Goal: Complete application form: Complete application form

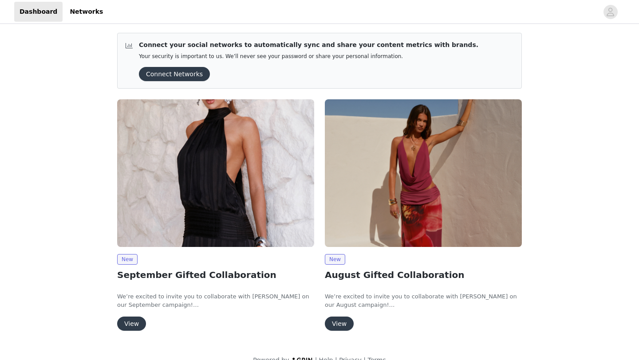
click at [130, 324] on button "View" at bounding box center [131, 324] width 29 height 14
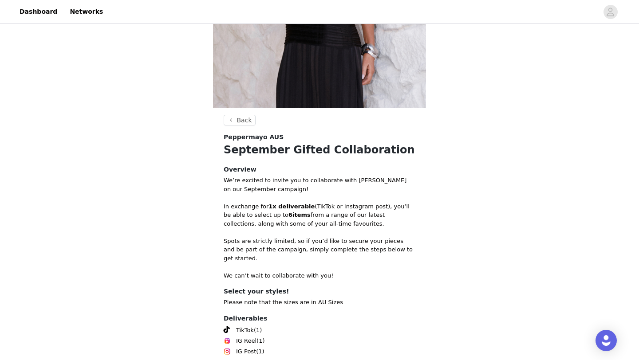
scroll to position [259, 0]
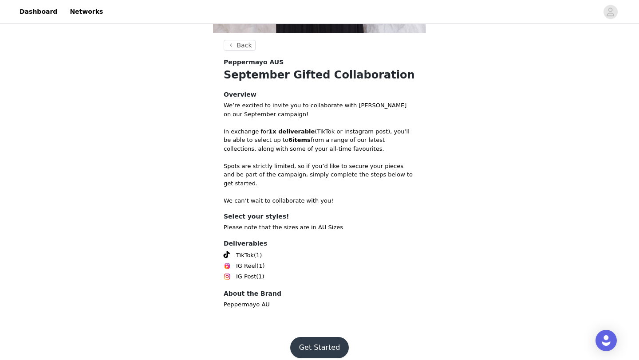
click at [310, 337] on button "Get Started" at bounding box center [319, 347] width 59 height 21
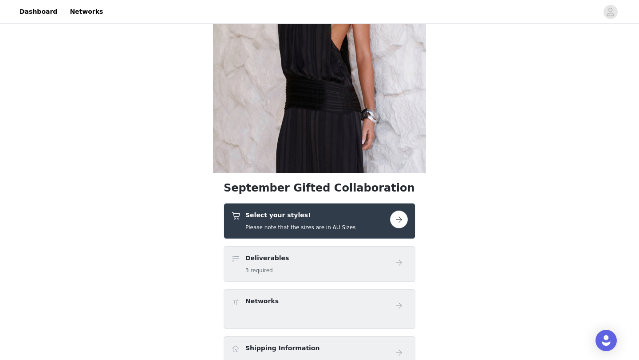
scroll to position [134, 0]
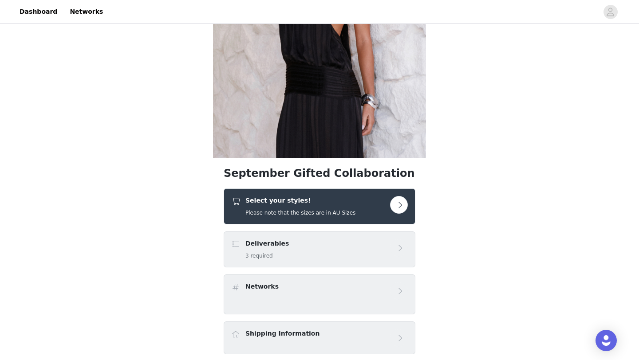
click at [397, 204] on button "button" at bounding box center [399, 205] width 18 height 18
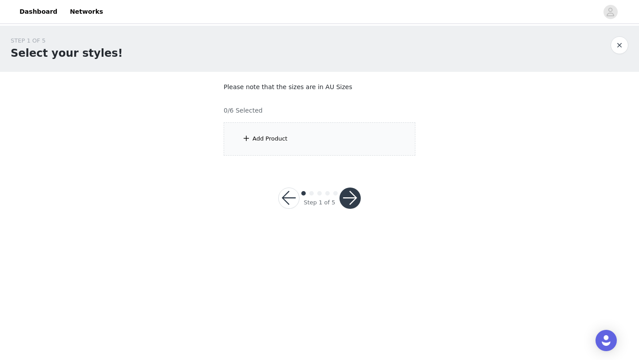
click at [316, 130] on div "Add Product" at bounding box center [320, 138] width 192 height 33
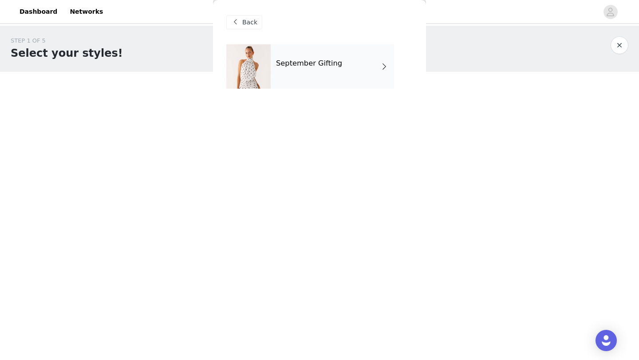
click at [317, 64] on h4 "September Gifting" at bounding box center [309, 63] width 66 height 8
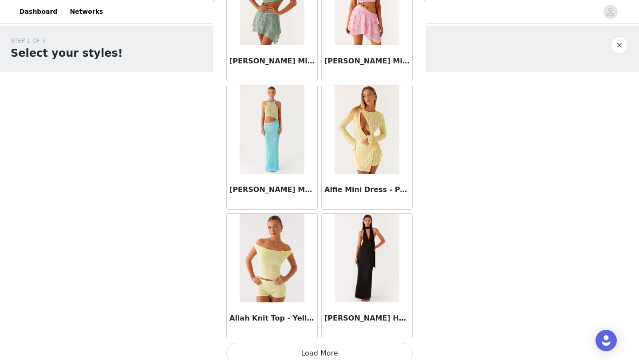
scroll to position [998, 0]
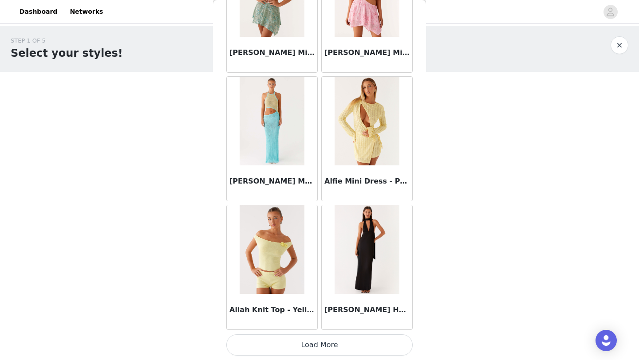
click at [358, 340] on button "Load More" at bounding box center [319, 345] width 186 height 21
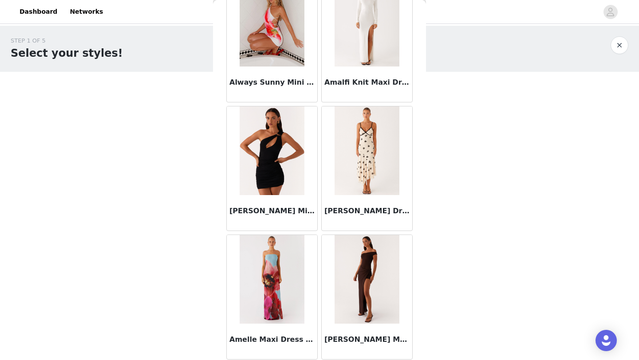
scroll to position [2285, 0]
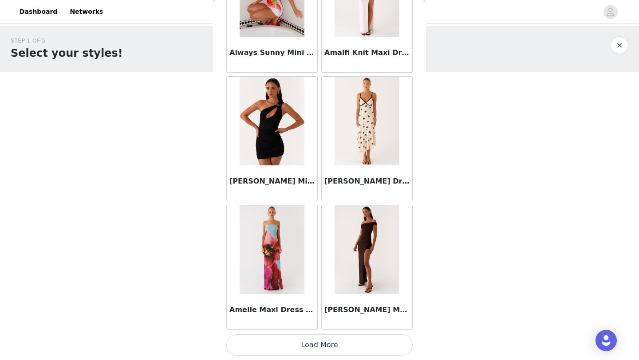
click at [361, 343] on button "Load More" at bounding box center [319, 345] width 186 height 21
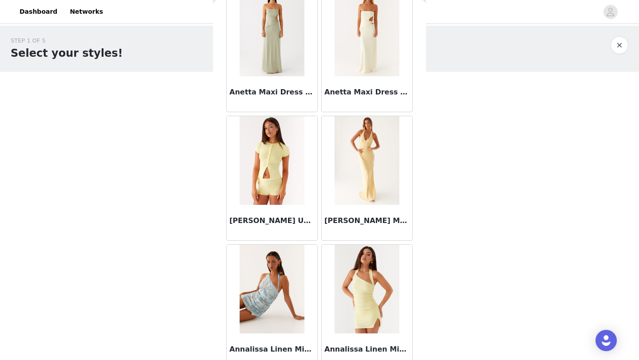
scroll to position [3572, 0]
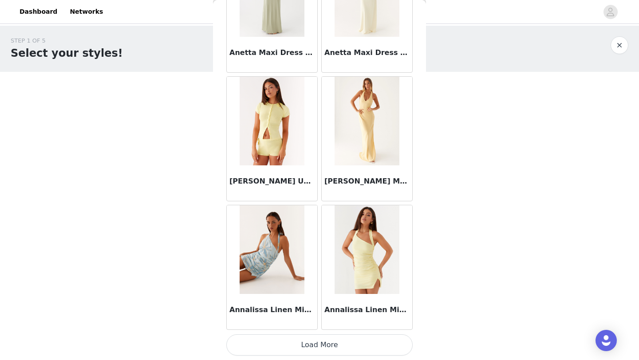
click at [344, 350] on button "Load More" at bounding box center [319, 345] width 186 height 21
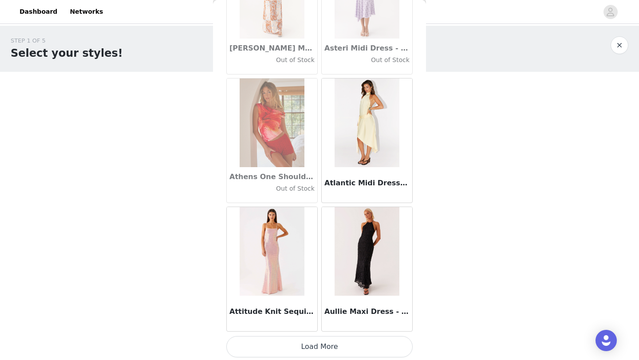
scroll to position [4859, 0]
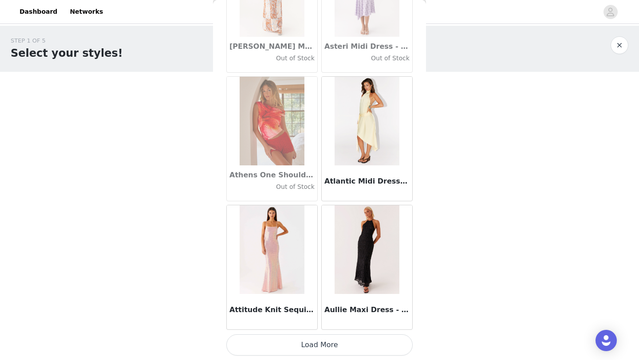
click at [355, 344] on button "Load More" at bounding box center [319, 345] width 186 height 21
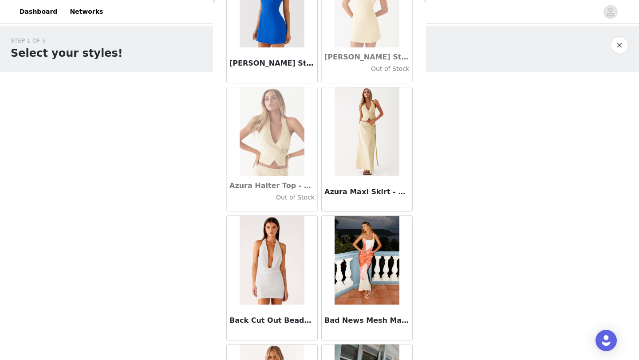
scroll to position [6146, 0]
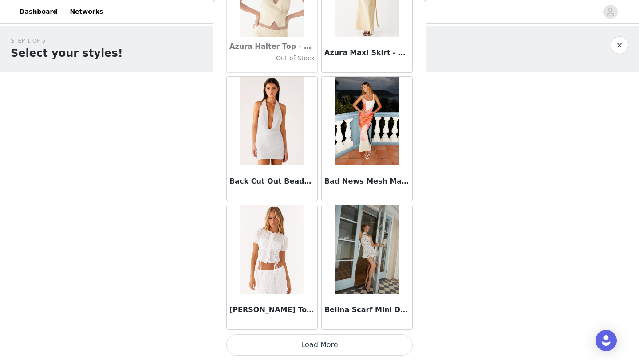
click at [380, 345] on button "Load More" at bounding box center [319, 345] width 186 height 21
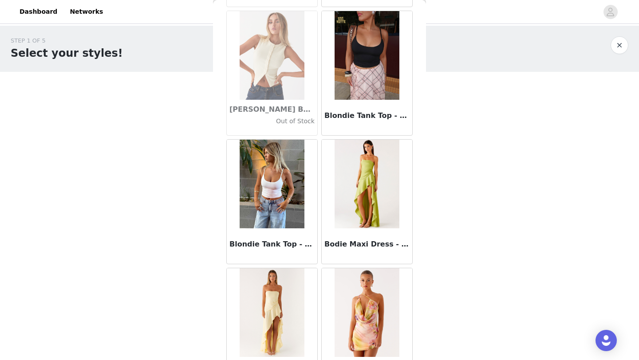
scroll to position [7433, 0]
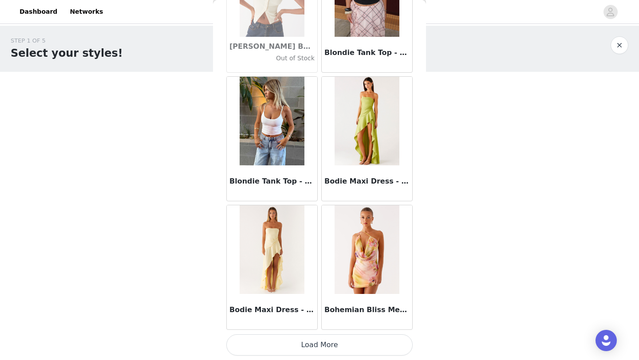
click at [357, 348] on button "Load More" at bounding box center [319, 345] width 186 height 21
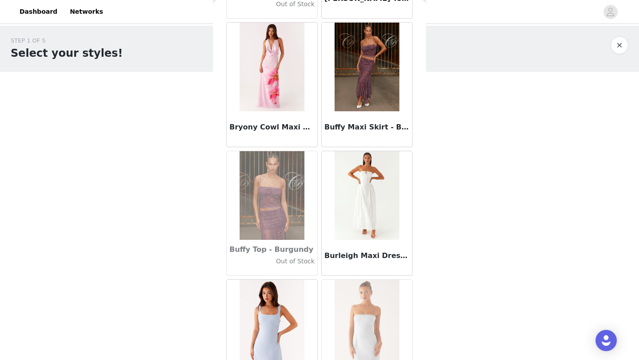
scroll to position [8720, 0]
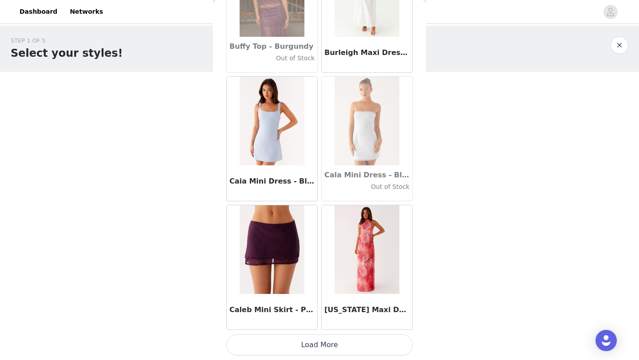
click at [359, 339] on button "Load More" at bounding box center [319, 345] width 186 height 21
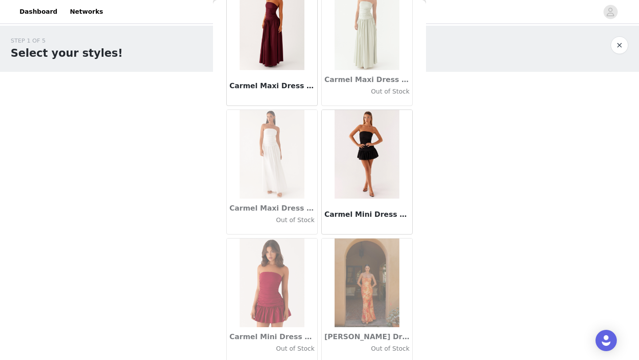
scroll to position [10007, 0]
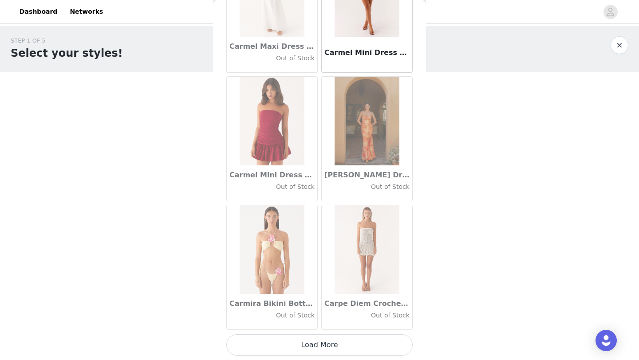
click at [356, 344] on button "Load More" at bounding box center [319, 345] width 186 height 21
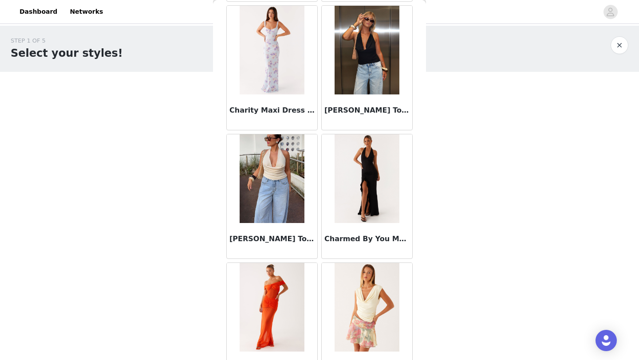
scroll to position [11294, 0]
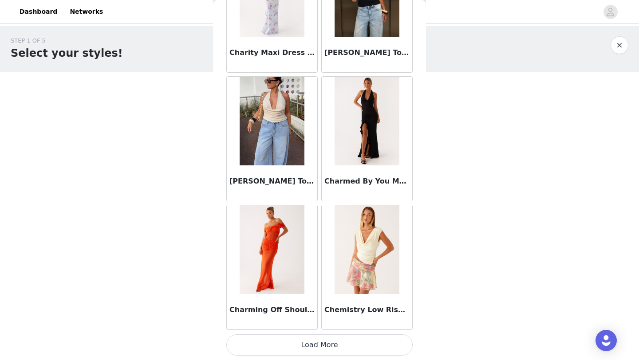
click at [365, 349] on button "Load More" at bounding box center [319, 345] width 186 height 21
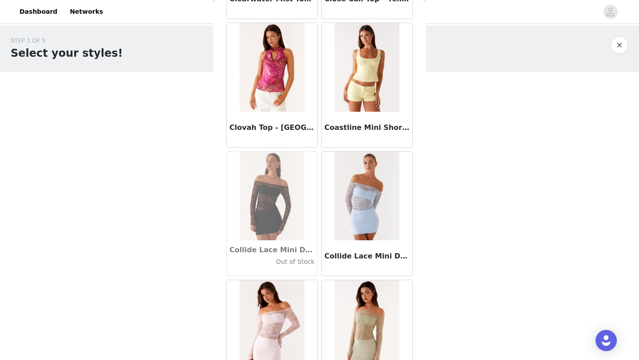
scroll to position [12581, 0]
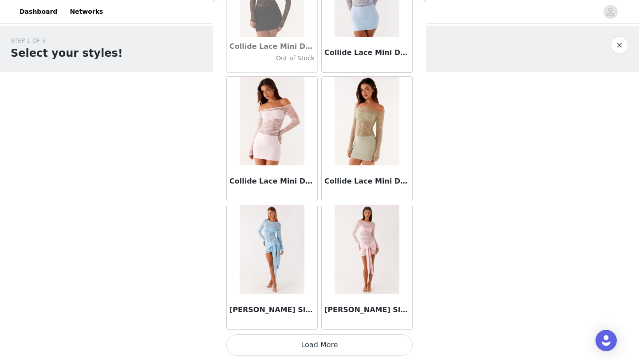
click at [363, 345] on button "Load More" at bounding box center [319, 345] width 186 height 21
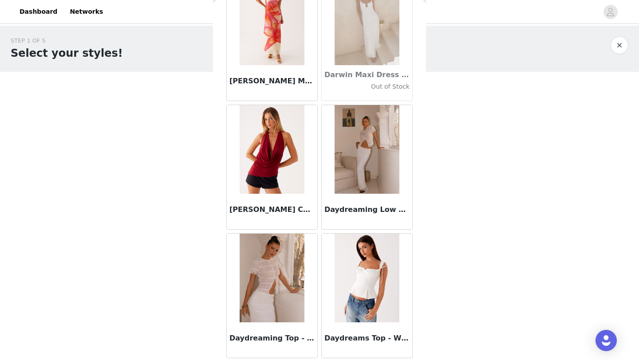
scroll to position [13869, 0]
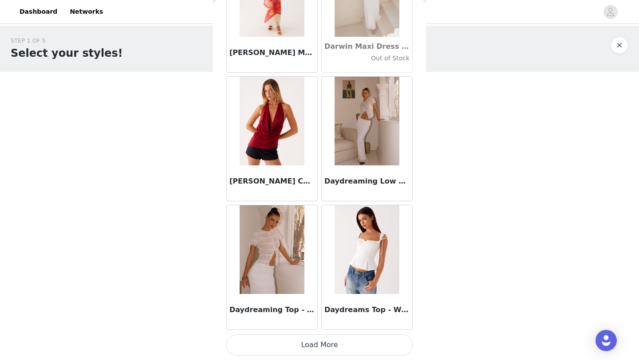
click at [349, 347] on button "Load More" at bounding box center [319, 345] width 186 height 21
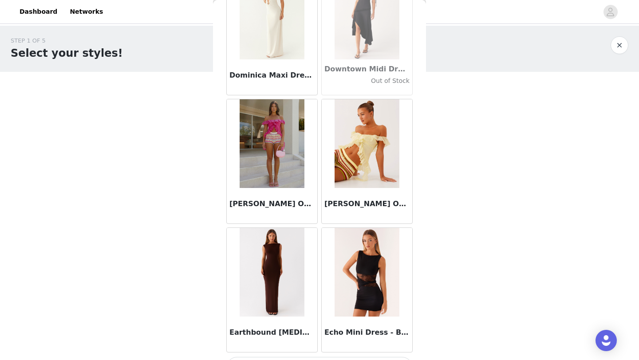
scroll to position [15156, 0]
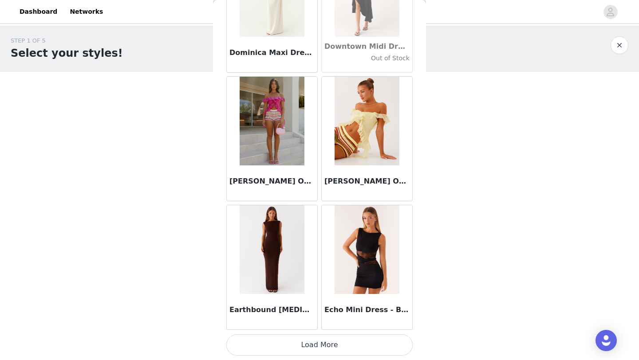
click at [347, 348] on button "Load More" at bounding box center [319, 345] width 186 height 21
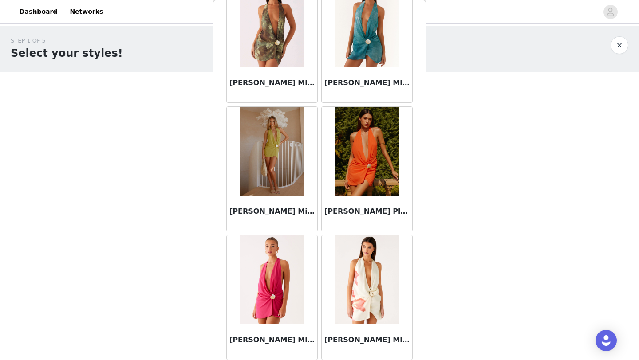
scroll to position [16443, 0]
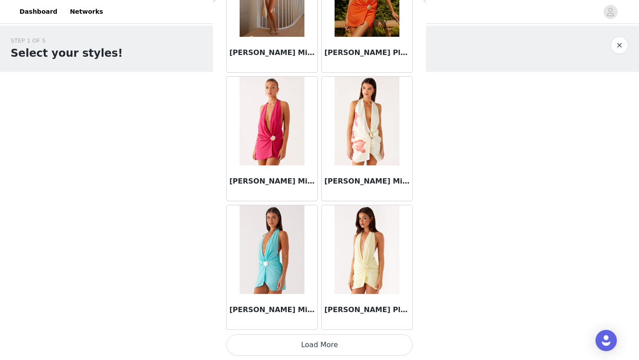
click at [351, 341] on button "Load More" at bounding box center [319, 345] width 186 height 21
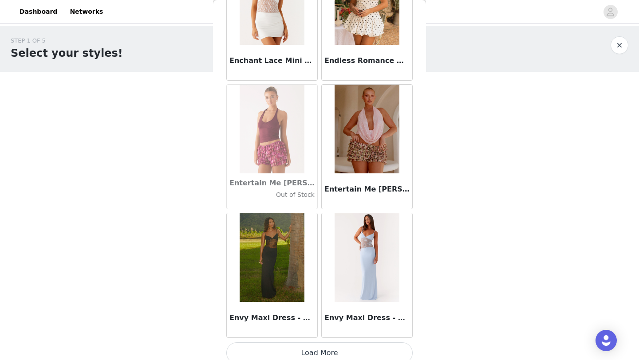
scroll to position [17730, 0]
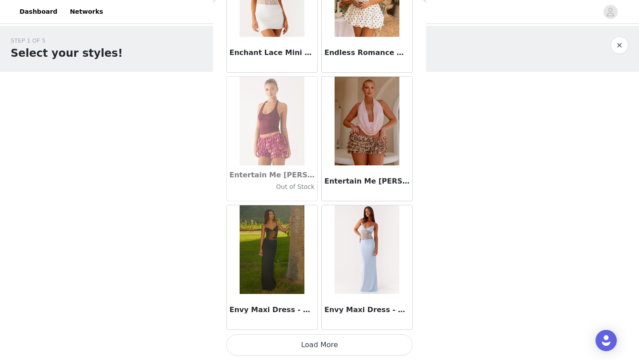
click at [355, 352] on button "Load More" at bounding box center [319, 345] width 186 height 21
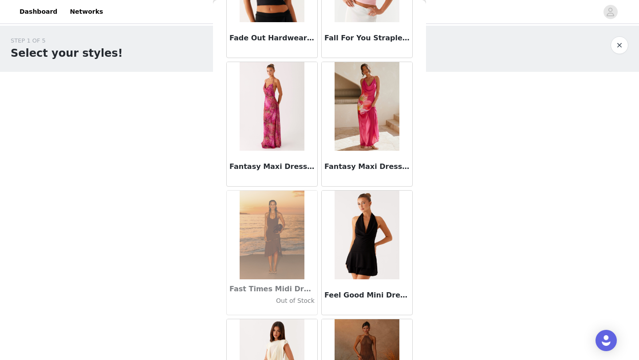
scroll to position [19017, 0]
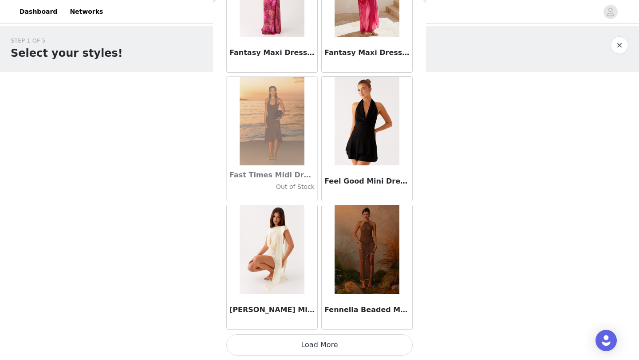
click at [346, 342] on button "Load More" at bounding box center [319, 345] width 186 height 21
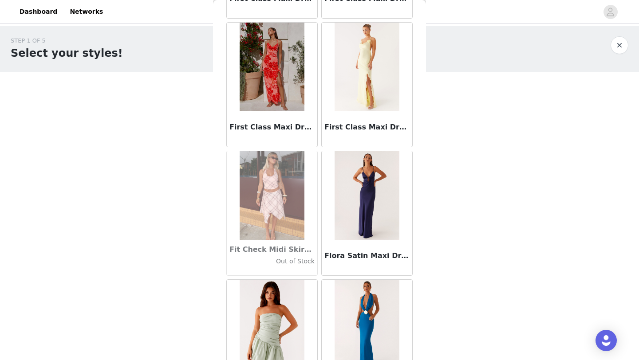
scroll to position [20304, 0]
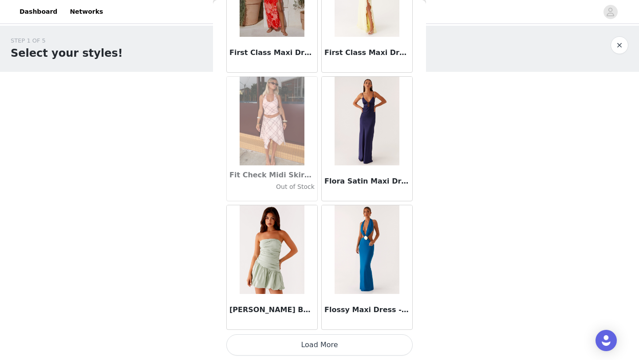
click at [362, 347] on button "Load More" at bounding box center [319, 345] width 186 height 21
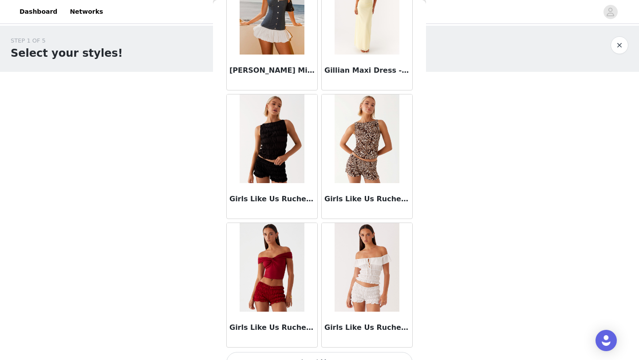
scroll to position [21591, 0]
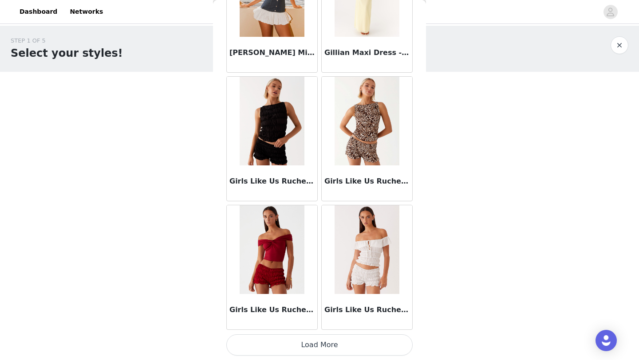
click at [340, 350] on button "Load More" at bounding box center [319, 345] width 186 height 21
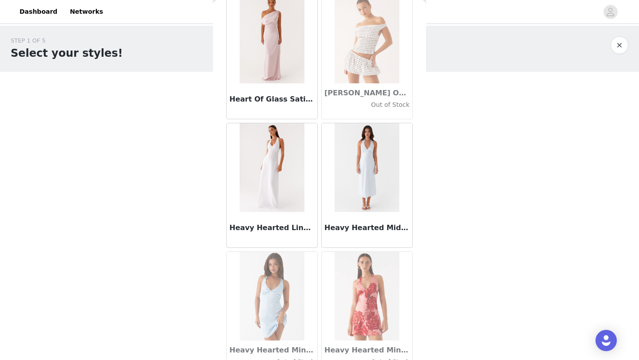
scroll to position [22878, 0]
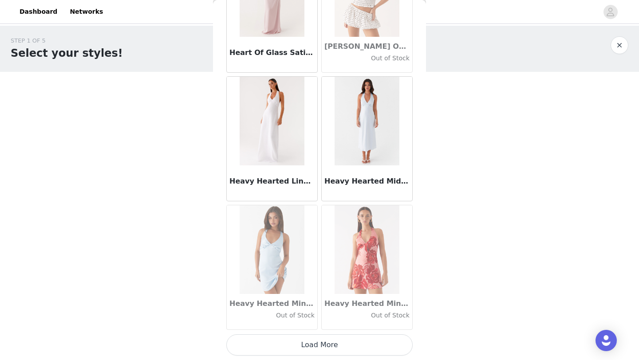
click at [349, 350] on button "Load More" at bounding box center [319, 345] width 186 height 21
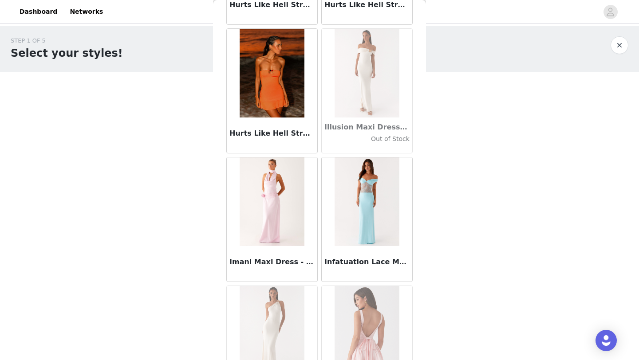
scroll to position [24165, 0]
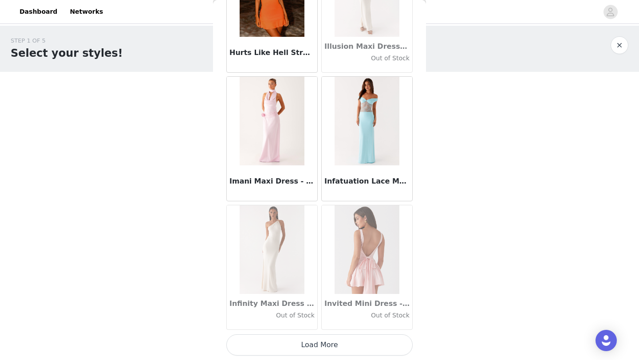
click at [352, 345] on button "Load More" at bounding box center [319, 345] width 186 height 21
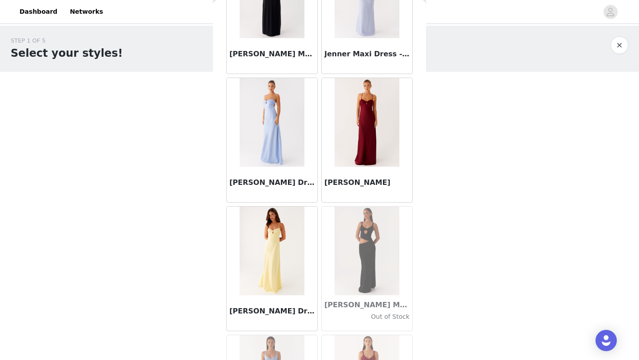
scroll to position [25452, 0]
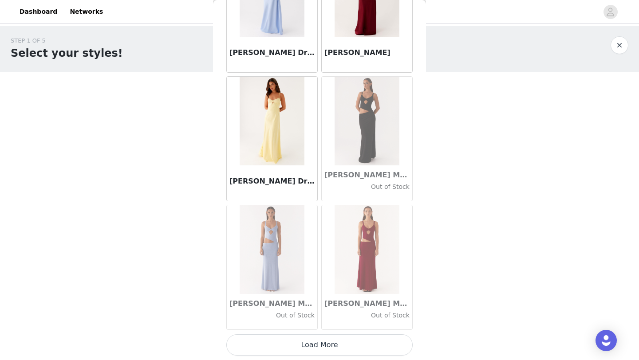
click at [343, 346] on button "Load More" at bounding box center [319, 345] width 186 height 21
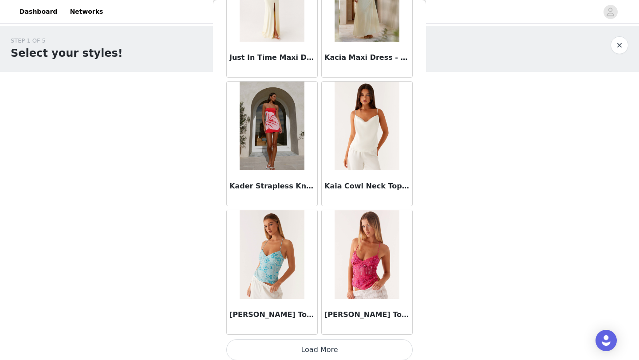
scroll to position [26739, 0]
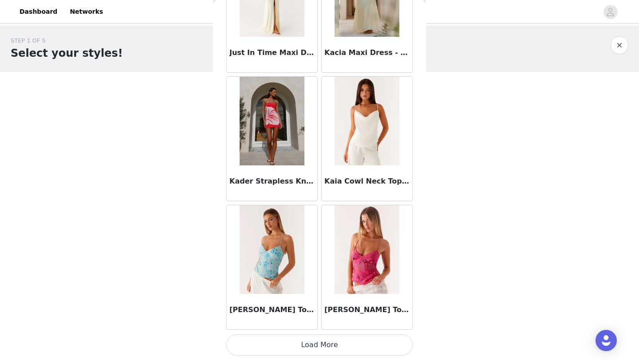
click at [355, 344] on button "Load More" at bounding box center [319, 345] width 186 height 21
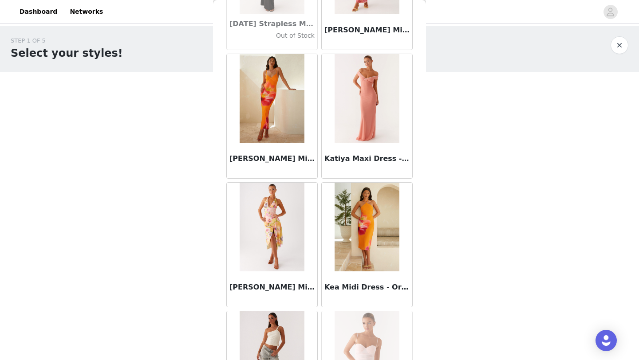
scroll to position [28026, 0]
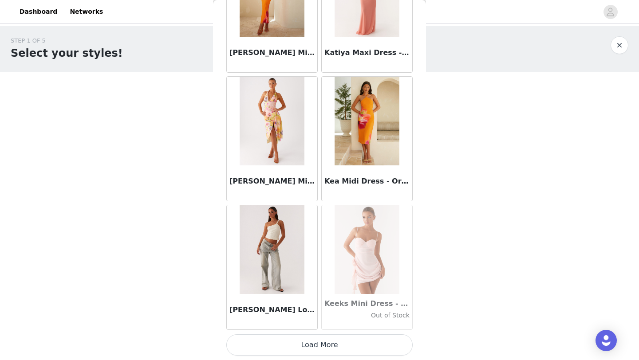
click at [342, 348] on button "Load More" at bounding box center [319, 345] width 186 height 21
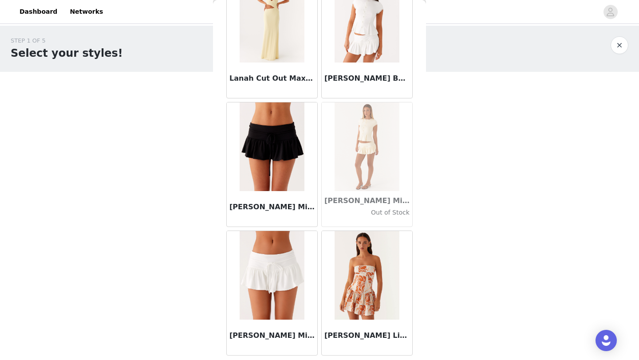
scroll to position [29313, 0]
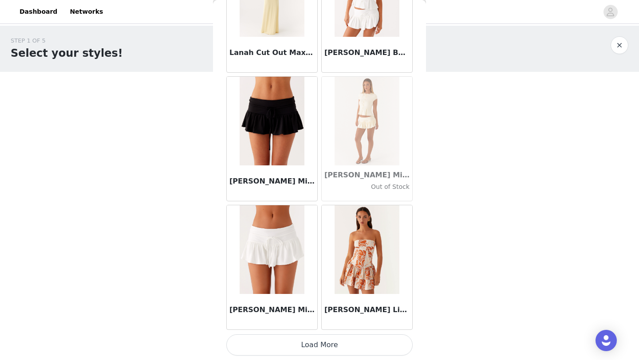
click at [340, 343] on button "Load More" at bounding box center [319, 345] width 186 height 21
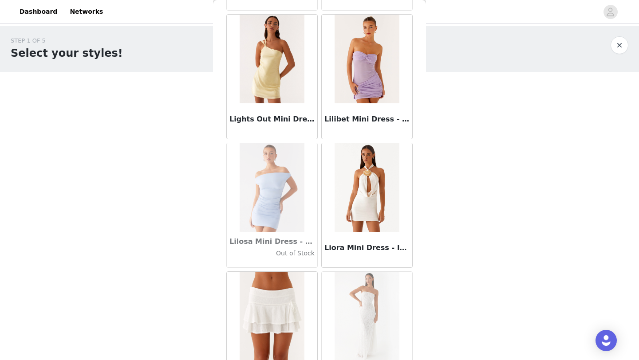
scroll to position [30601, 0]
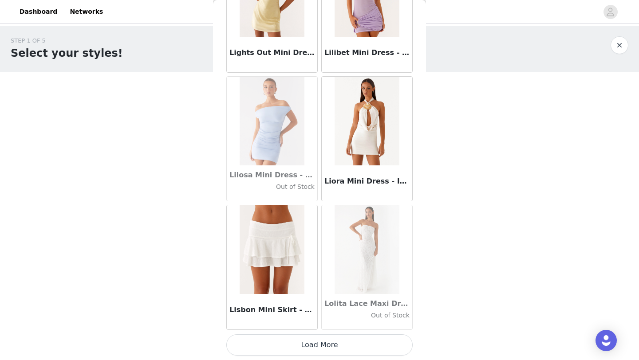
click at [315, 335] on button "Load More" at bounding box center [319, 345] width 186 height 21
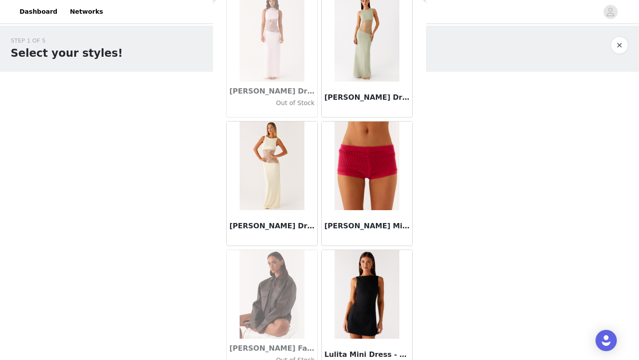
scroll to position [31888, 0]
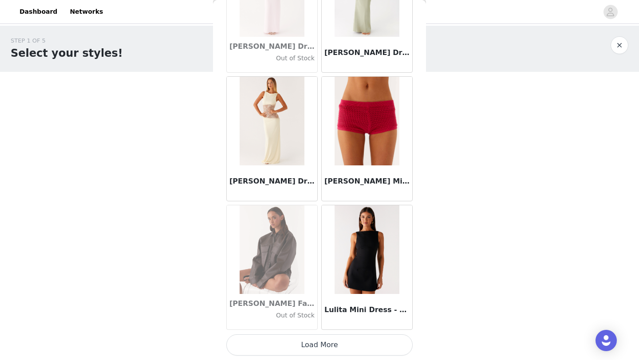
click at [347, 343] on button "Load More" at bounding box center [319, 345] width 186 height 21
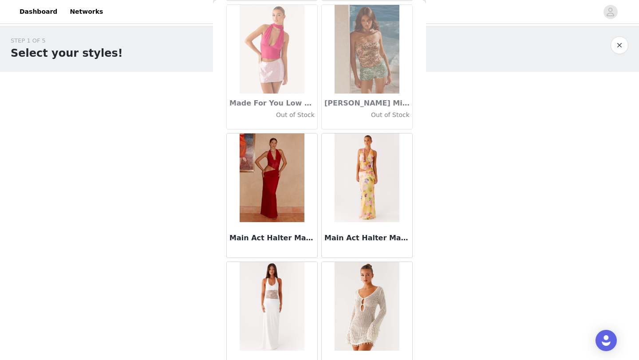
scroll to position [33175, 0]
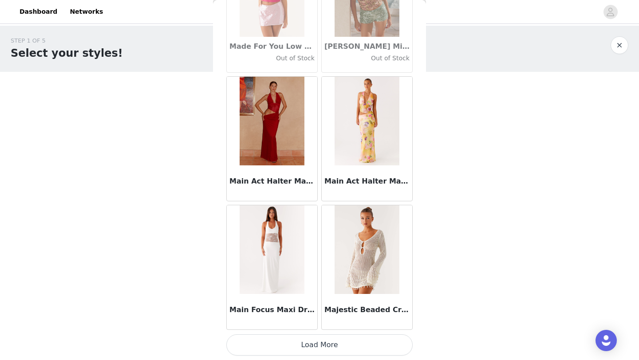
click at [352, 348] on button "Load More" at bounding box center [319, 345] width 186 height 21
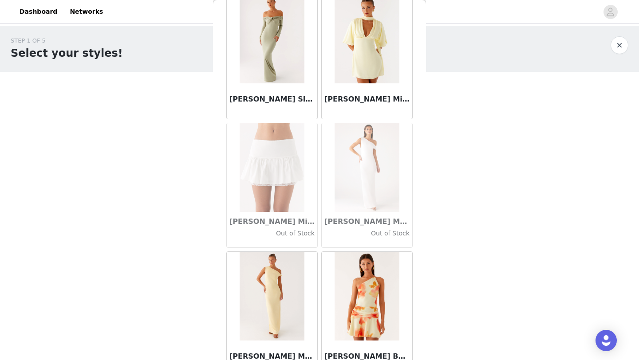
scroll to position [34462, 0]
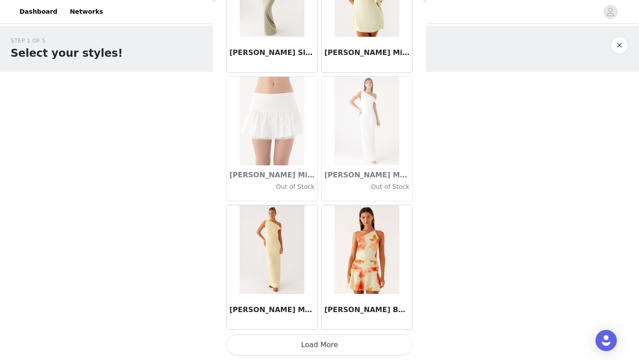
click at [346, 343] on button "Load More" at bounding box center [319, 345] width 186 height 21
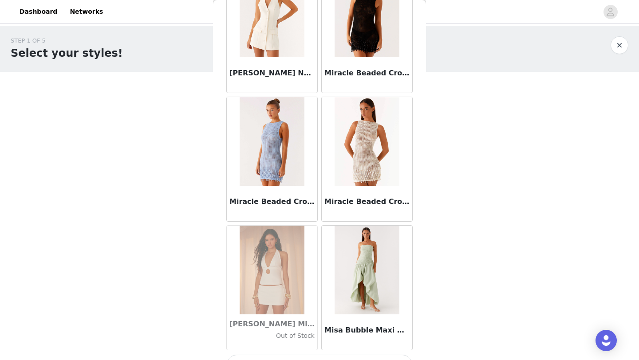
scroll to position [35749, 0]
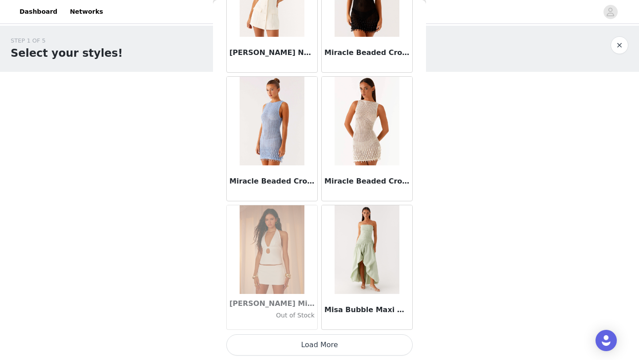
click at [342, 351] on button "Load More" at bounding box center [319, 345] width 186 height 21
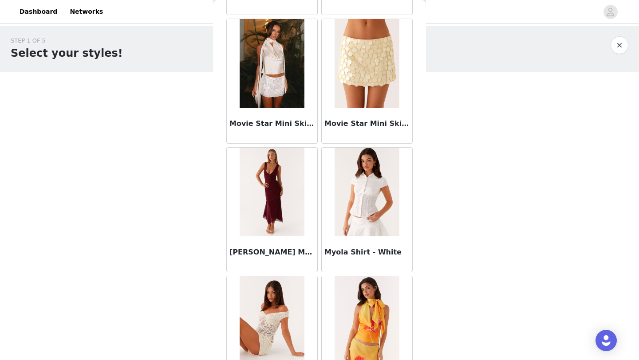
scroll to position [37036, 0]
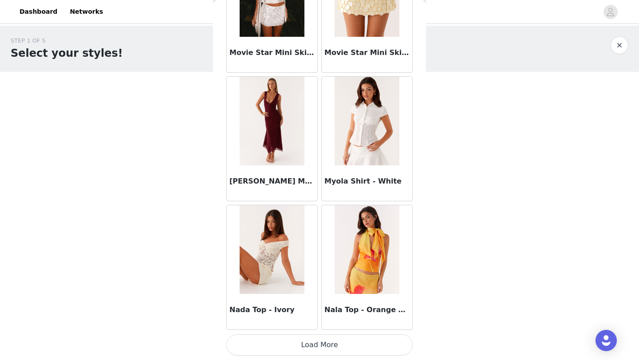
click at [340, 348] on button "Load More" at bounding box center [319, 345] width 186 height 21
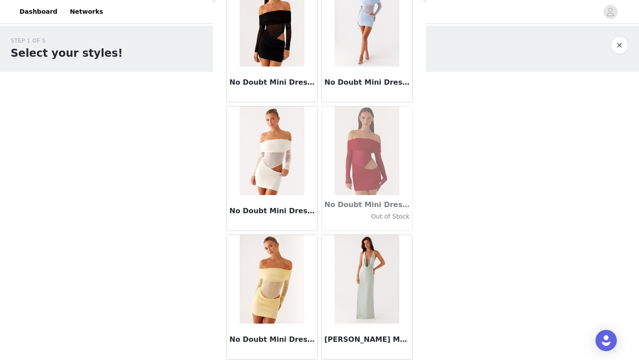
scroll to position [38323, 0]
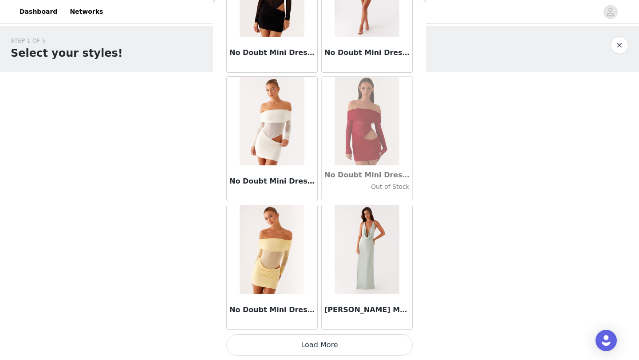
click at [349, 346] on button "Load More" at bounding box center [319, 345] width 186 height 21
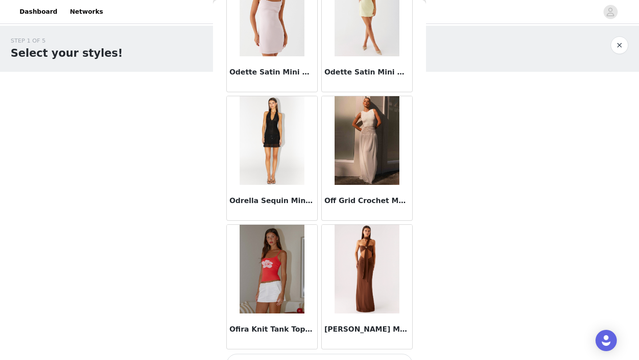
scroll to position [39610, 0]
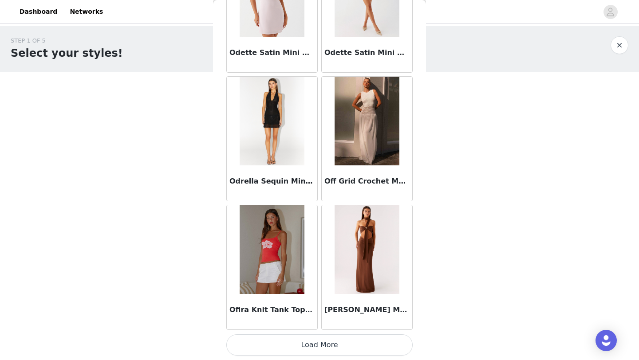
click at [350, 349] on button "Load More" at bounding box center [319, 345] width 186 height 21
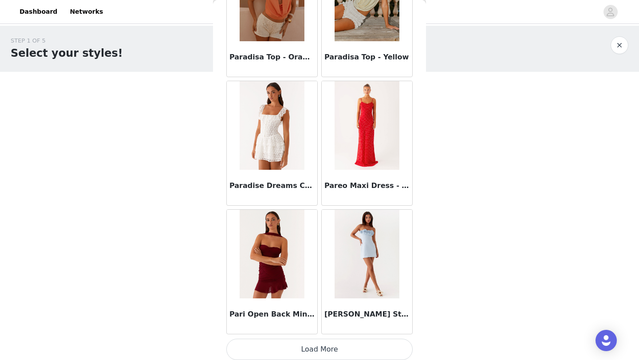
scroll to position [40897, 0]
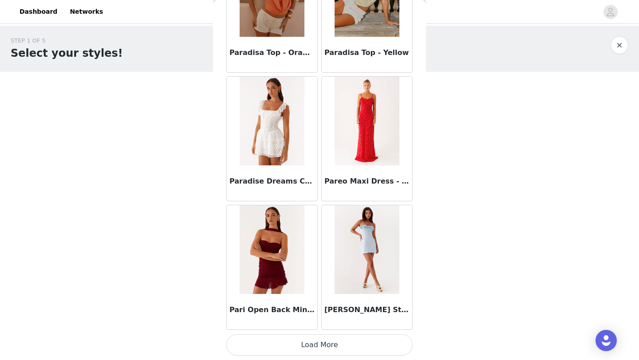
click at [367, 344] on button "Load More" at bounding box center [319, 345] width 186 height 21
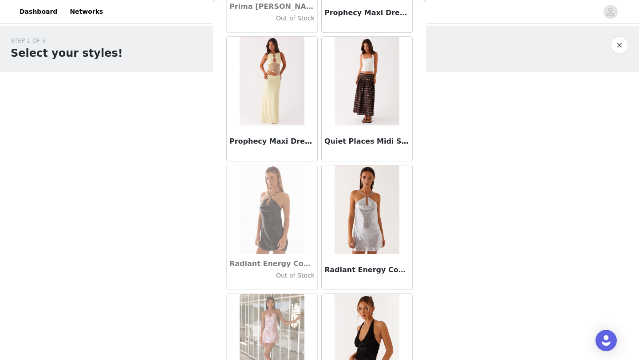
scroll to position [42184, 0]
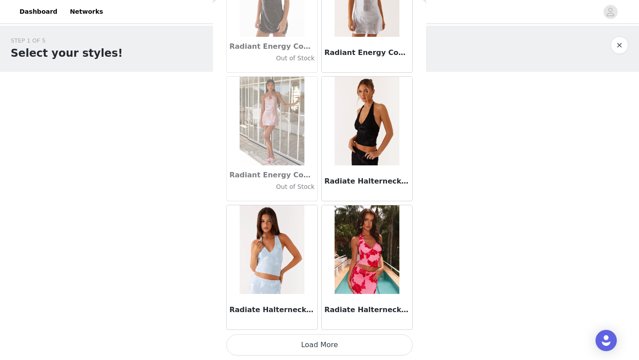
click at [364, 349] on button "Load More" at bounding box center [319, 345] width 186 height 21
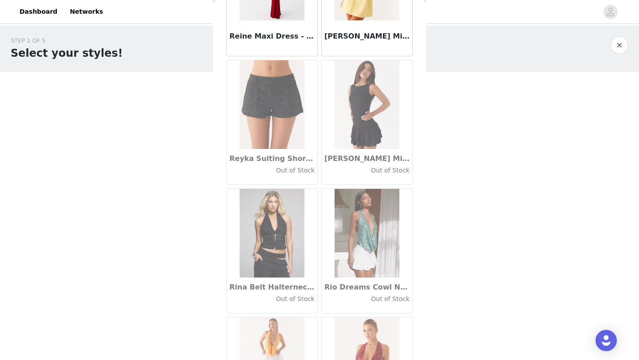
scroll to position [43471, 0]
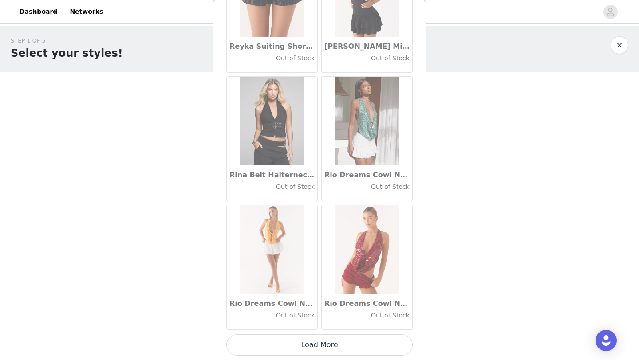
click at [332, 342] on button "Load More" at bounding box center [319, 345] width 186 height 21
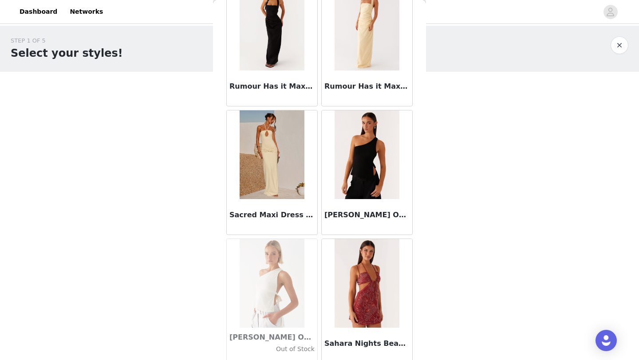
scroll to position [44758, 0]
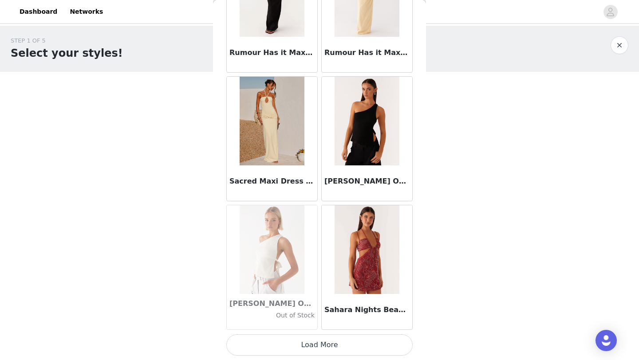
click at [344, 345] on button "Load More" at bounding box center [319, 345] width 186 height 21
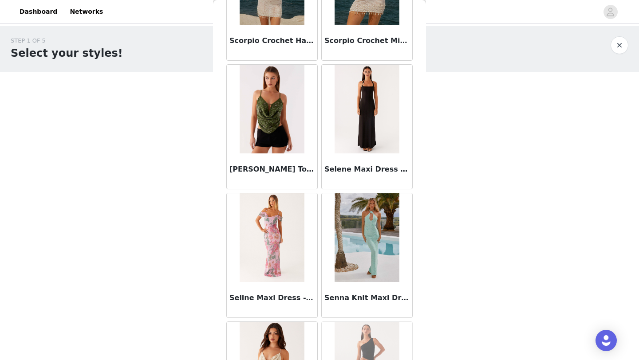
scroll to position [46046, 0]
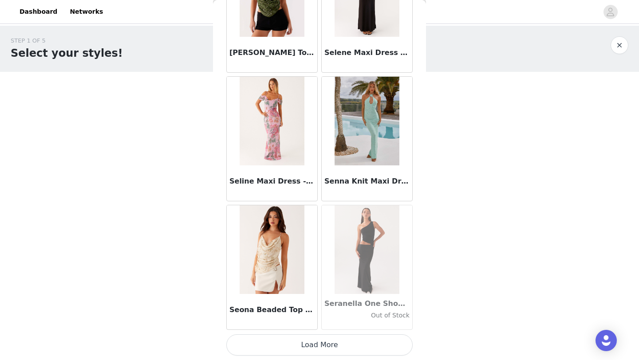
click at [355, 347] on button "Load More" at bounding box center [319, 345] width 186 height 21
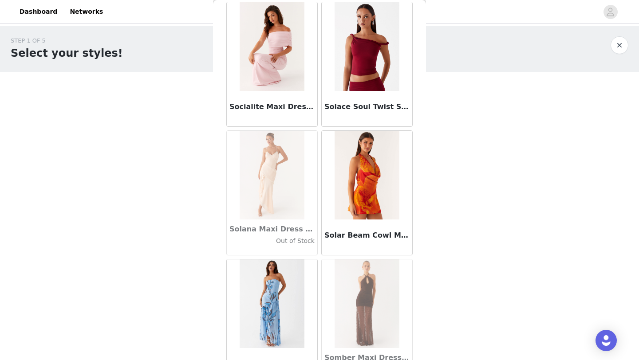
scroll to position [47333, 0]
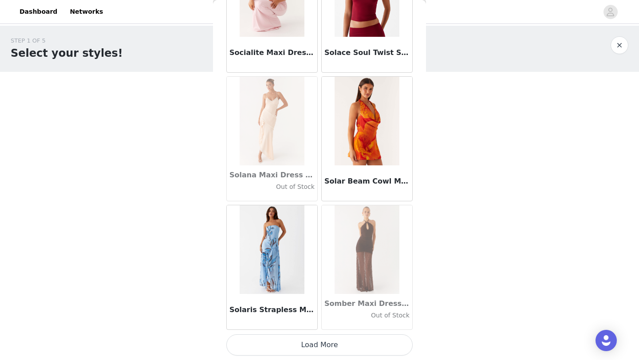
click at [381, 345] on button "Load More" at bounding box center [319, 345] width 186 height 21
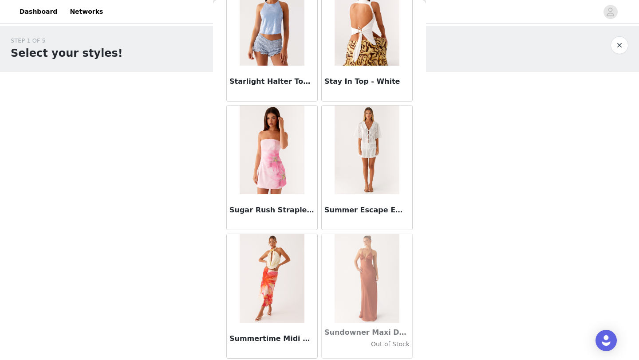
scroll to position [48620, 0]
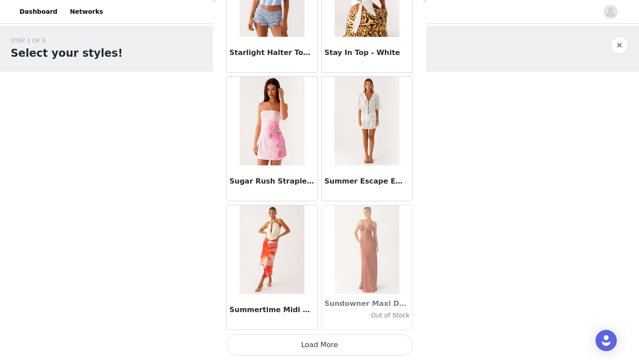
click at [344, 353] on button "Load More" at bounding box center [319, 345] width 186 height 21
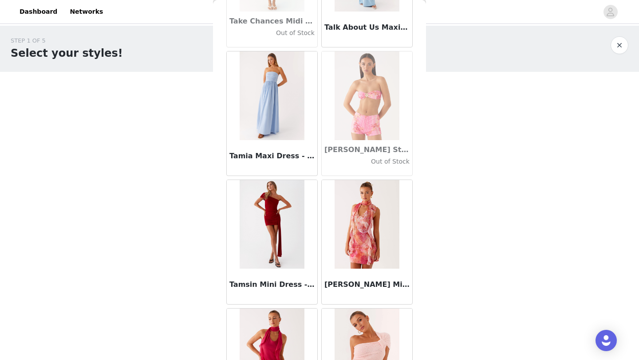
scroll to position [49907, 0]
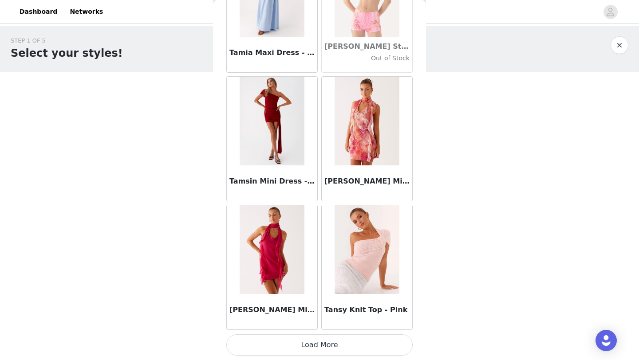
click at [367, 344] on button "Load More" at bounding box center [319, 345] width 186 height 21
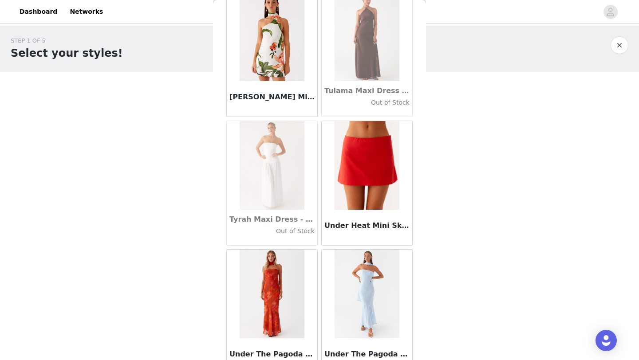
scroll to position [51194, 0]
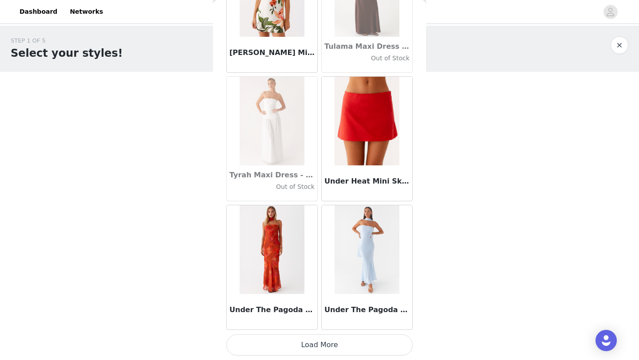
click at [364, 346] on button "Load More" at bounding box center [319, 345] width 186 height 21
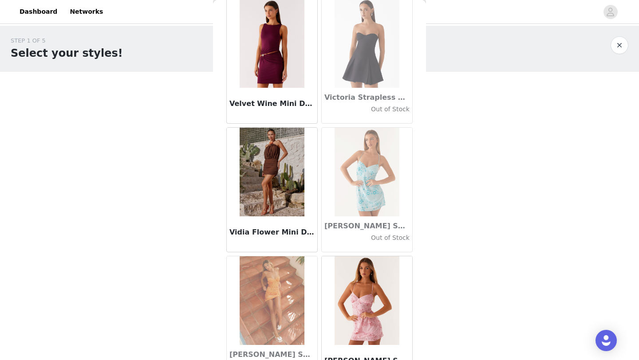
scroll to position [52481, 0]
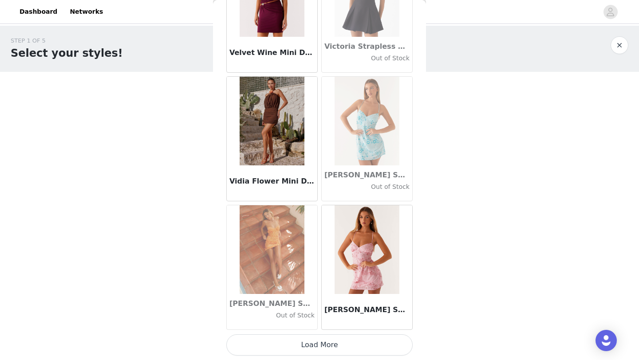
click at [377, 351] on button "Load More" at bounding box center [319, 345] width 186 height 21
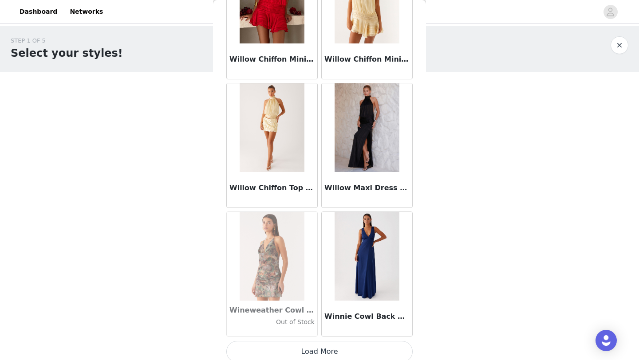
scroll to position [53768, 0]
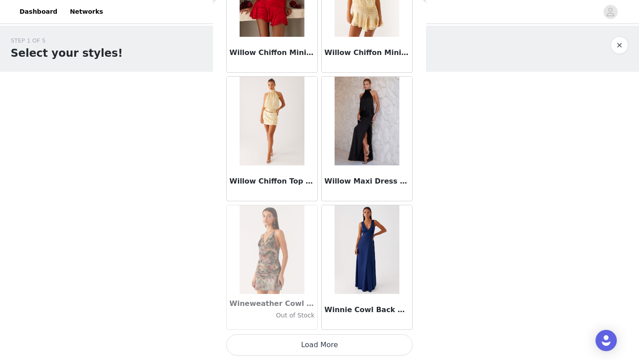
click at [359, 342] on button "Load More" at bounding box center [319, 345] width 186 height 21
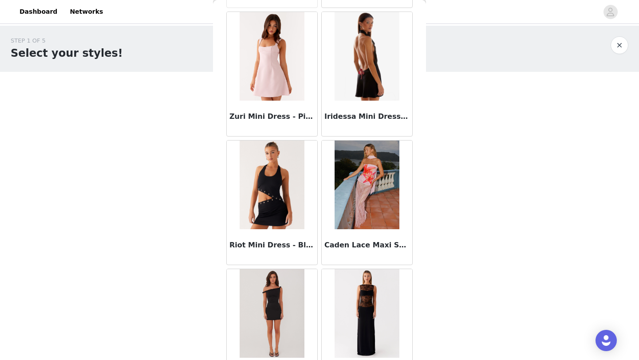
scroll to position [55055, 0]
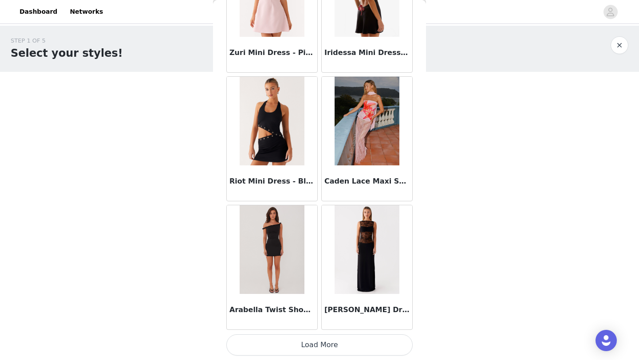
click at [345, 351] on button "Load More" at bounding box center [319, 345] width 186 height 21
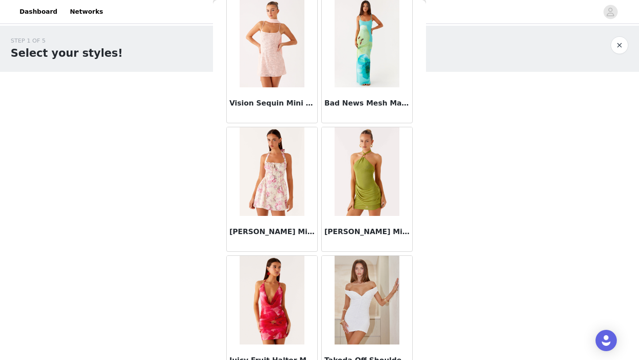
scroll to position [56342, 0]
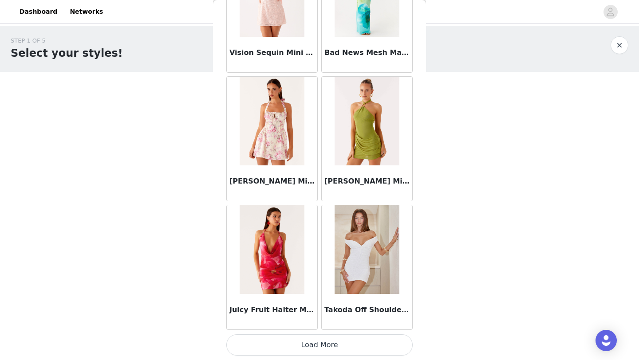
click at [375, 349] on button "Load More" at bounding box center [319, 345] width 186 height 21
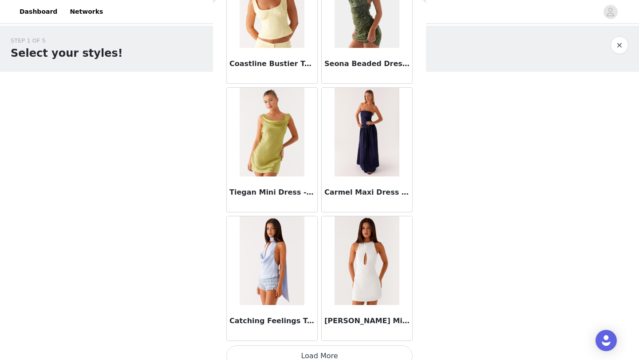
scroll to position [57629, 0]
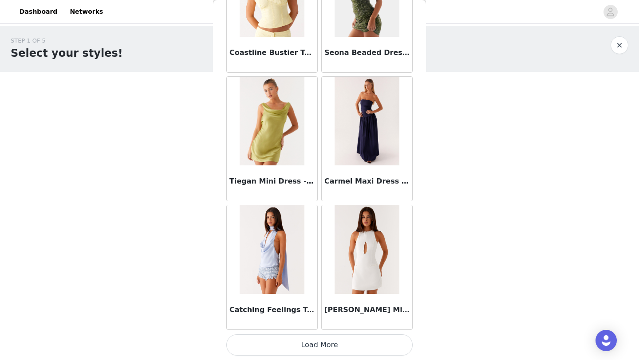
click at [353, 349] on button "Load More" at bounding box center [319, 345] width 186 height 21
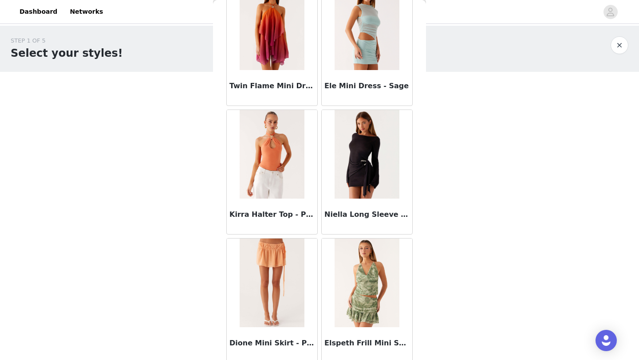
scroll to position [58916, 0]
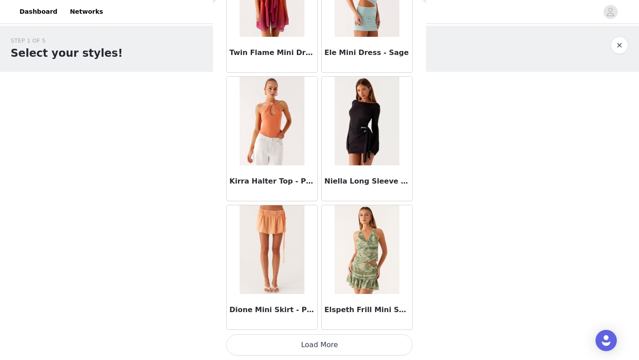
click at [357, 348] on button "Load More" at bounding box center [319, 345] width 186 height 21
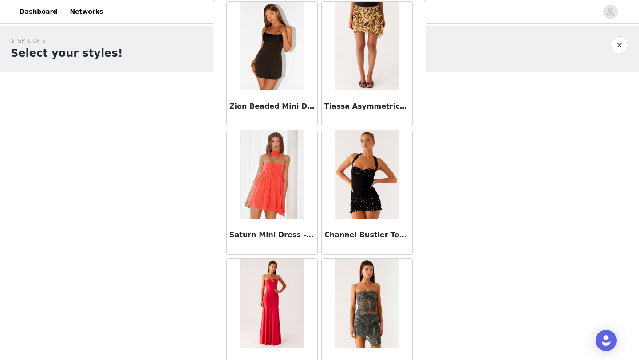
scroll to position [60203, 0]
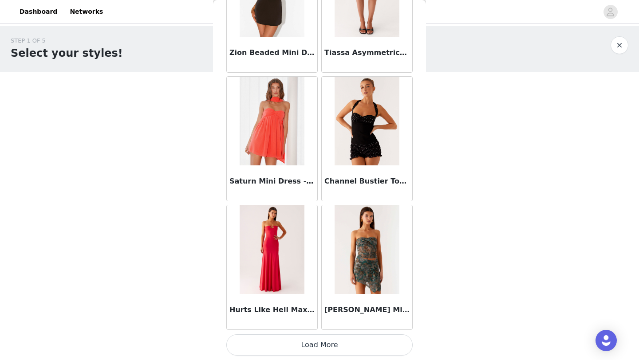
click at [348, 346] on button "Load More" at bounding box center [319, 345] width 186 height 21
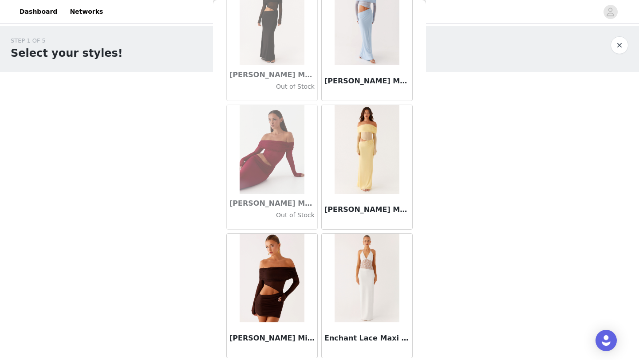
scroll to position [17346, 0]
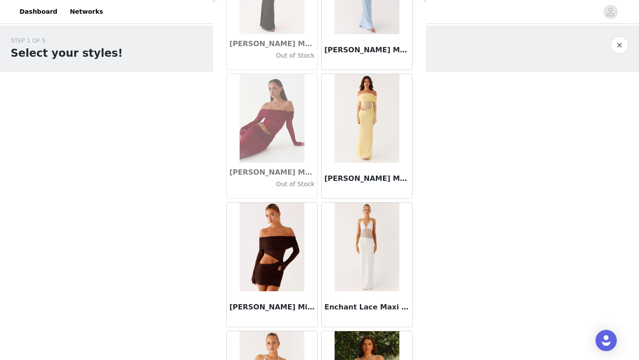
click at [262, 239] on img at bounding box center [272, 247] width 64 height 89
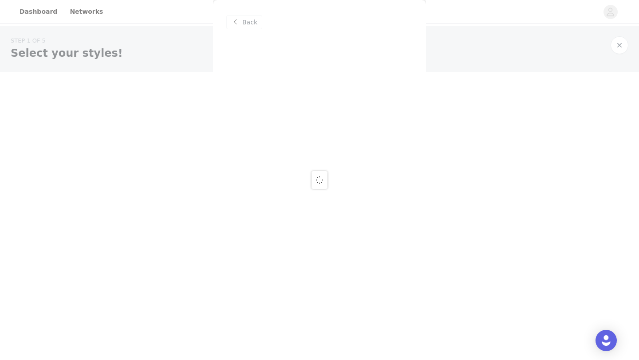
scroll to position [0, 0]
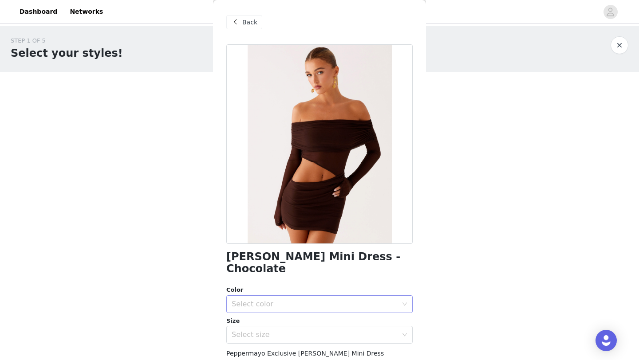
click at [261, 297] on div "Select color" at bounding box center [317, 304] width 170 height 17
click at [274, 312] on li "Chcolate" at bounding box center [319, 312] width 186 height 14
click at [274, 331] on div "Select size" at bounding box center [315, 335] width 166 height 9
click at [277, 356] on li "AU 6" at bounding box center [319, 357] width 186 height 14
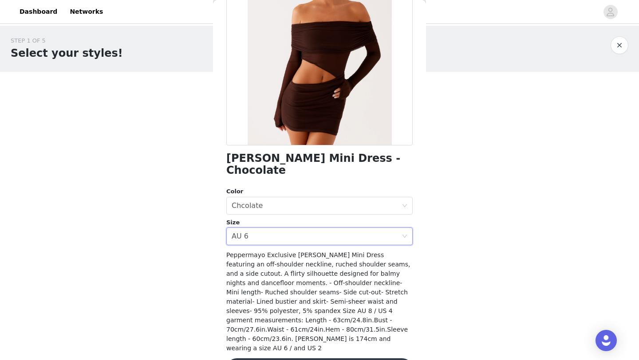
scroll to position [107, 0]
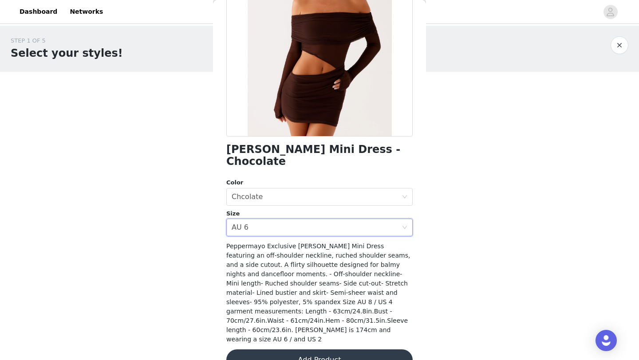
click at [333, 350] on button "Add Product" at bounding box center [319, 360] width 186 height 21
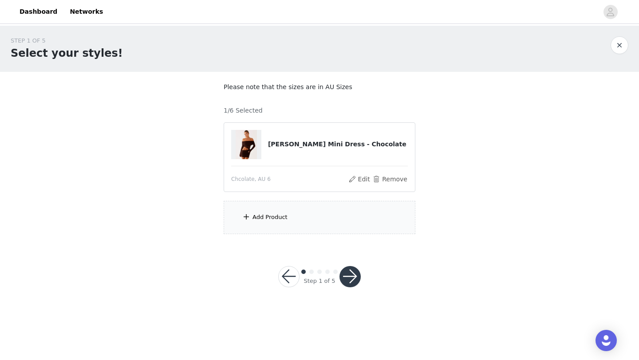
click at [311, 226] on div "Add Product" at bounding box center [320, 217] width 192 height 33
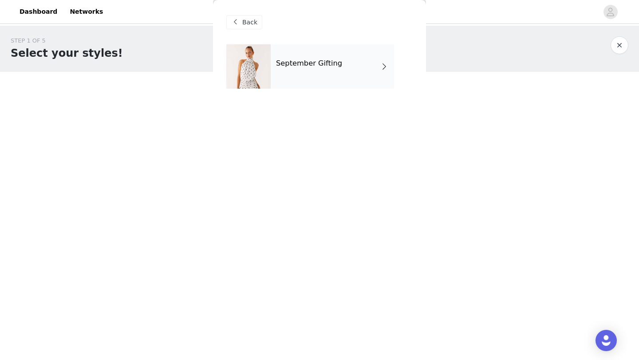
click at [326, 74] on div "September Gifting" at bounding box center [332, 66] width 123 height 44
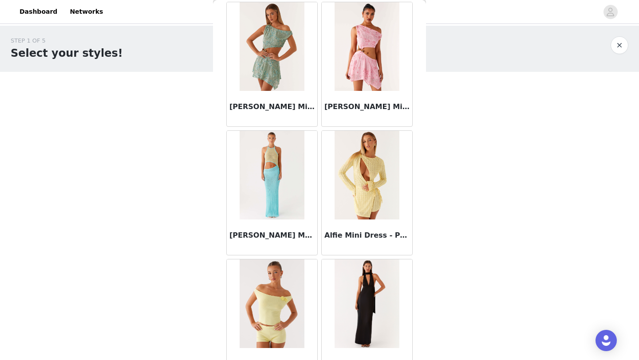
scroll to position [998, 0]
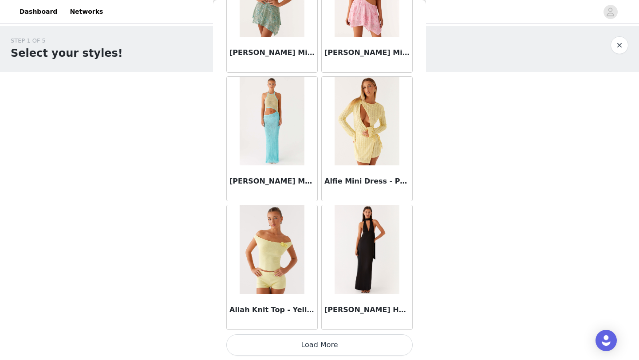
click at [340, 343] on button "Load More" at bounding box center [319, 345] width 186 height 21
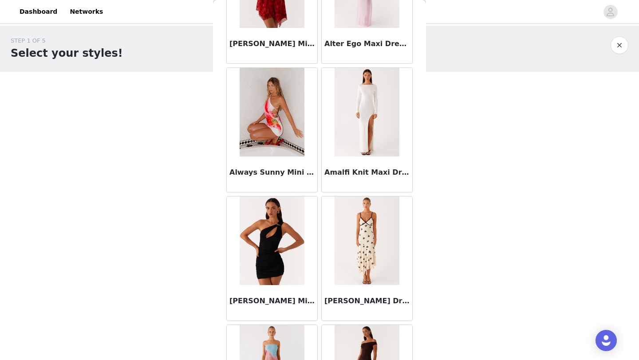
scroll to position [2285, 0]
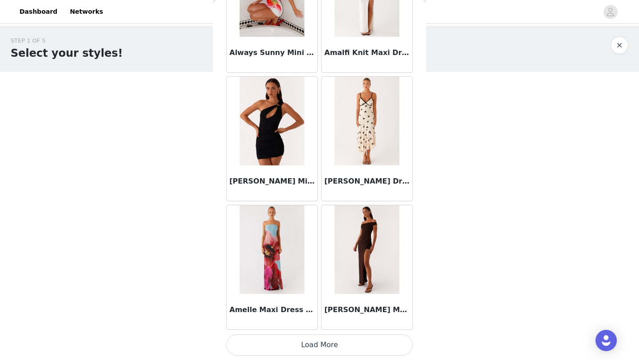
click at [356, 347] on button "Load More" at bounding box center [319, 345] width 186 height 21
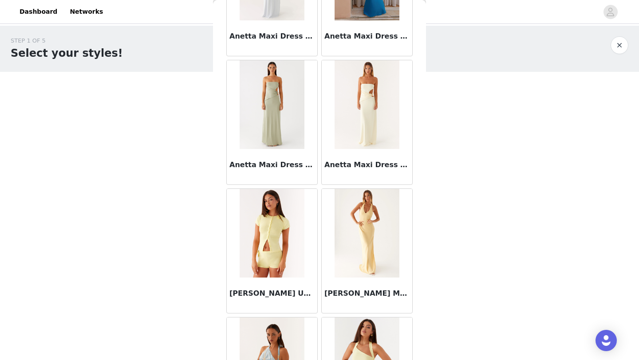
scroll to position [3472, 0]
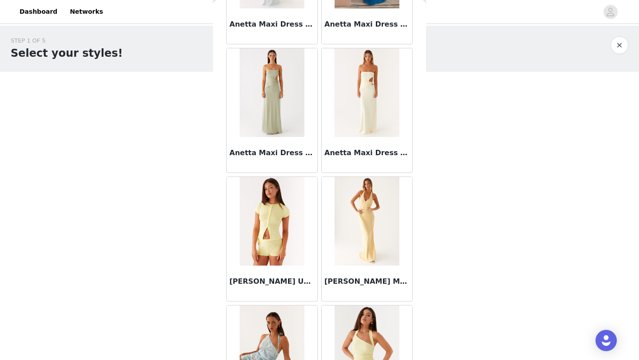
click at [361, 197] on img at bounding box center [367, 221] width 64 height 89
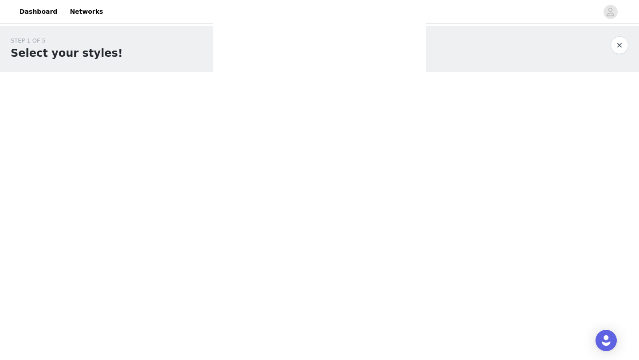
scroll to position [0, 0]
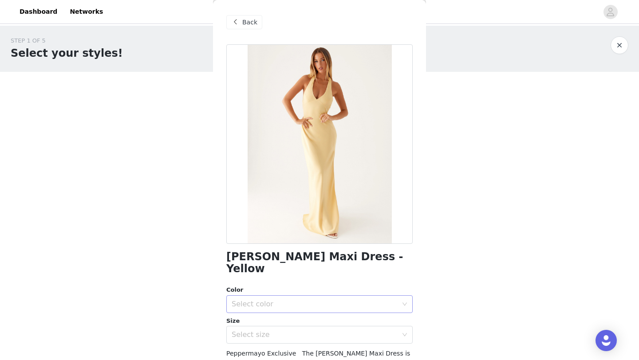
click at [332, 300] on div "Select color" at bounding box center [315, 304] width 166 height 9
click at [319, 311] on li "Yellow" at bounding box center [319, 312] width 186 height 14
click at [319, 333] on div "Angie Maxi Dress - Yellow Color Select color Yellow Size Select size Peppermayo…" at bounding box center [319, 271] width 186 height 454
click at [308, 331] on div "Select size" at bounding box center [315, 335] width 166 height 9
click at [283, 353] on li "AU 6" at bounding box center [319, 357] width 186 height 14
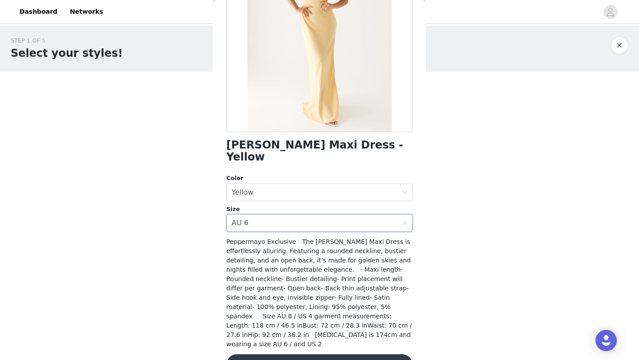
scroll to position [113, 0]
click at [326, 354] on button "Add Product" at bounding box center [319, 364] width 186 height 21
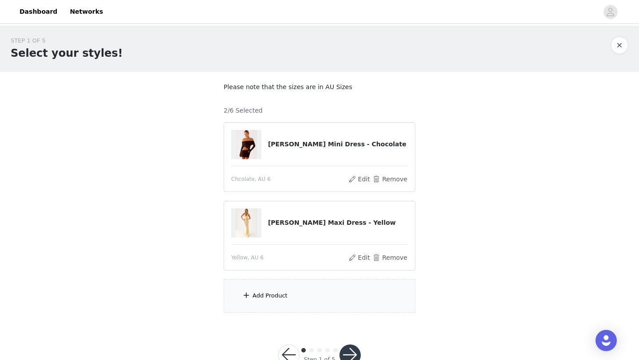
click at [340, 288] on div "Add Product" at bounding box center [320, 296] width 192 height 33
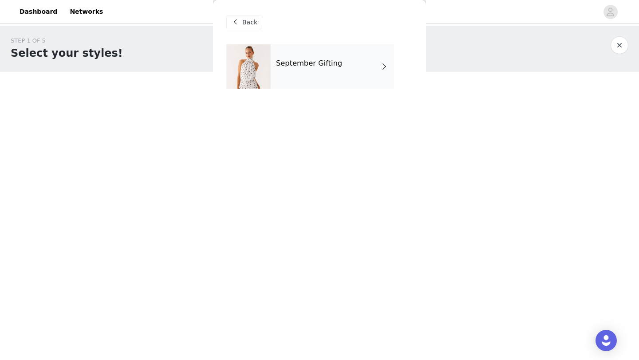
click at [329, 74] on div "September Gifting" at bounding box center [332, 66] width 123 height 44
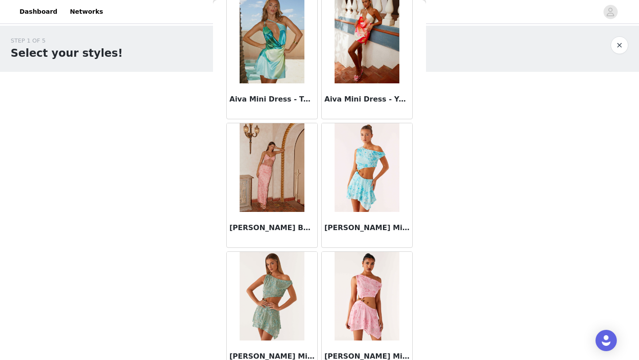
scroll to position [998, 0]
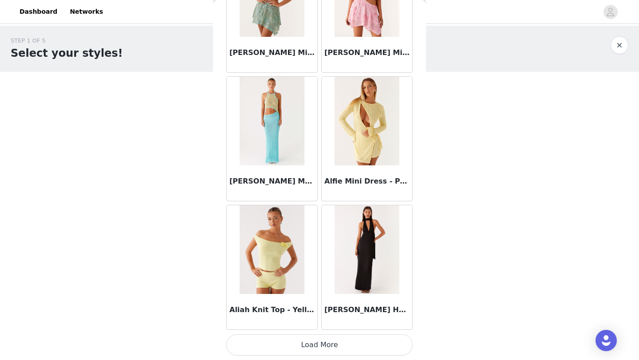
click at [367, 341] on button "Load More" at bounding box center [319, 345] width 186 height 21
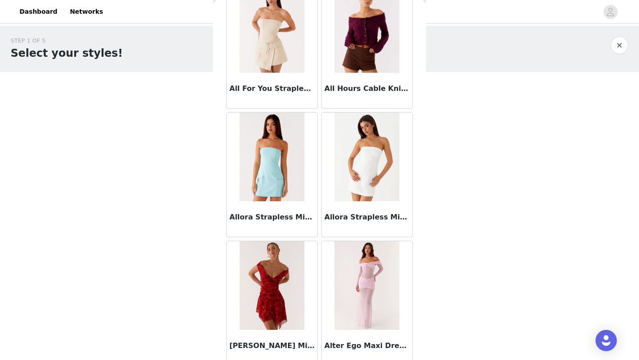
scroll to position [2285, 0]
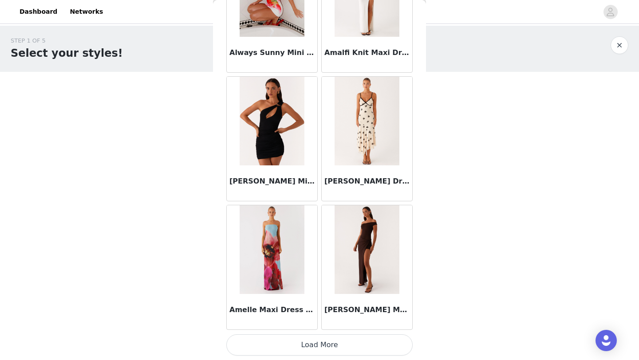
click at [352, 349] on button "Load More" at bounding box center [319, 345] width 186 height 21
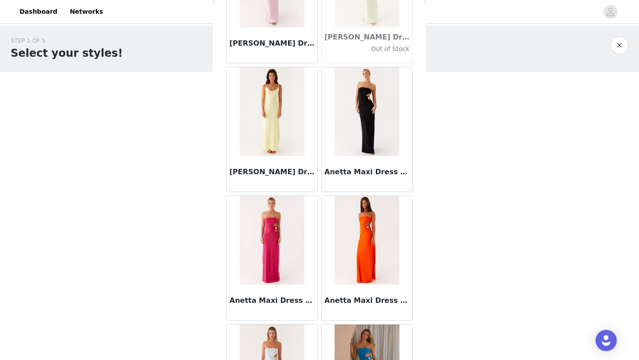
scroll to position [3572, 0]
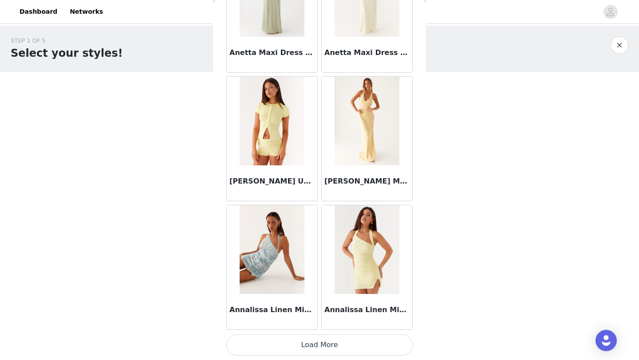
click at [373, 341] on button "Load More" at bounding box center [319, 345] width 186 height 21
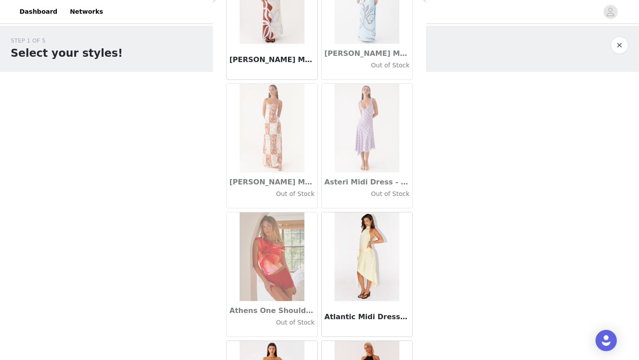
scroll to position [4859, 0]
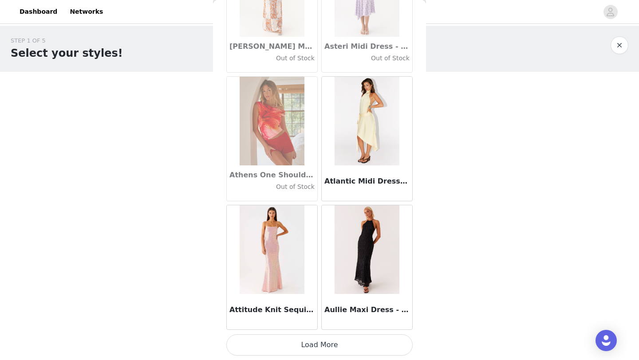
click at [356, 352] on button "Load More" at bounding box center [319, 345] width 186 height 21
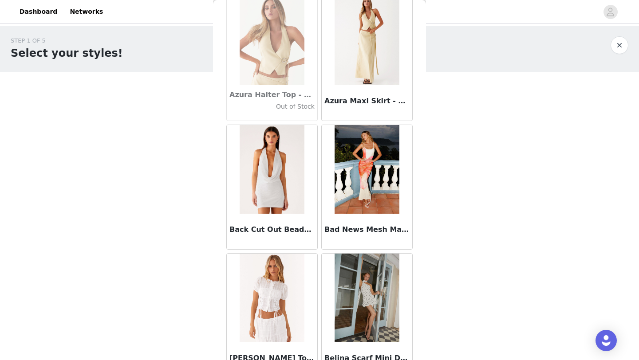
scroll to position [6146, 0]
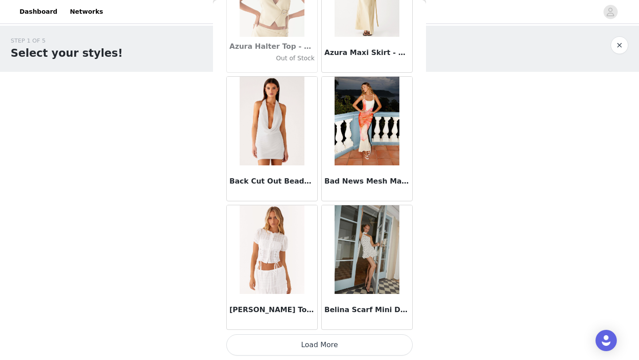
click at [339, 351] on button "Load More" at bounding box center [319, 345] width 186 height 21
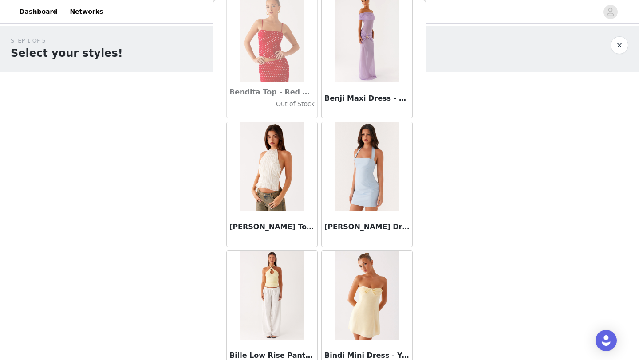
scroll to position [6799, 0]
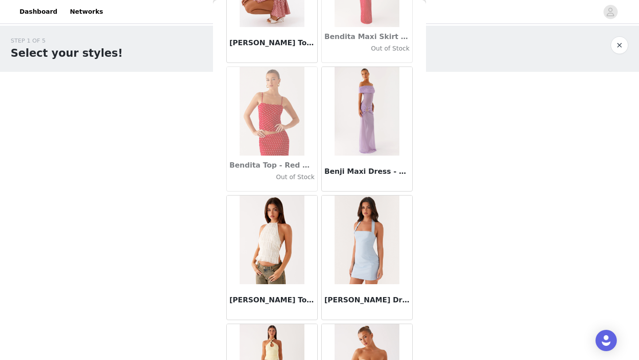
click at [356, 107] on img at bounding box center [367, 111] width 64 height 89
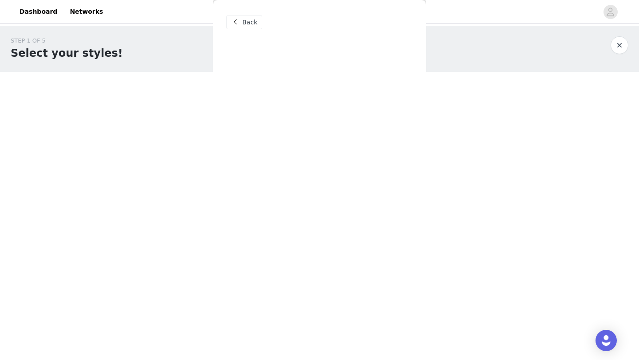
scroll to position [0, 0]
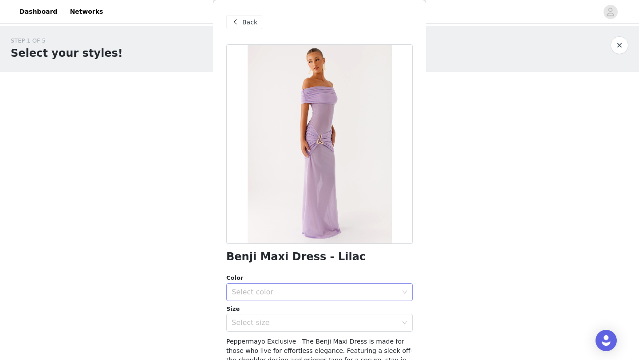
click at [320, 284] on div "Select color" at bounding box center [317, 292] width 170 height 17
click at [325, 314] on li "Lilac" at bounding box center [319, 312] width 186 height 14
click at [326, 319] on div "Select size" at bounding box center [315, 323] width 166 height 9
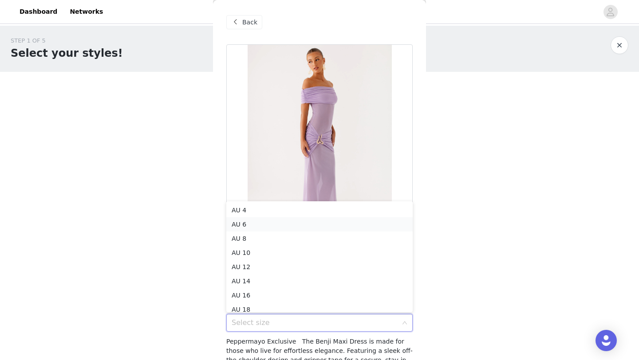
click at [310, 221] on li "AU 6" at bounding box center [319, 224] width 186 height 14
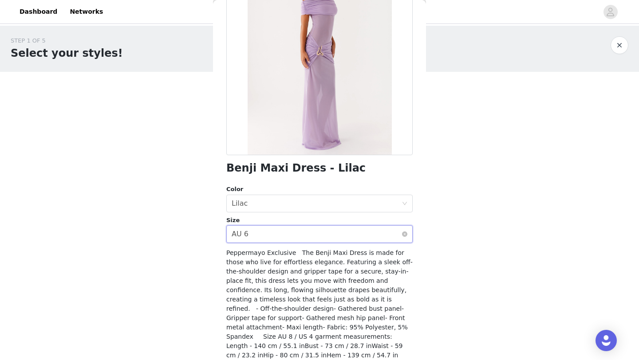
scroll to position [95, 0]
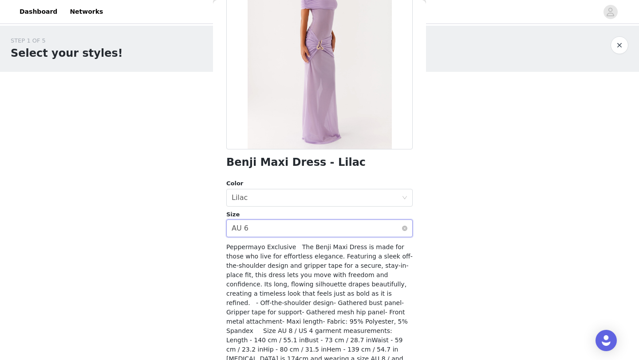
click at [316, 233] on div "Select size AU 6" at bounding box center [317, 228] width 170 height 17
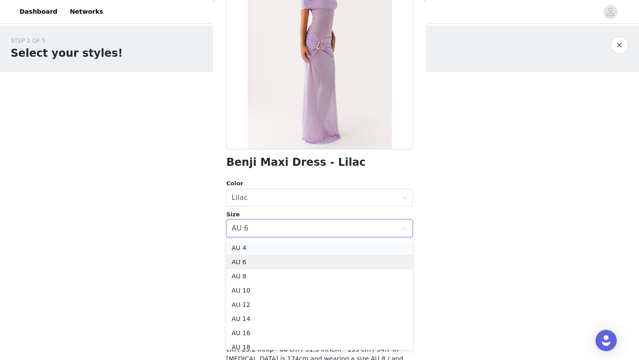
click at [296, 249] on li "AU 4" at bounding box center [319, 248] width 186 height 14
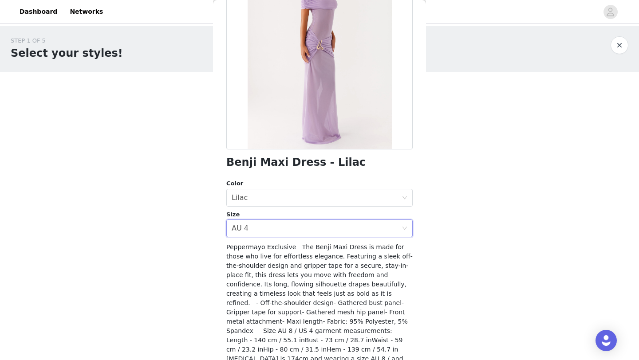
scroll to position [126, 0]
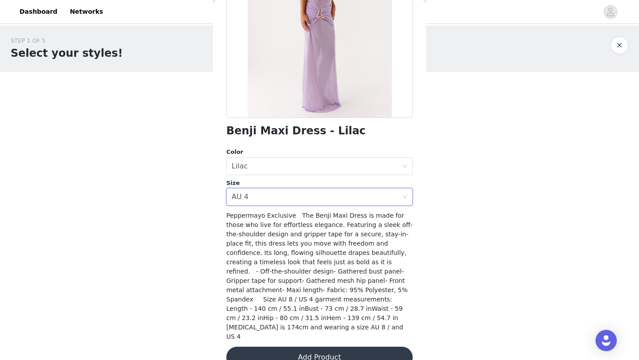
click at [328, 347] on button "Add Product" at bounding box center [319, 357] width 186 height 21
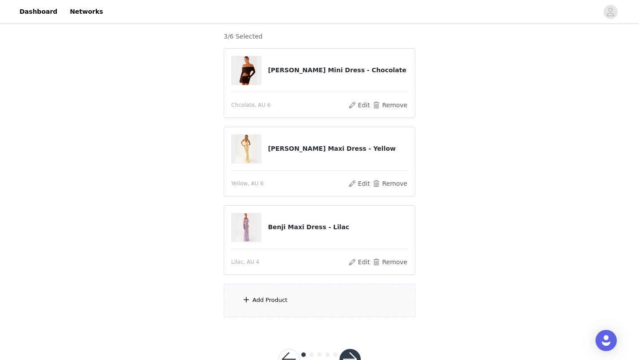
scroll to position [83, 0]
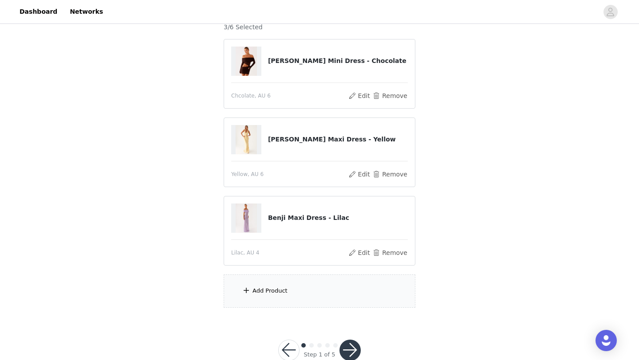
click at [299, 304] on div "Add Product" at bounding box center [320, 291] width 192 height 33
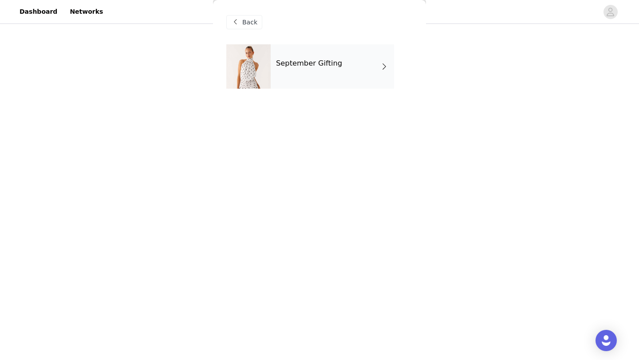
click at [304, 71] on div "September Gifting" at bounding box center [332, 66] width 123 height 44
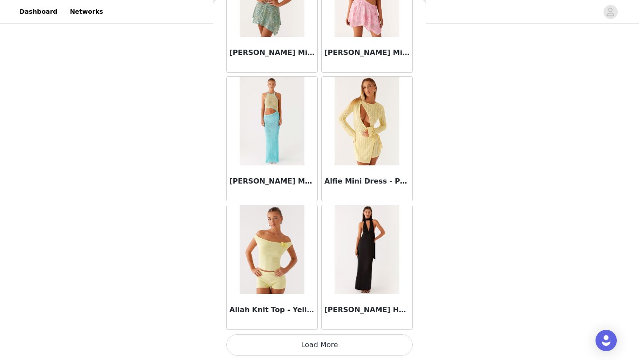
scroll to position [88, 0]
click at [341, 349] on button "Load More" at bounding box center [319, 345] width 186 height 21
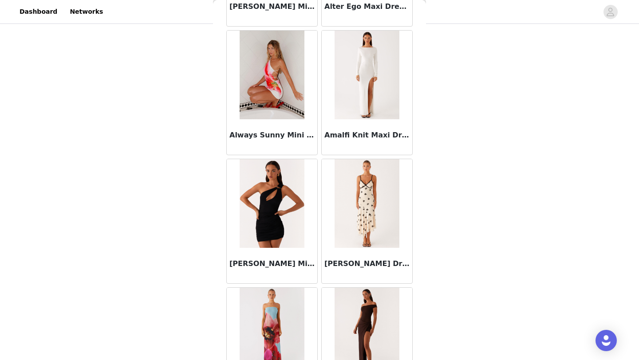
scroll to position [2285, 0]
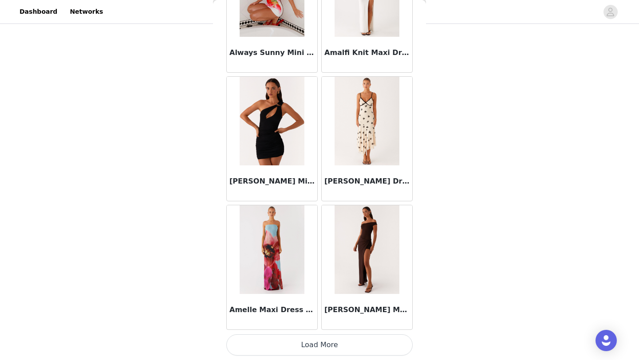
click at [360, 347] on button "Load More" at bounding box center [319, 345] width 186 height 21
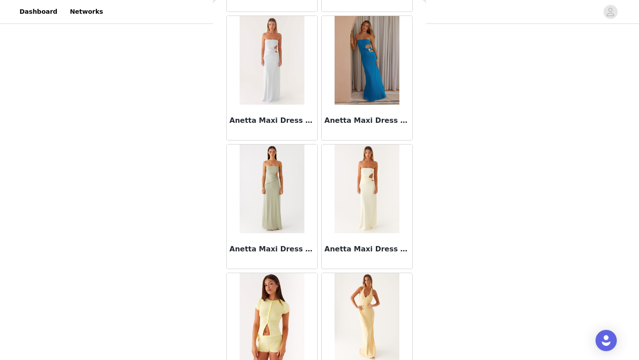
scroll to position [3572, 0]
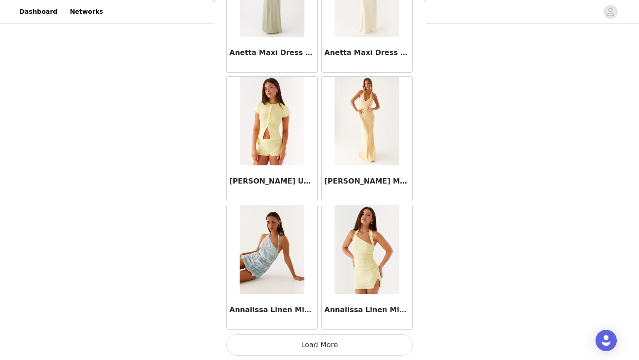
click at [370, 340] on button "Load More" at bounding box center [319, 345] width 186 height 21
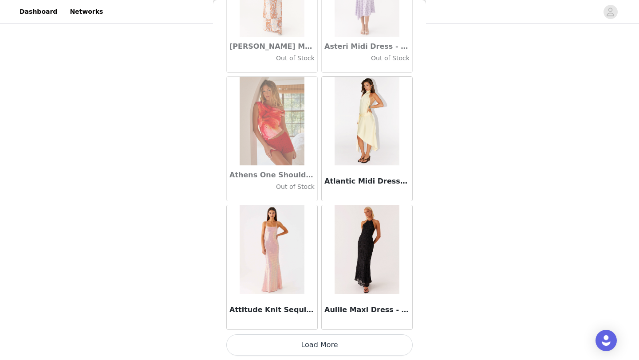
click at [366, 345] on button "Load More" at bounding box center [319, 345] width 186 height 21
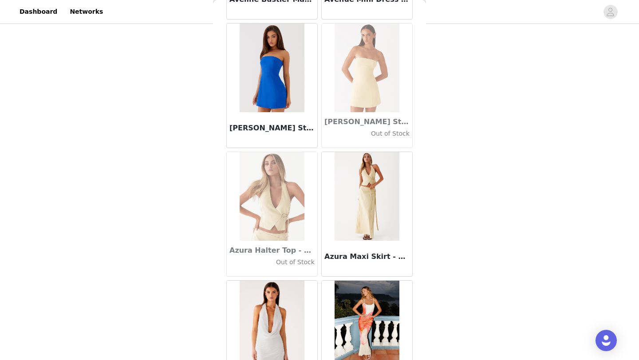
scroll to position [6146, 0]
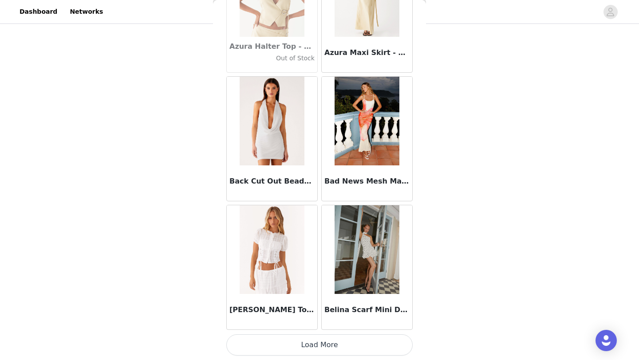
click at [372, 348] on button "Load More" at bounding box center [319, 345] width 186 height 21
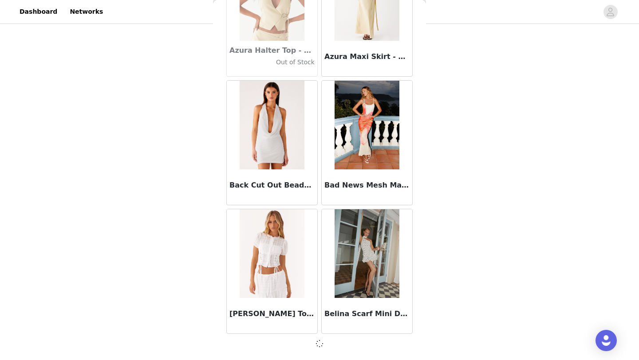
scroll to position [6142, 0]
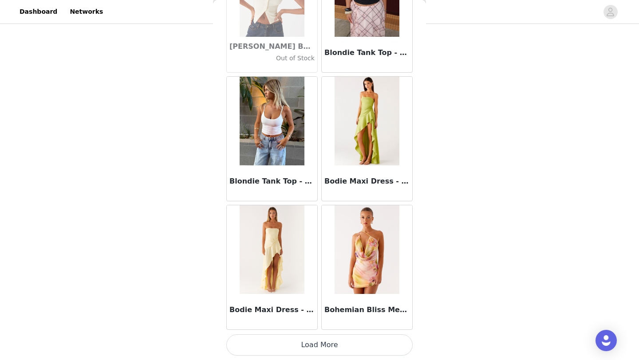
click at [368, 347] on button "Load More" at bounding box center [319, 345] width 186 height 21
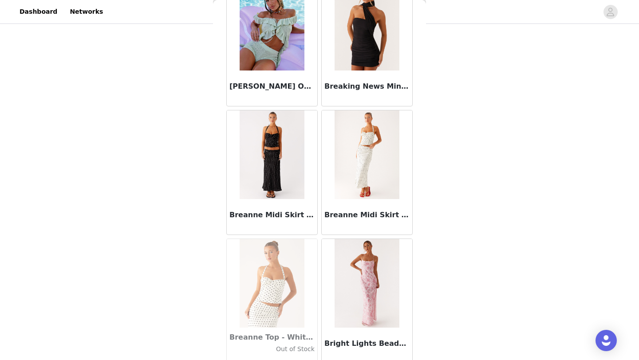
scroll to position [8720, 0]
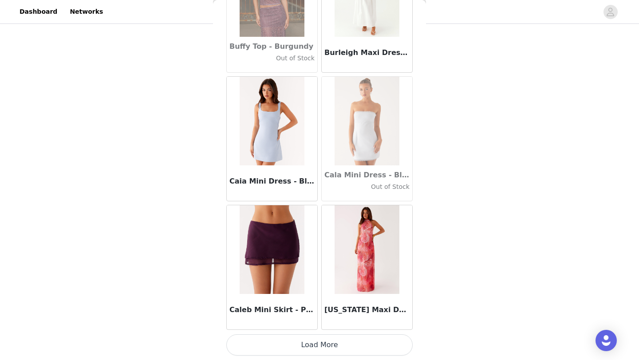
click at [366, 348] on button "Load More" at bounding box center [319, 345] width 186 height 21
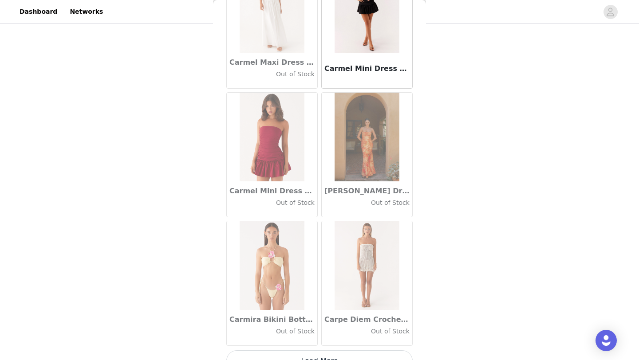
scroll to position [10007, 0]
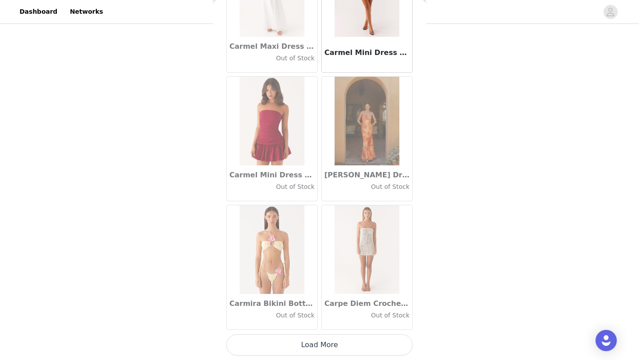
click at [344, 352] on button "Load More" at bounding box center [319, 345] width 186 height 21
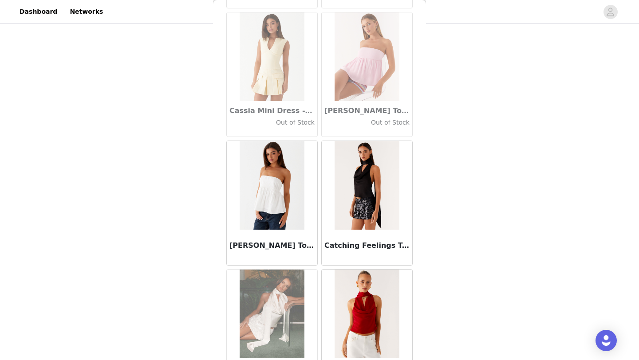
scroll to position [10330, 0]
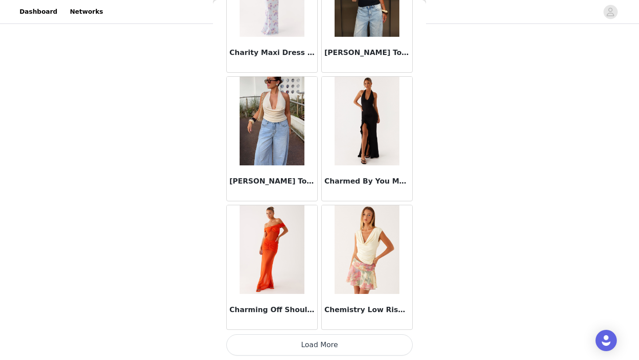
click at [361, 344] on button "Load More" at bounding box center [319, 345] width 186 height 21
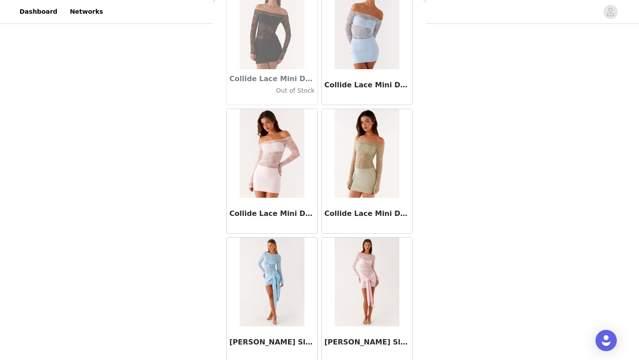
scroll to position [12581, 0]
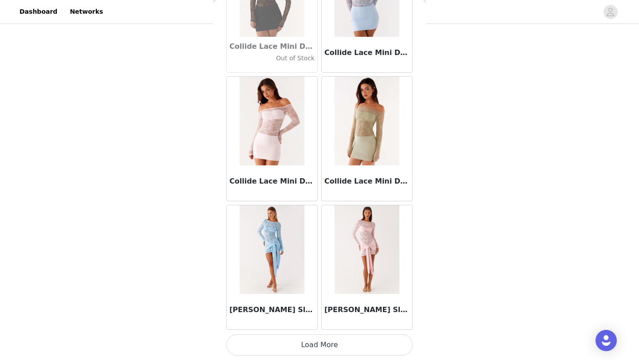
click at [344, 341] on button "Load More" at bounding box center [319, 345] width 186 height 21
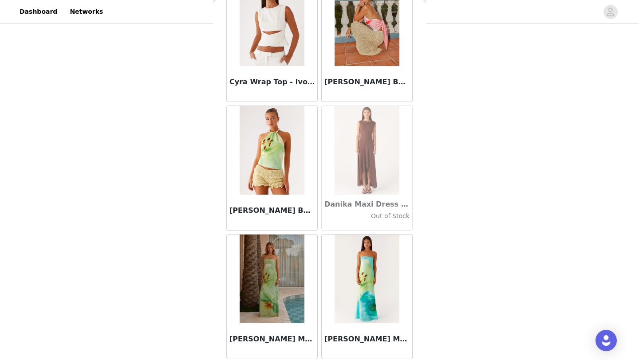
scroll to position [13869, 0]
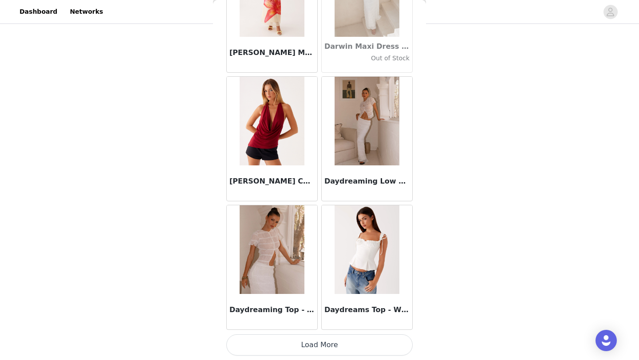
click at [321, 348] on button "Load More" at bounding box center [319, 345] width 186 height 21
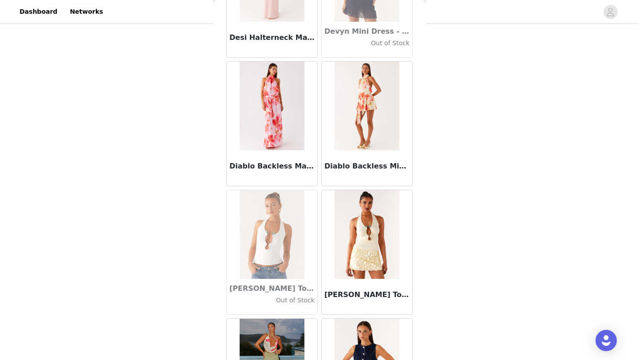
scroll to position [15156, 0]
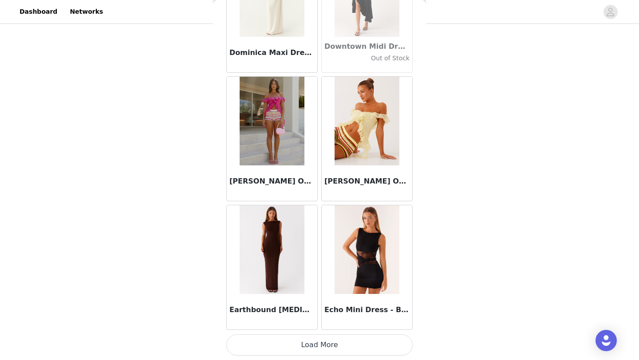
click at [325, 353] on button "Load More" at bounding box center [319, 345] width 186 height 21
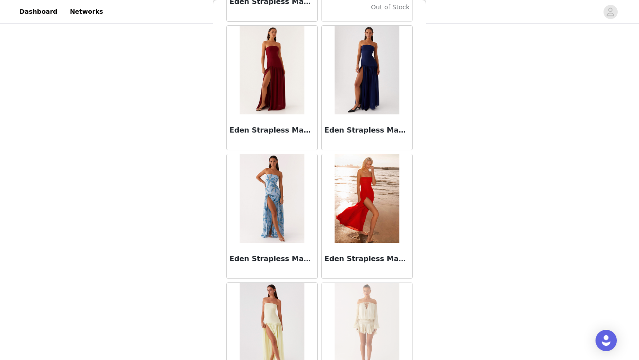
scroll to position [16443, 0]
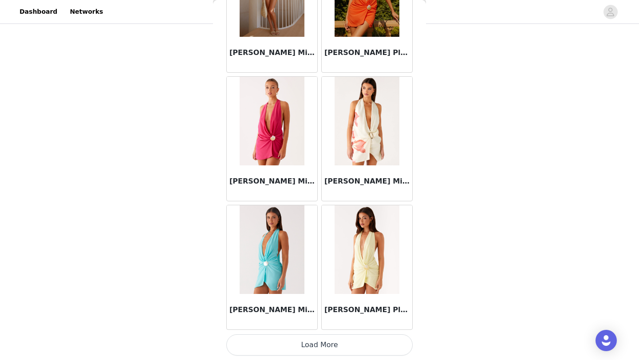
click at [330, 346] on button "Load More" at bounding box center [319, 345] width 186 height 21
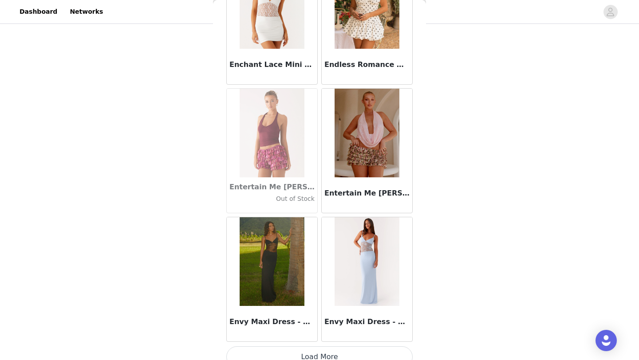
scroll to position [17730, 0]
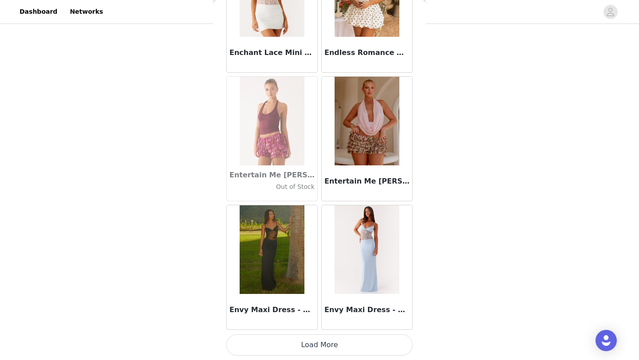
click at [330, 338] on button "Load More" at bounding box center [319, 345] width 186 height 21
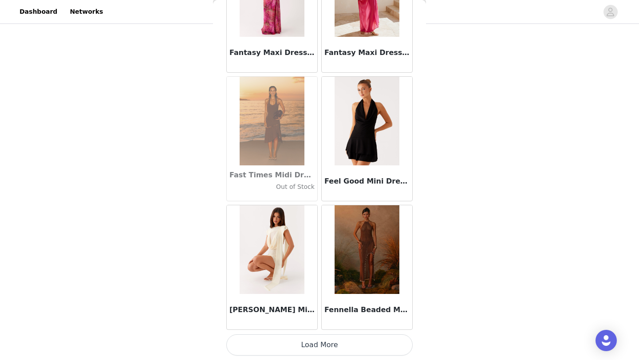
scroll to position [105, 0]
click at [342, 342] on button "Load More" at bounding box center [319, 345] width 186 height 21
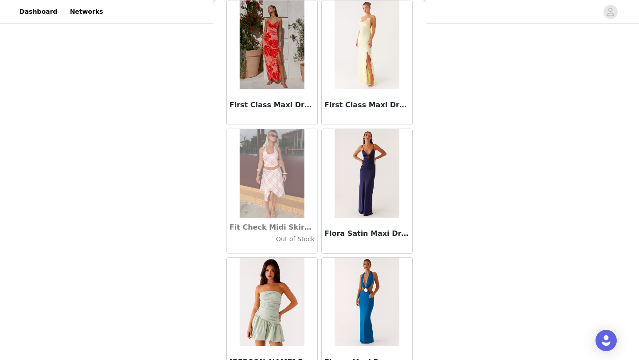
scroll to position [20304, 0]
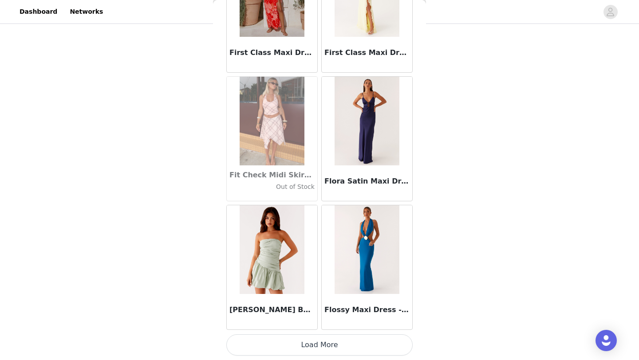
click at [360, 352] on button "Load More" at bounding box center [319, 345] width 186 height 21
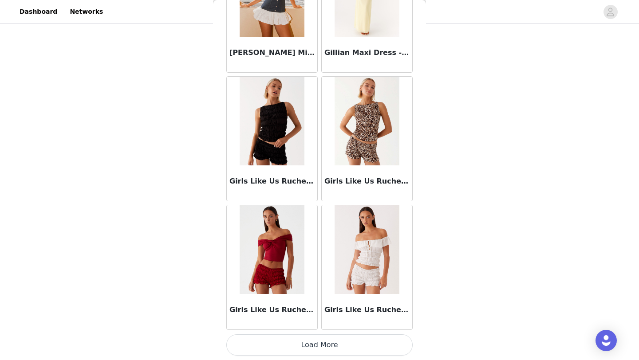
click at [323, 344] on button "Load More" at bounding box center [319, 345] width 186 height 21
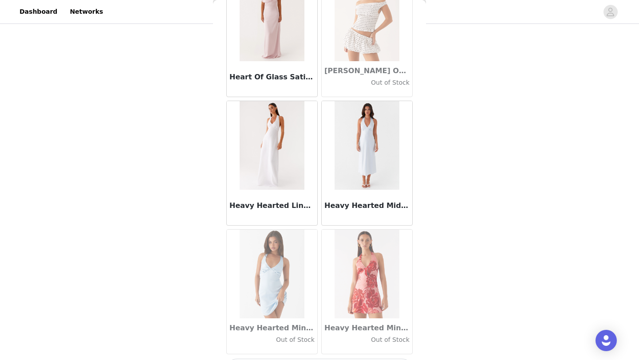
scroll to position [22878, 0]
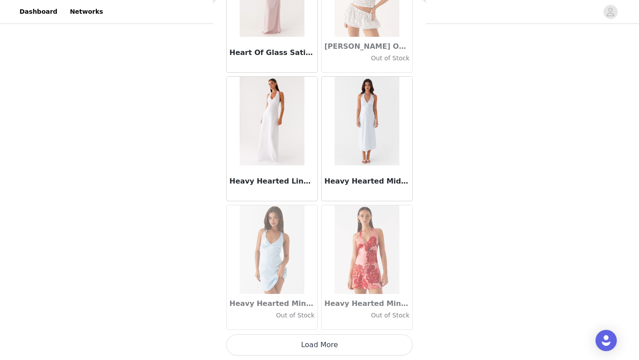
click at [335, 346] on button "Load More" at bounding box center [319, 345] width 186 height 21
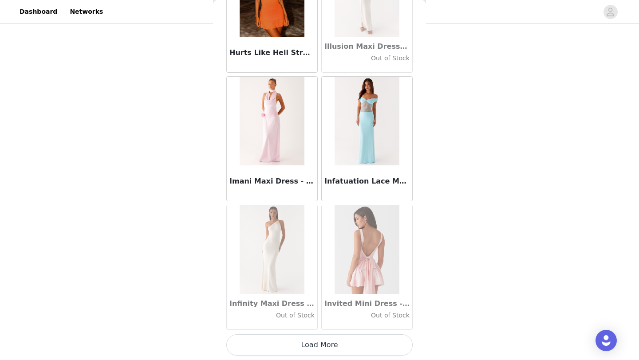
click at [318, 346] on button "Load More" at bounding box center [319, 345] width 186 height 21
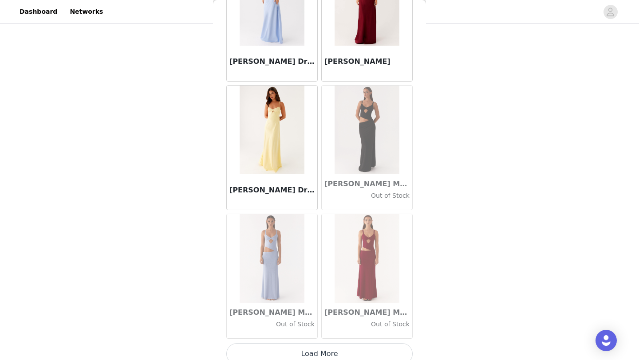
scroll to position [25452, 0]
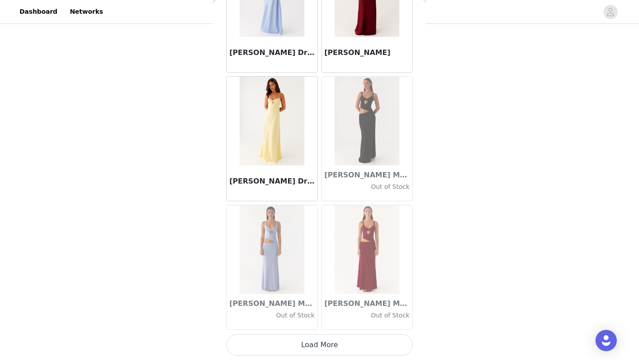
click at [333, 348] on button "Load More" at bounding box center [319, 345] width 186 height 21
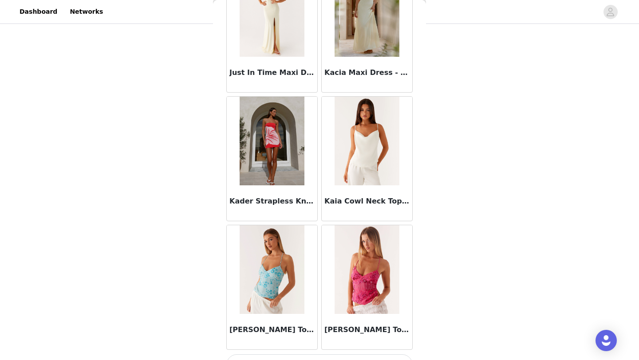
scroll to position [26739, 0]
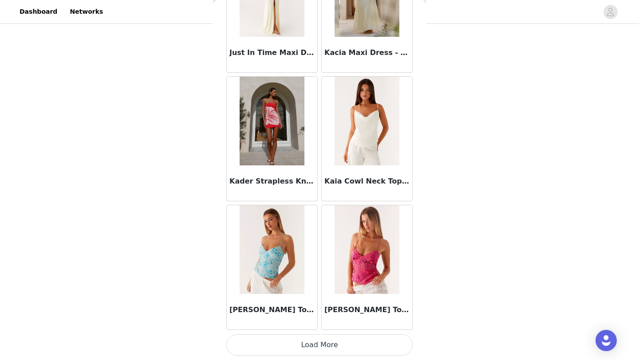
click at [327, 347] on button "Load More" at bounding box center [319, 345] width 186 height 21
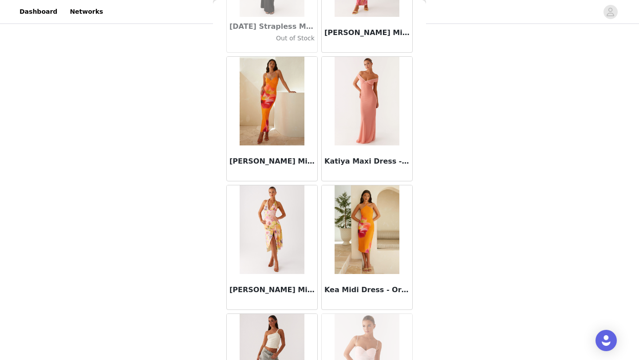
scroll to position [28026, 0]
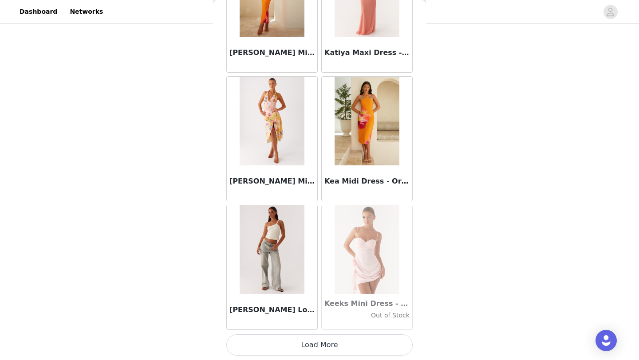
click at [329, 349] on button "Load More" at bounding box center [319, 345] width 186 height 21
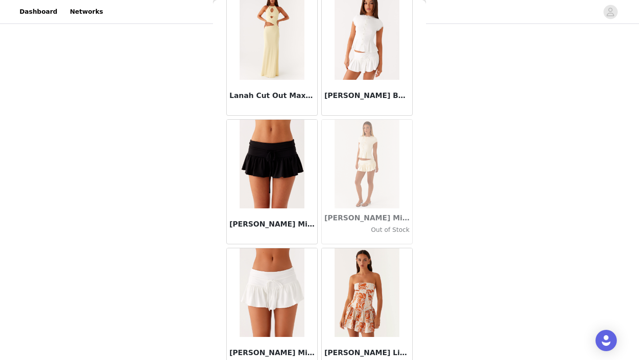
scroll to position [29313, 0]
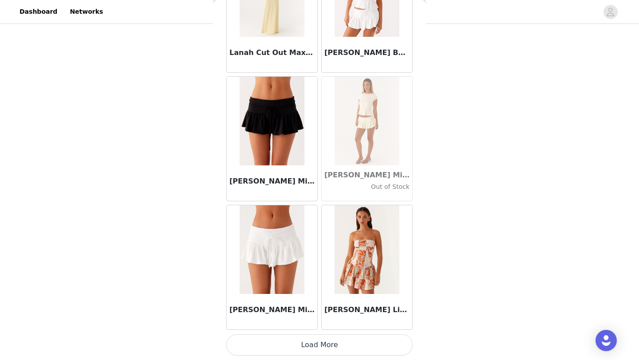
click at [340, 341] on button "Load More" at bounding box center [319, 345] width 186 height 21
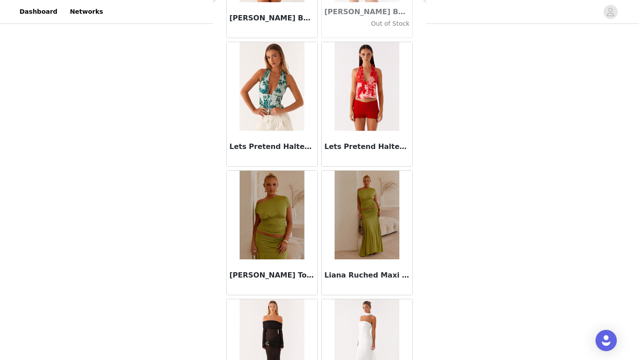
scroll to position [30076, 0]
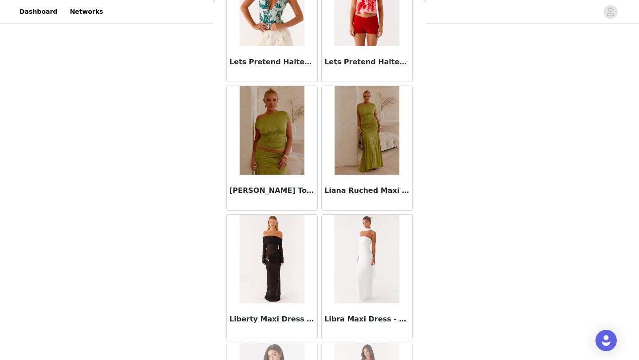
click at [279, 277] on img at bounding box center [272, 259] width 64 height 89
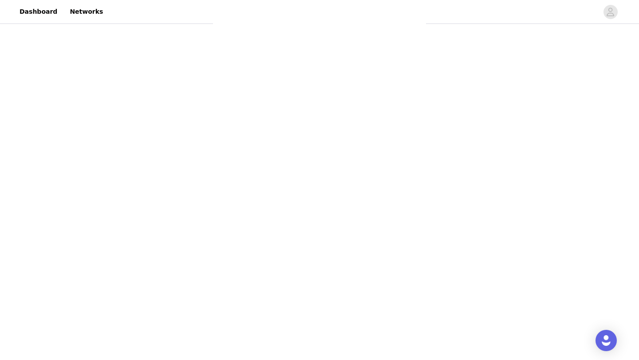
scroll to position [0, 0]
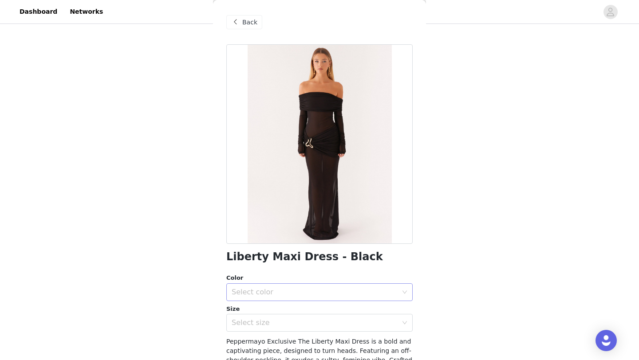
click at [313, 289] on div "Select color" at bounding box center [315, 292] width 166 height 9
click at [313, 315] on li "Black" at bounding box center [319, 312] width 186 height 14
click at [315, 319] on div "Select size" at bounding box center [315, 323] width 166 height 9
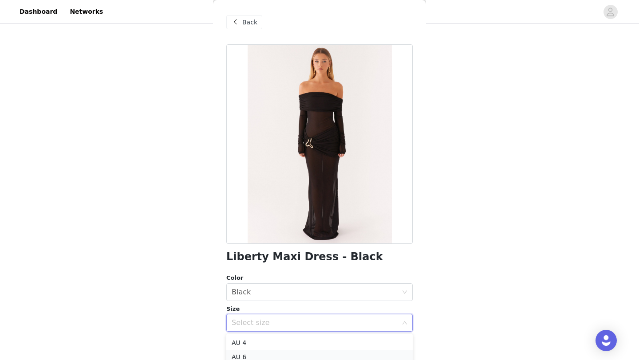
click at [312, 353] on li "AU 6" at bounding box center [319, 357] width 186 height 14
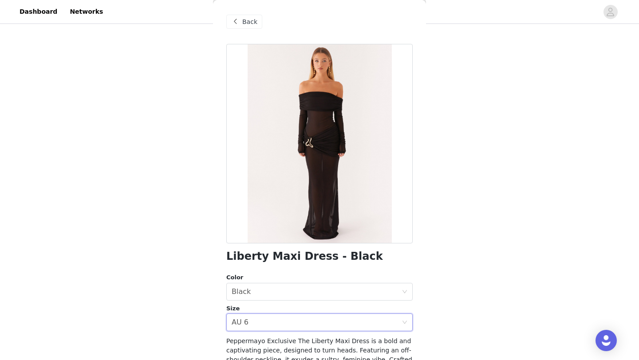
scroll to position [126, 0]
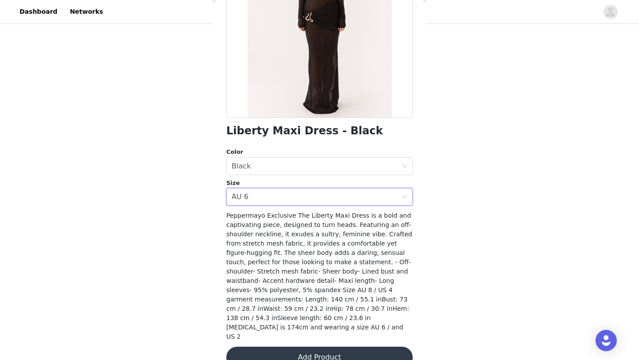
click at [352, 347] on button "Add Product" at bounding box center [319, 357] width 186 height 21
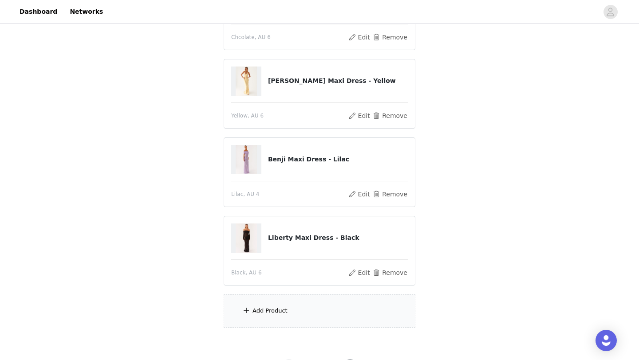
scroll to position [143, 0]
click at [312, 307] on div "Add Product" at bounding box center [320, 310] width 192 height 33
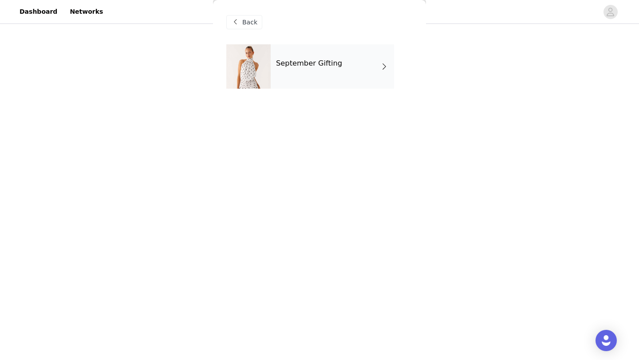
click at [318, 75] on div "September Gifting" at bounding box center [332, 66] width 123 height 44
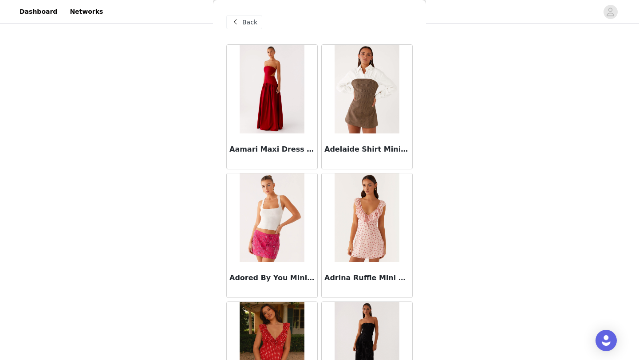
scroll to position [998, 0]
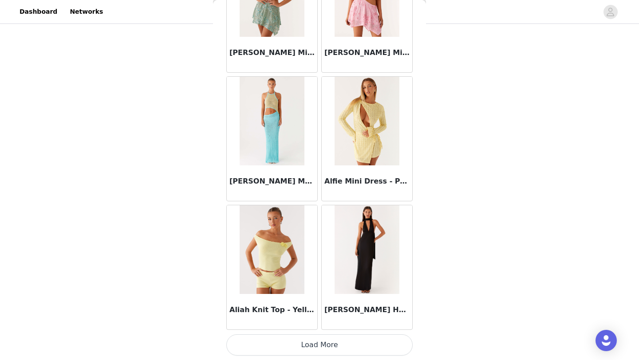
click at [319, 350] on button "Load More" at bounding box center [319, 345] width 186 height 21
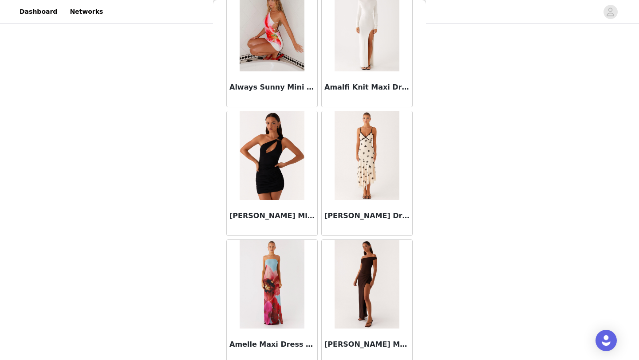
scroll to position [2285, 0]
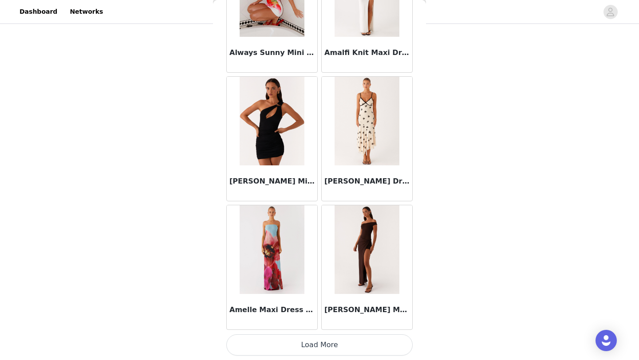
click at [330, 352] on button "Load More" at bounding box center [319, 345] width 186 height 21
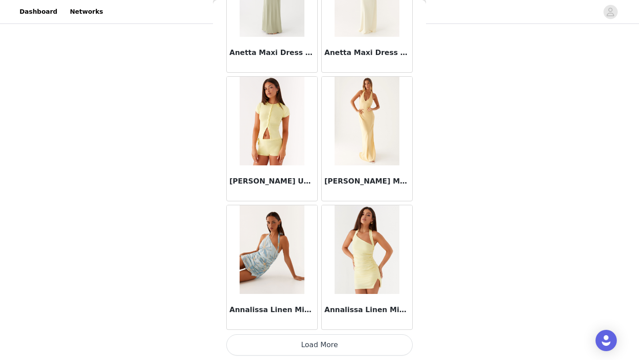
click at [339, 343] on button "Load More" at bounding box center [319, 345] width 186 height 21
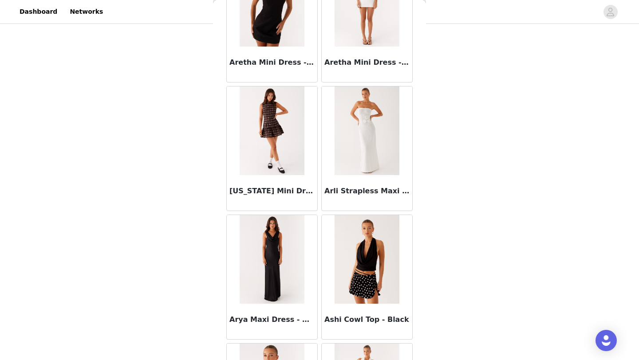
scroll to position [4859, 0]
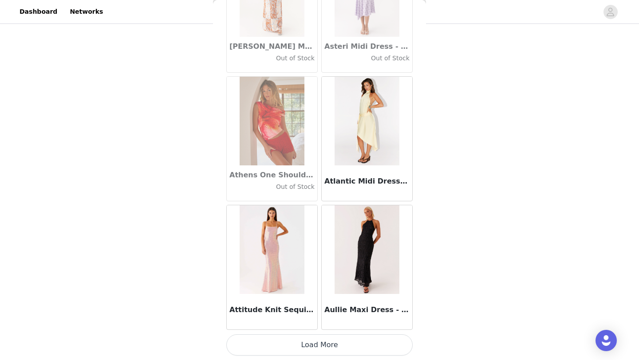
click at [329, 344] on button "Load More" at bounding box center [319, 345] width 186 height 21
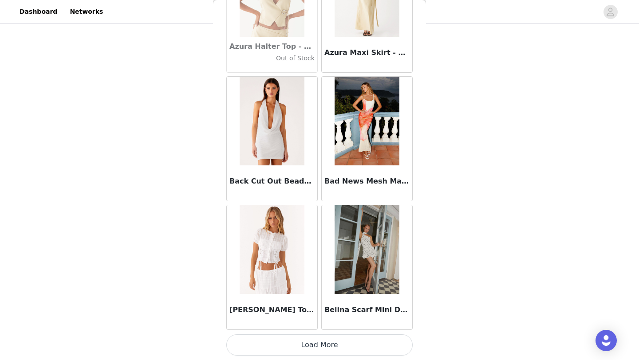
click at [348, 351] on button "Load More" at bounding box center [319, 345] width 186 height 21
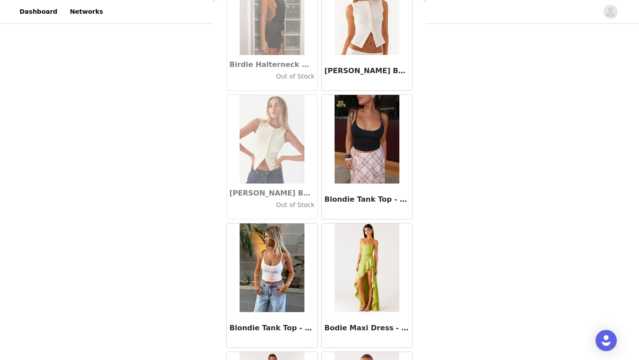
scroll to position [7433, 0]
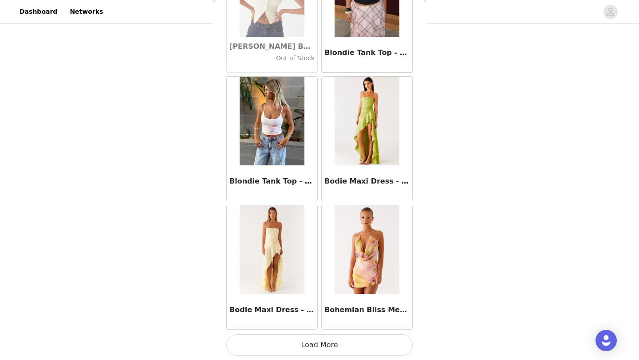
click at [344, 351] on button "Load More" at bounding box center [319, 345] width 186 height 21
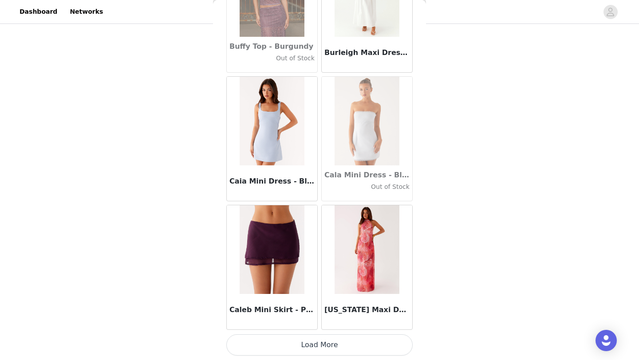
click at [355, 351] on button "Load More" at bounding box center [319, 345] width 186 height 21
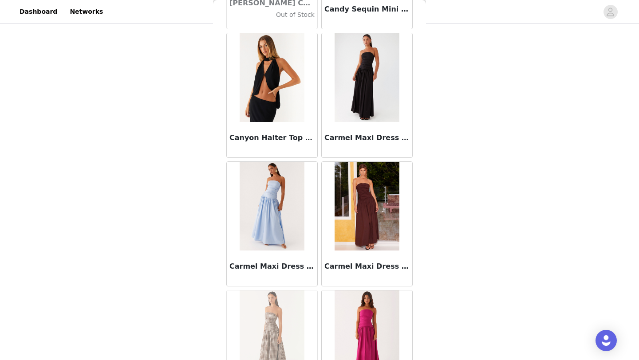
scroll to position [10007, 0]
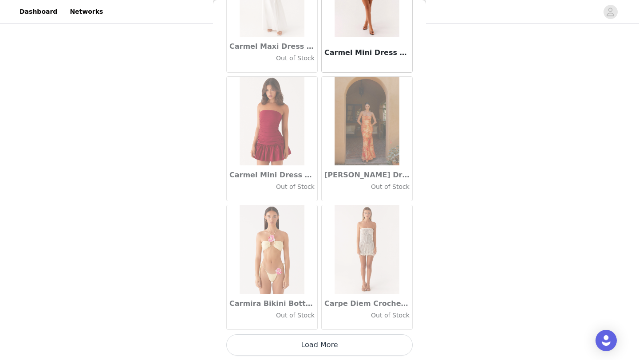
click at [334, 350] on button "Load More" at bounding box center [319, 345] width 186 height 21
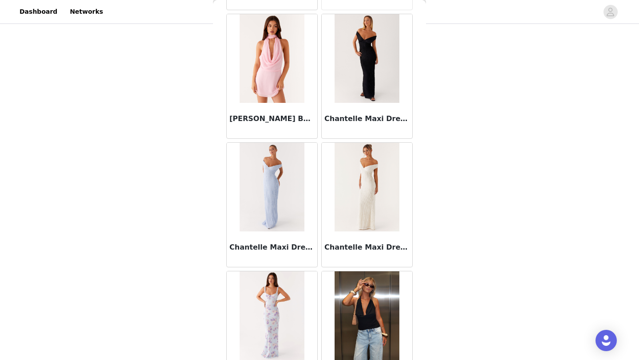
scroll to position [11294, 0]
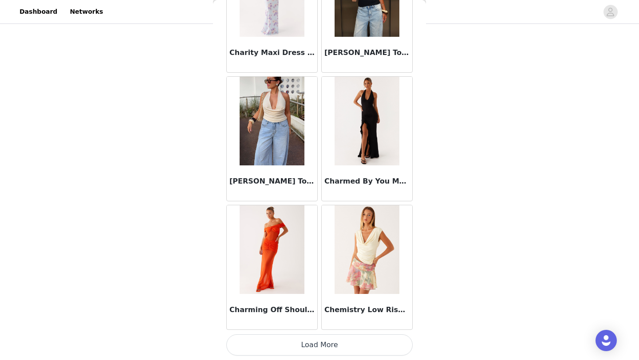
click at [334, 342] on button "Load More" at bounding box center [319, 345] width 186 height 21
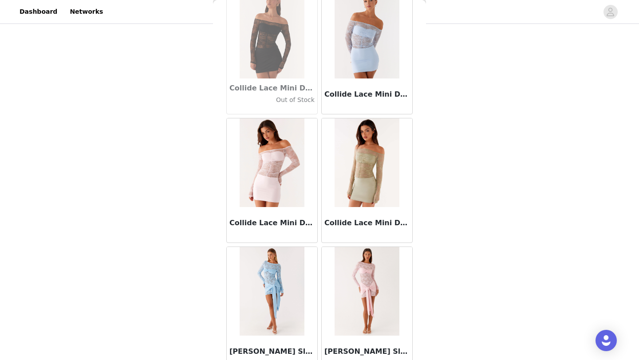
scroll to position [12581, 0]
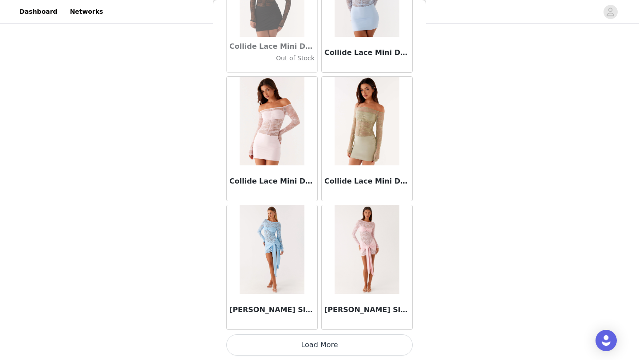
click at [351, 344] on button "Load More" at bounding box center [319, 345] width 186 height 21
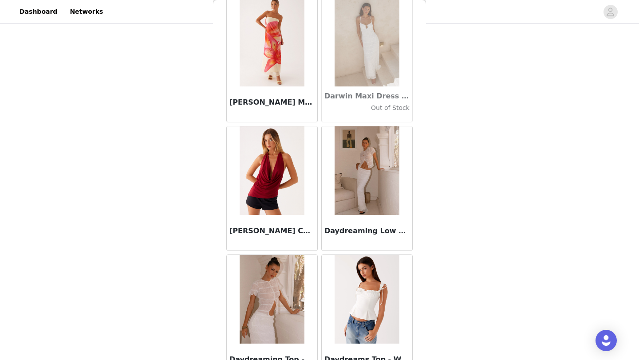
scroll to position [13869, 0]
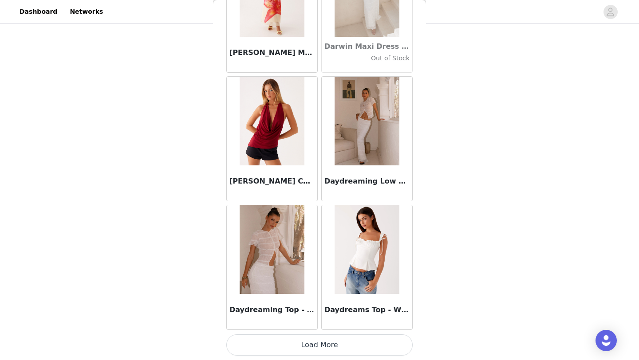
click at [351, 344] on button "Load More" at bounding box center [319, 345] width 186 height 21
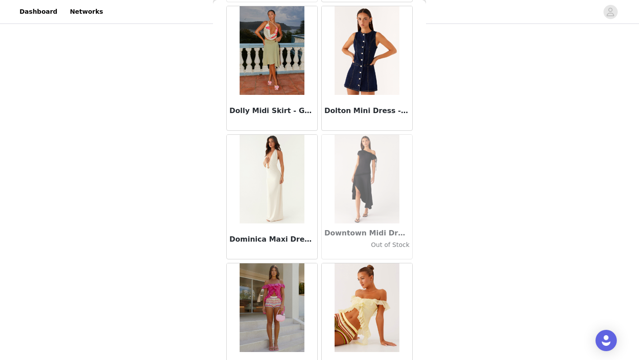
scroll to position [15156, 0]
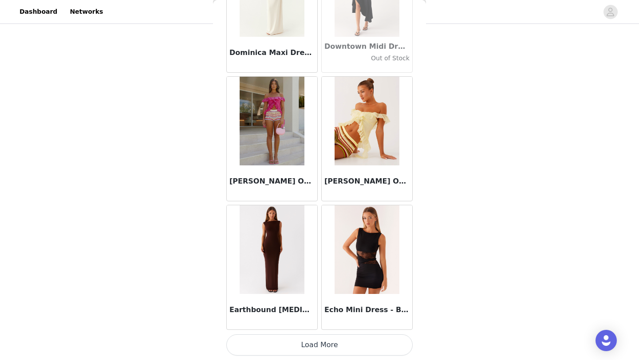
click at [351, 345] on button "Load More" at bounding box center [319, 345] width 186 height 21
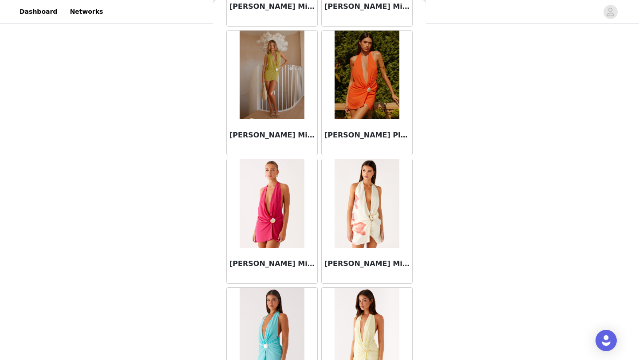
scroll to position [16443, 0]
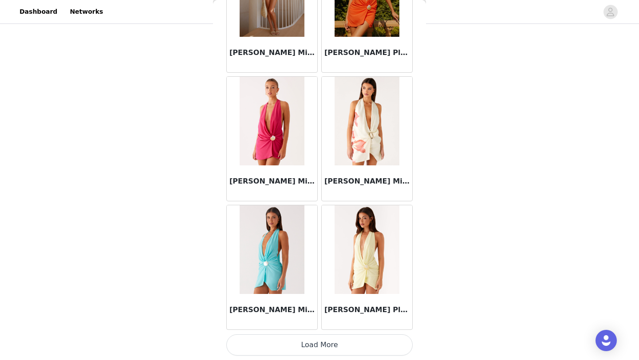
click at [356, 354] on button "Load More" at bounding box center [319, 345] width 186 height 21
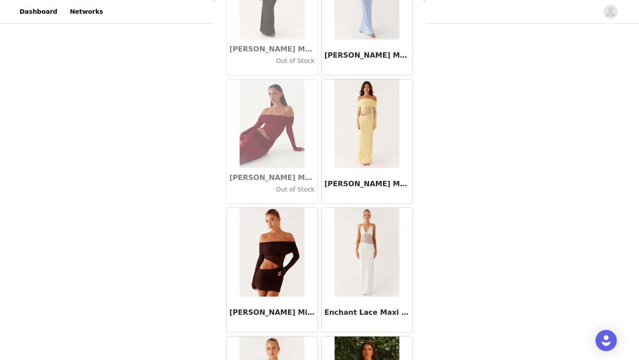
scroll to position [17330, 0]
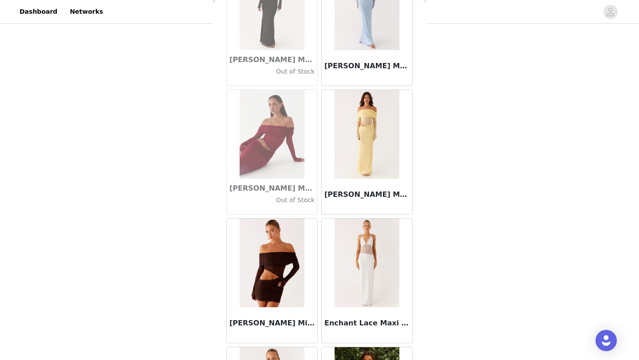
click at [363, 136] on img at bounding box center [367, 134] width 64 height 89
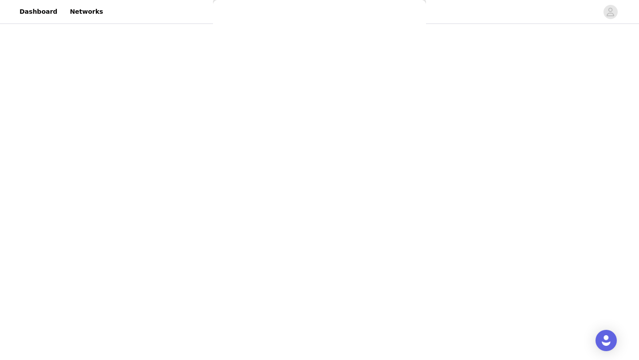
scroll to position [0, 0]
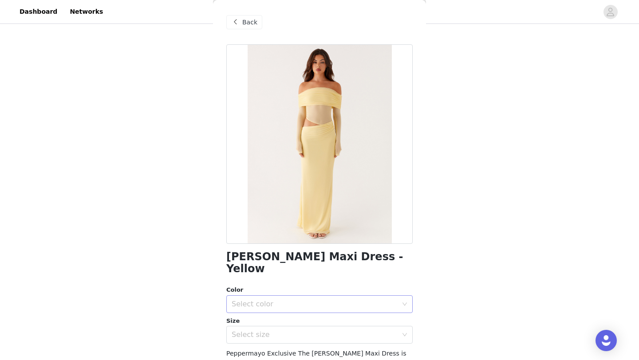
click at [292, 300] on div "Select color" at bounding box center [315, 304] width 166 height 9
click at [286, 312] on li "Yellow" at bounding box center [319, 312] width 186 height 14
click at [288, 331] on div "Select size" at bounding box center [315, 335] width 166 height 9
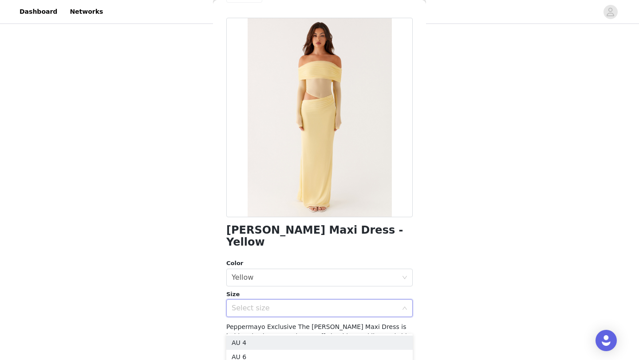
scroll to position [32, 0]
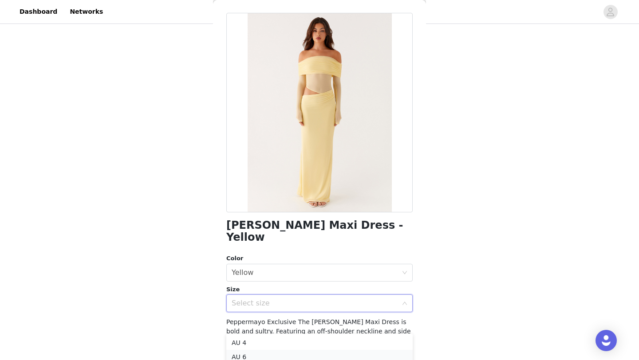
click at [287, 352] on li "AU 6" at bounding box center [319, 357] width 186 height 14
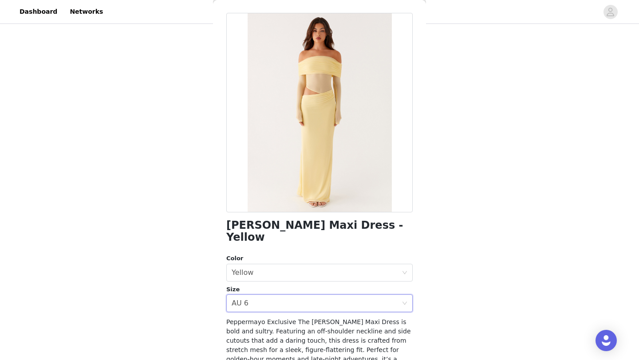
scroll to position [126, 0]
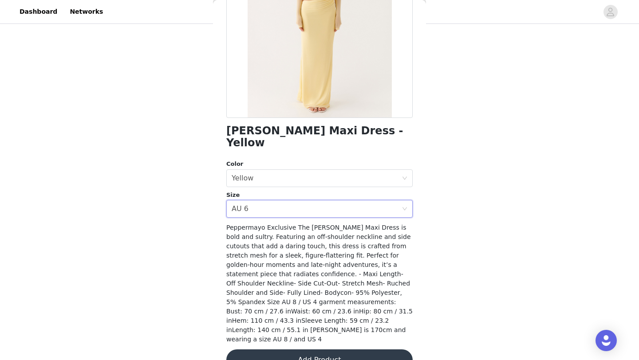
click at [307, 350] on button "Add Product" at bounding box center [319, 360] width 186 height 21
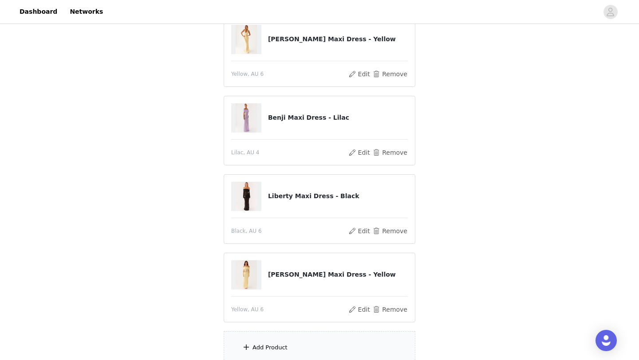
click at [317, 340] on div "Add Product" at bounding box center [320, 348] width 192 height 33
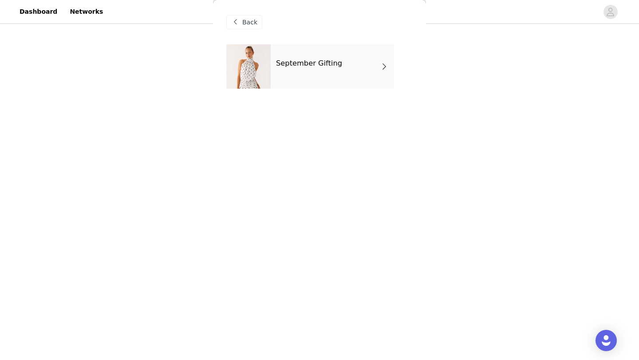
click at [347, 60] on div "September Gifting" at bounding box center [332, 66] width 123 height 44
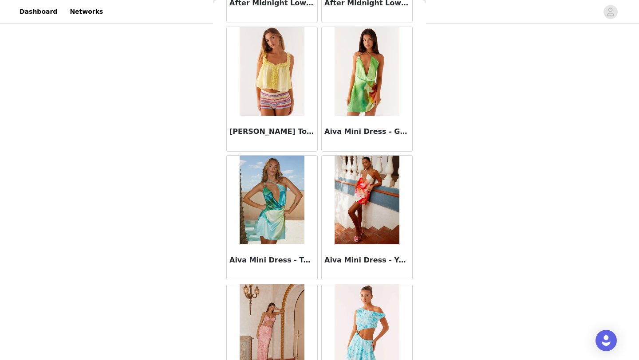
scroll to position [998, 0]
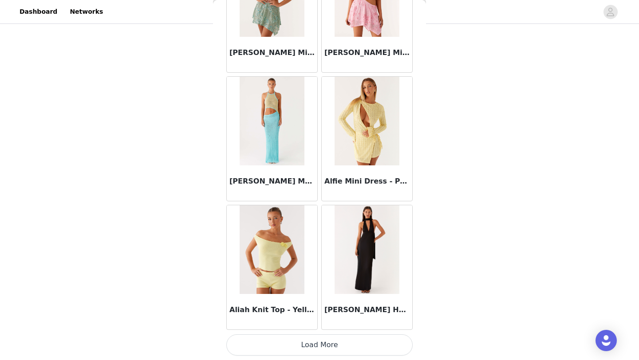
click at [353, 342] on button "Load More" at bounding box center [319, 345] width 186 height 21
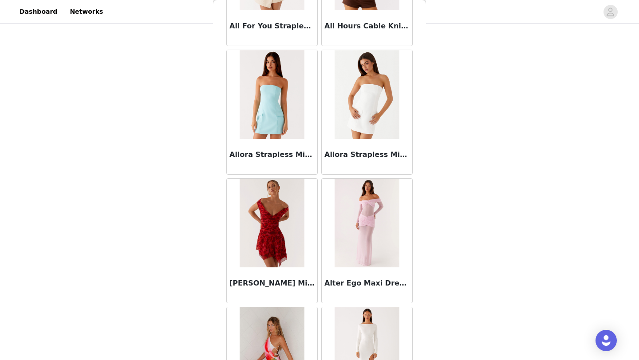
scroll to position [2285, 0]
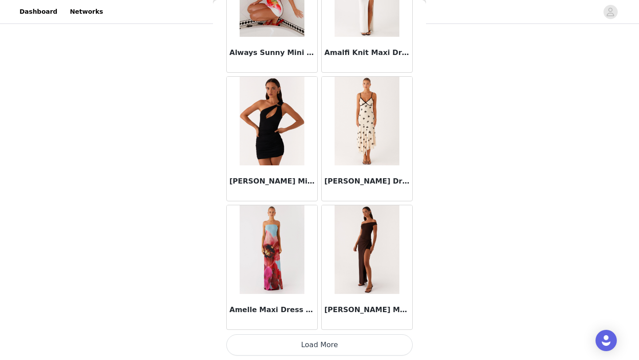
click at [342, 349] on button "Load More" at bounding box center [319, 345] width 186 height 21
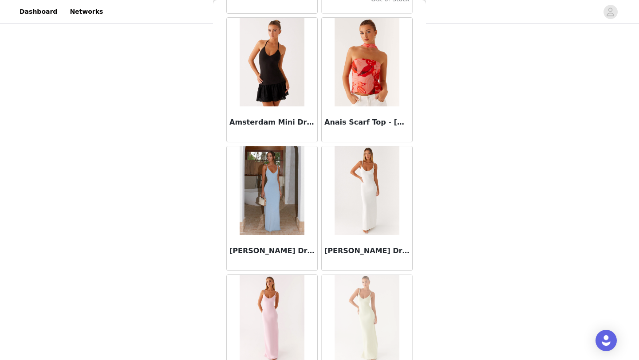
scroll to position [3572, 0]
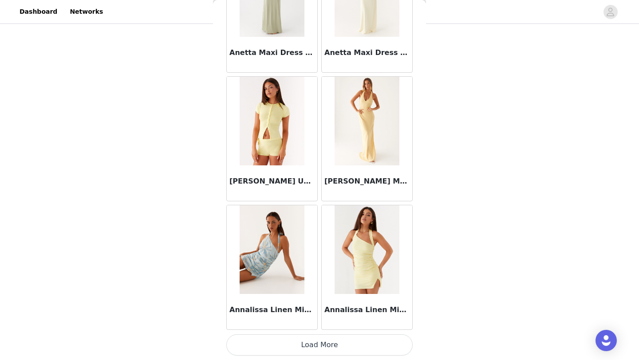
click at [346, 342] on button "Load More" at bounding box center [319, 345] width 186 height 21
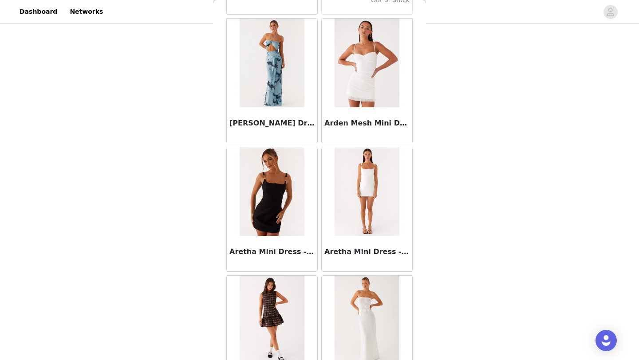
scroll to position [4859, 0]
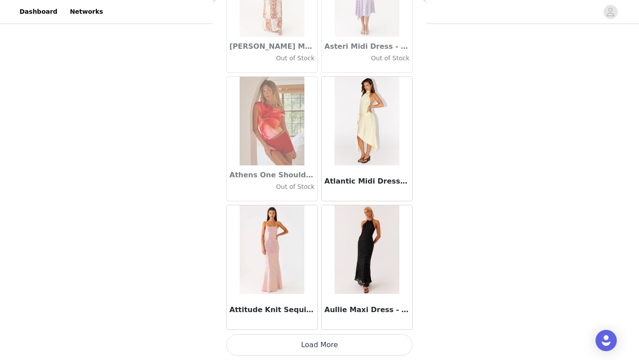
click at [347, 354] on button "Load More" at bounding box center [319, 345] width 186 height 21
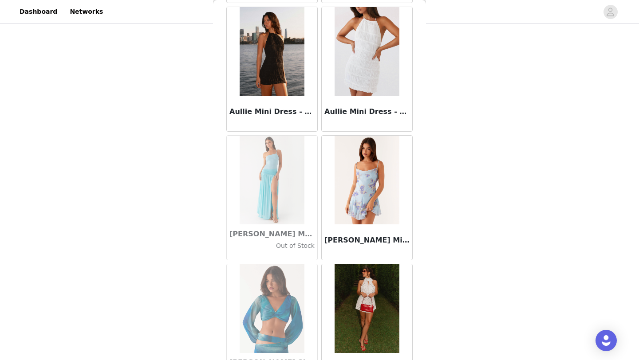
scroll to position [6146, 0]
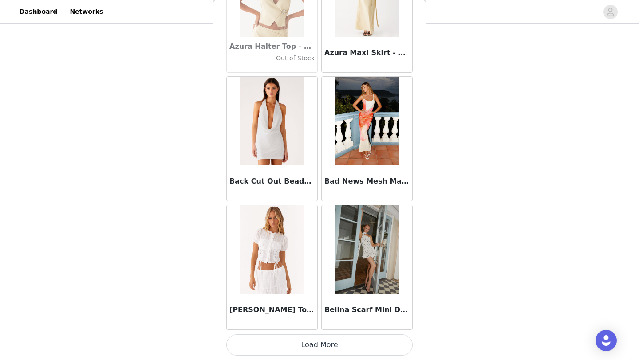
click at [351, 343] on button "Load More" at bounding box center [319, 345] width 186 height 21
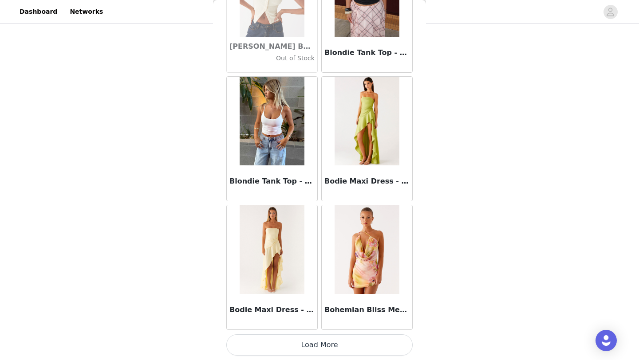
click at [356, 343] on button "Load More" at bounding box center [319, 345] width 186 height 21
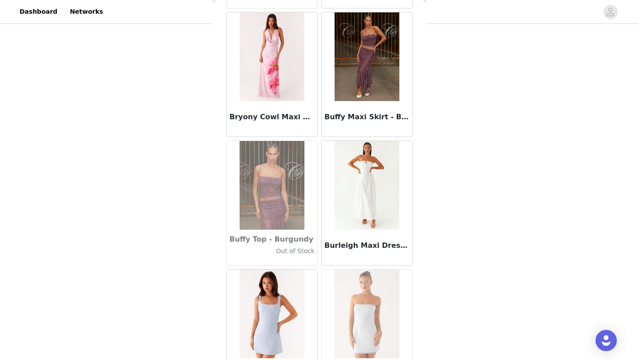
scroll to position [8720, 0]
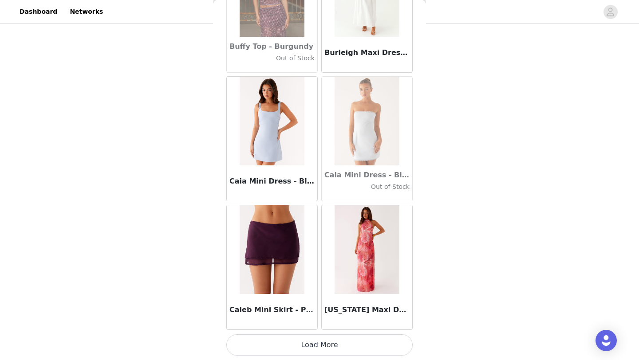
click at [354, 340] on button "Load More" at bounding box center [319, 345] width 186 height 21
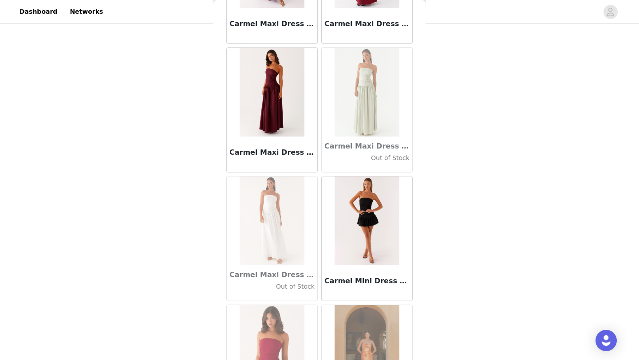
scroll to position [10007, 0]
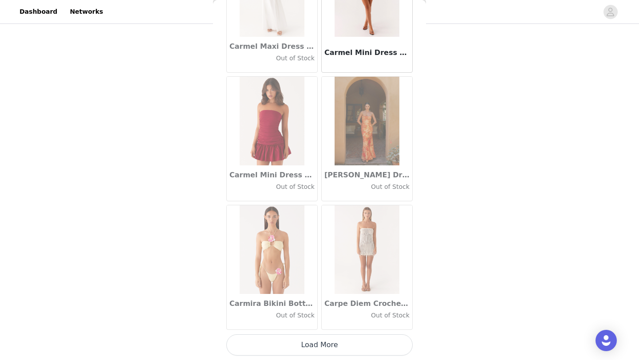
click at [352, 348] on button "Load More" at bounding box center [319, 345] width 186 height 21
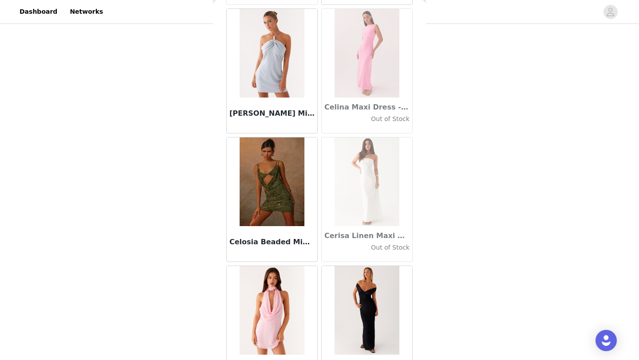
scroll to position [11294, 0]
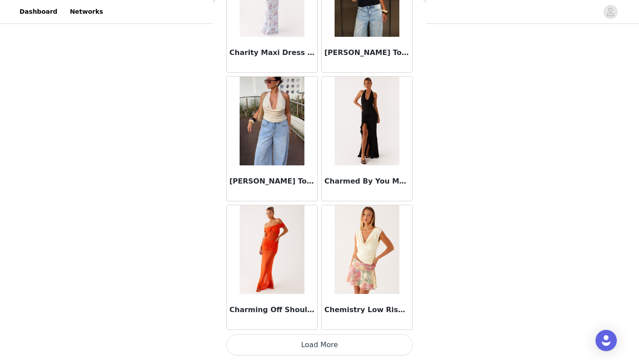
click at [339, 351] on button "Load More" at bounding box center [319, 345] width 186 height 21
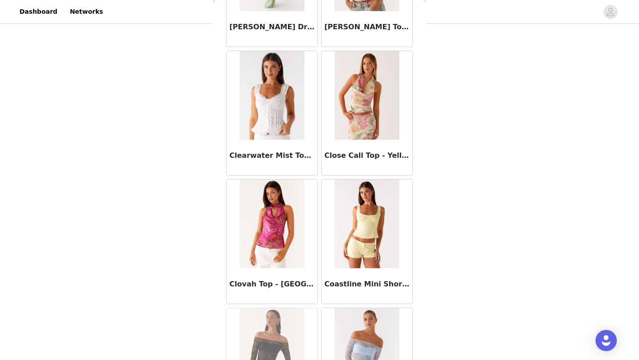
scroll to position [12581, 0]
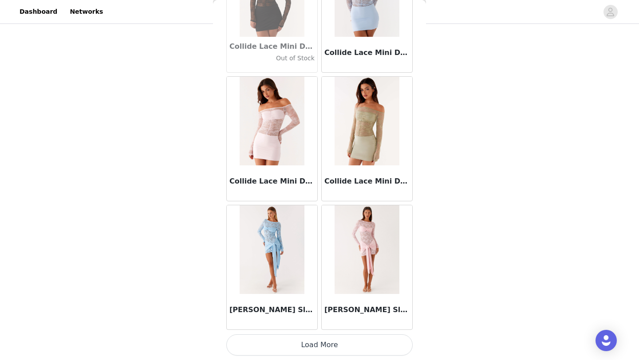
click at [329, 346] on button "Load More" at bounding box center [319, 345] width 186 height 21
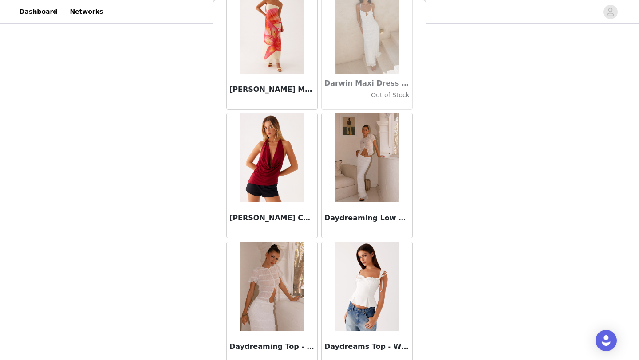
scroll to position [13869, 0]
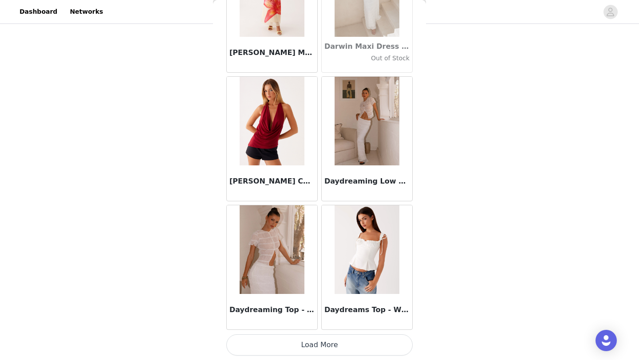
click at [317, 349] on button "Load More" at bounding box center [319, 345] width 186 height 21
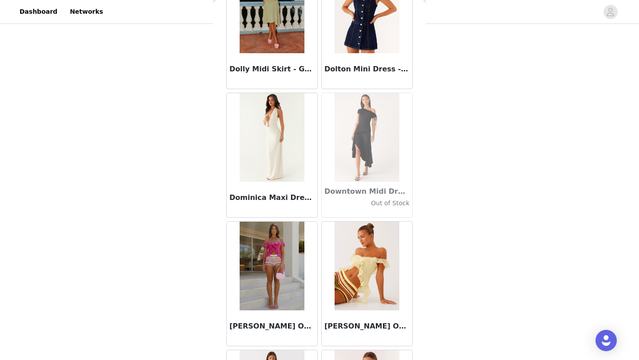
scroll to position [15156, 0]
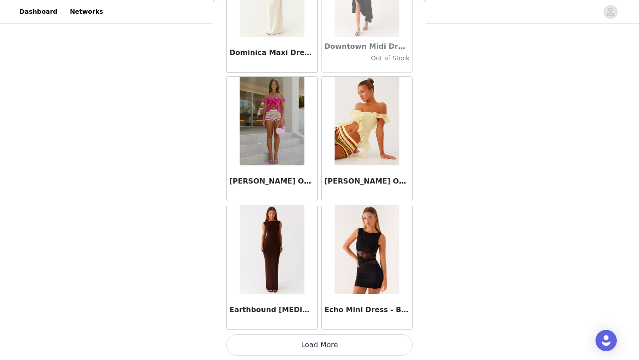
click at [347, 345] on button "Load More" at bounding box center [319, 345] width 186 height 21
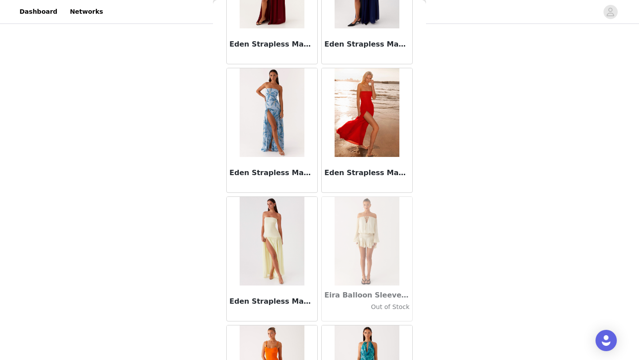
scroll to position [16443, 0]
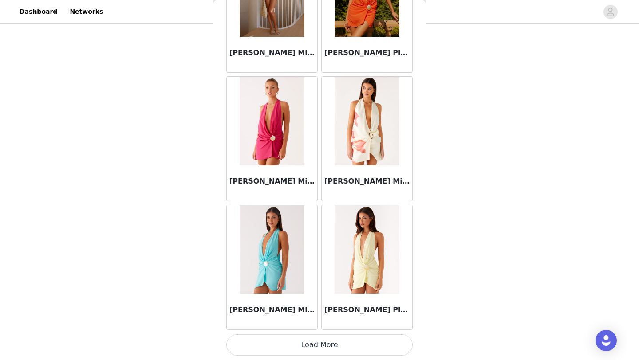
click at [335, 348] on button "Load More" at bounding box center [319, 345] width 186 height 21
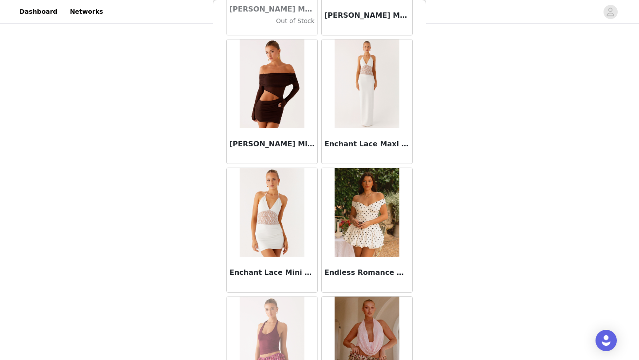
scroll to position [0, 0]
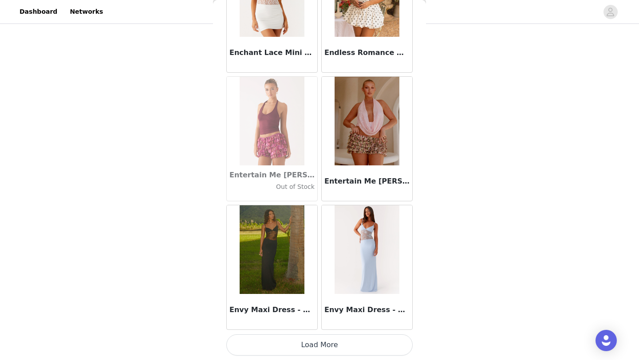
click at [338, 345] on button "Load More" at bounding box center [319, 345] width 186 height 21
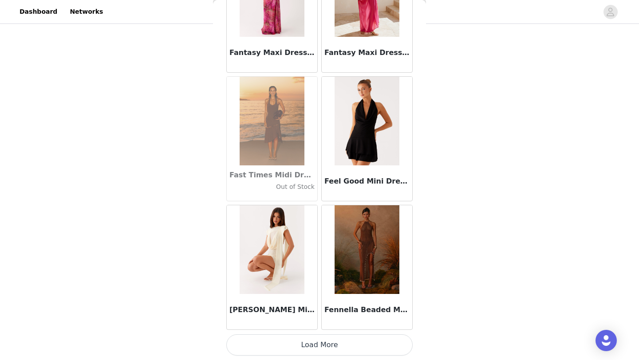
click at [321, 348] on button "Load More" at bounding box center [319, 345] width 186 height 21
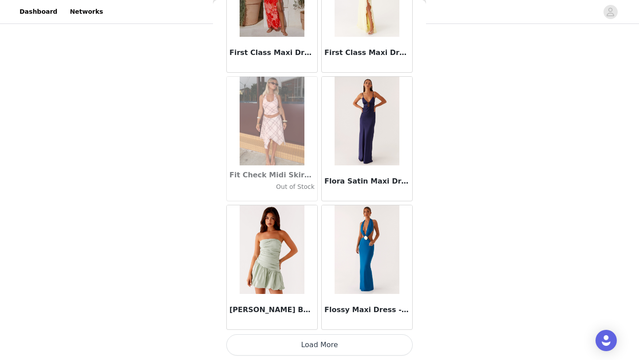
click at [353, 352] on button "Load More" at bounding box center [319, 345] width 186 height 21
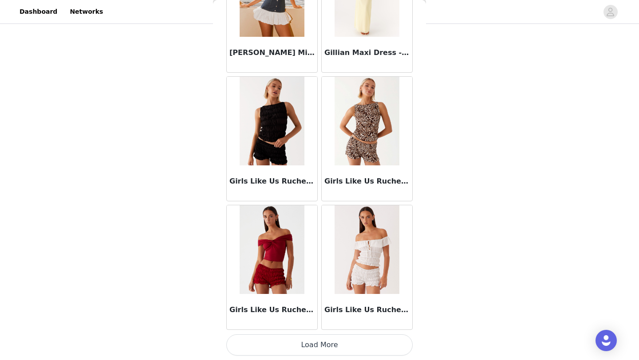
click at [342, 346] on button "Load More" at bounding box center [319, 345] width 186 height 21
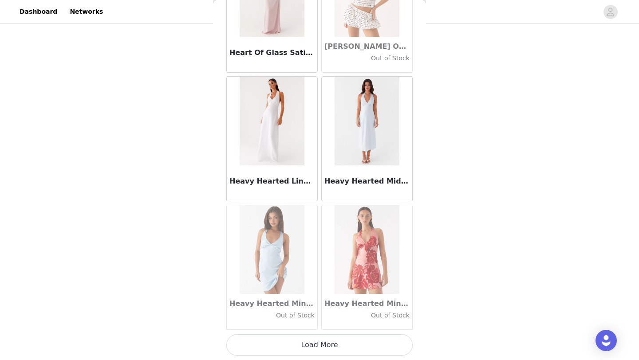
click at [326, 354] on button "Load More" at bounding box center [319, 345] width 186 height 21
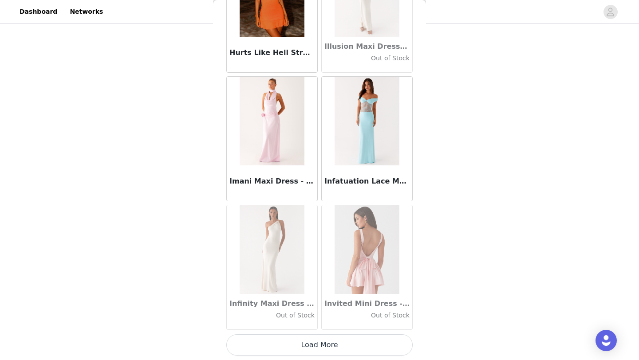
click at [337, 346] on button "Load More" at bounding box center [319, 345] width 186 height 21
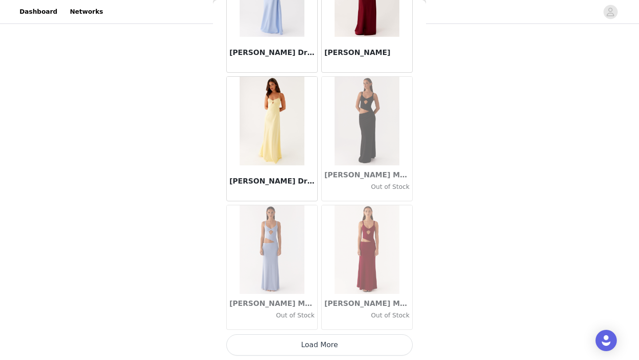
click at [353, 344] on button "Load More" at bounding box center [319, 345] width 186 height 21
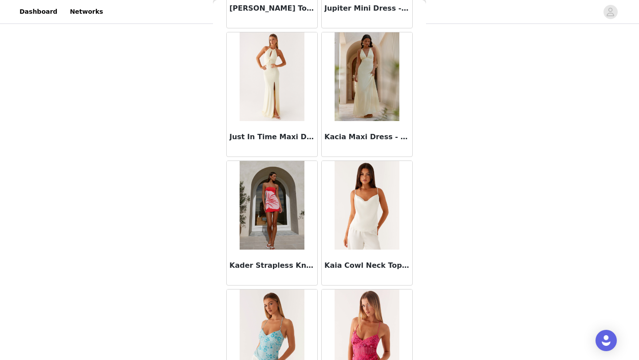
scroll to position [26739, 0]
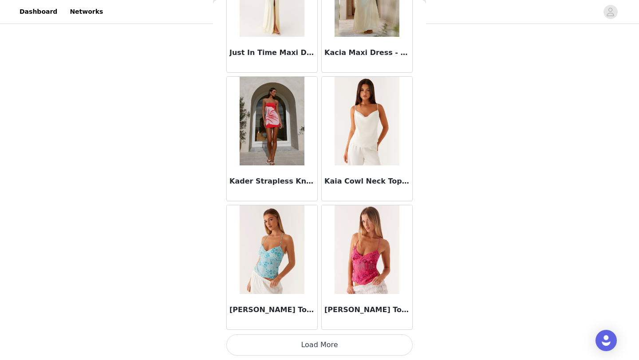
click at [340, 343] on button "Load More" at bounding box center [319, 345] width 186 height 21
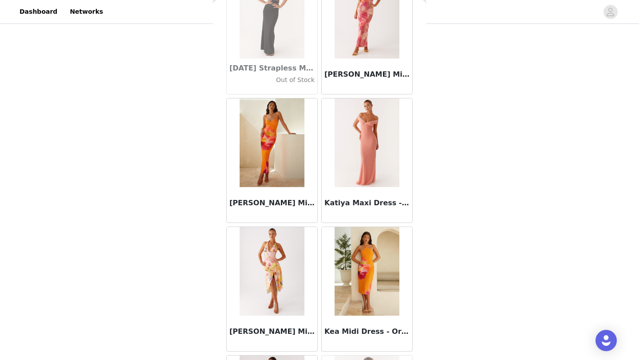
scroll to position [28026, 0]
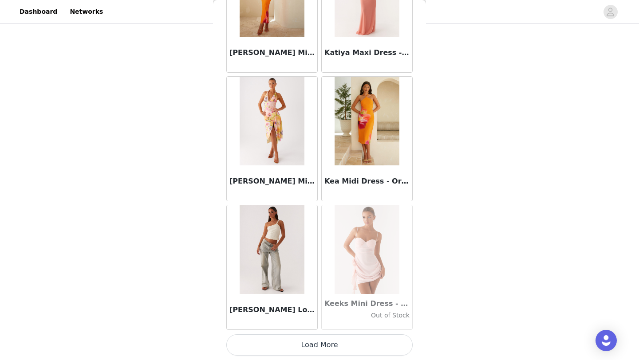
click at [331, 348] on button "Load More" at bounding box center [319, 345] width 186 height 21
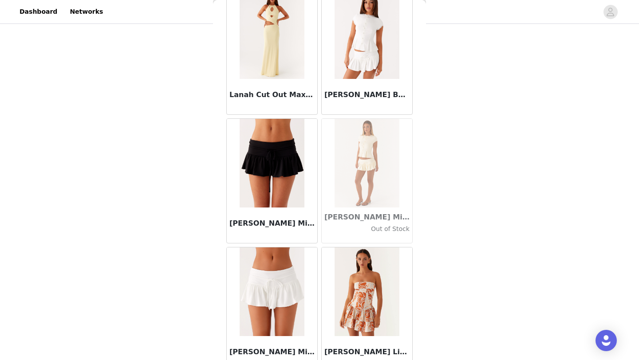
scroll to position [29313, 0]
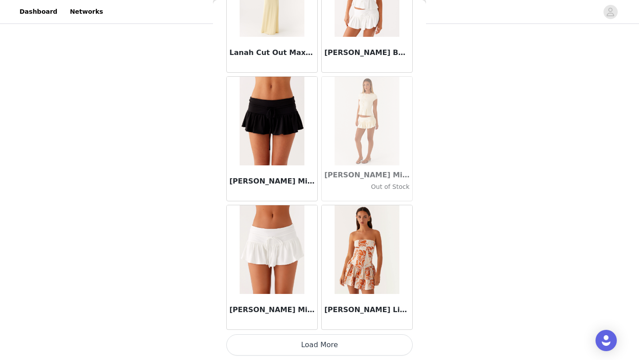
click at [326, 346] on button "Load More" at bounding box center [319, 345] width 186 height 21
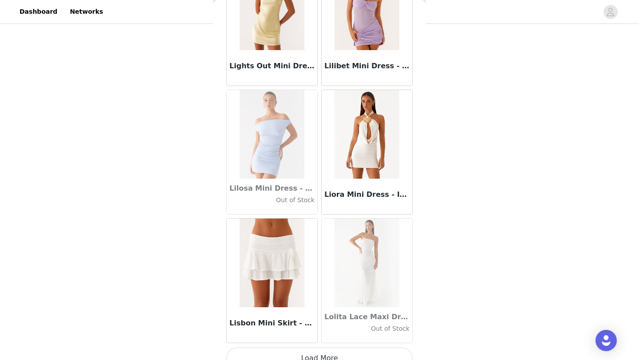
scroll to position [30601, 0]
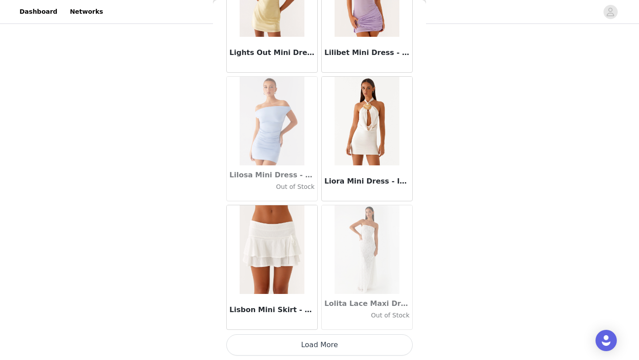
click at [327, 348] on button "Load More" at bounding box center [319, 345] width 186 height 21
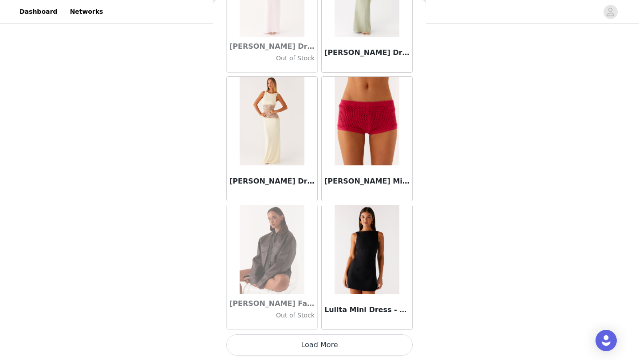
scroll to position [262, 0]
click at [318, 348] on button "Load More" at bounding box center [319, 345] width 186 height 21
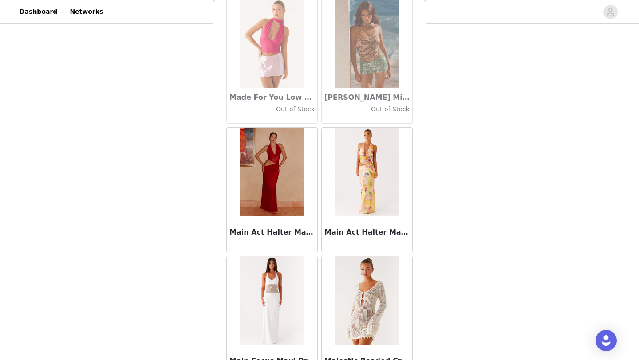
scroll to position [33175, 0]
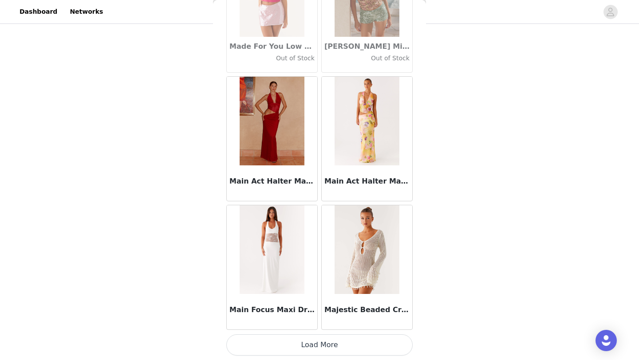
click at [332, 347] on button "Load More" at bounding box center [319, 345] width 186 height 21
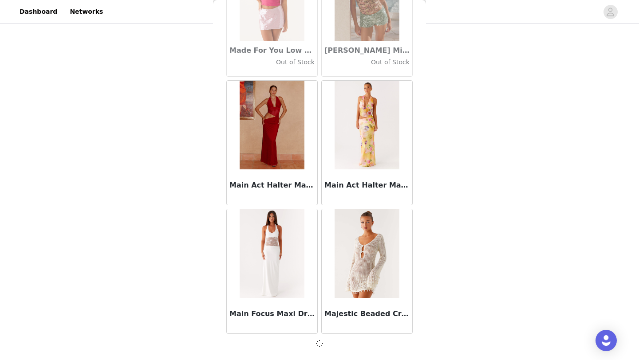
scroll to position [33171, 0]
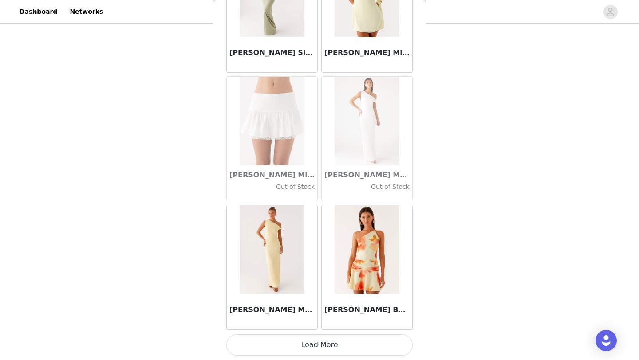
click at [332, 347] on button "Load More" at bounding box center [319, 345] width 186 height 21
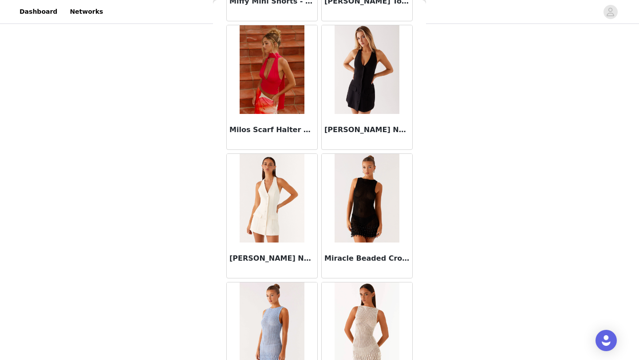
scroll to position [35749, 0]
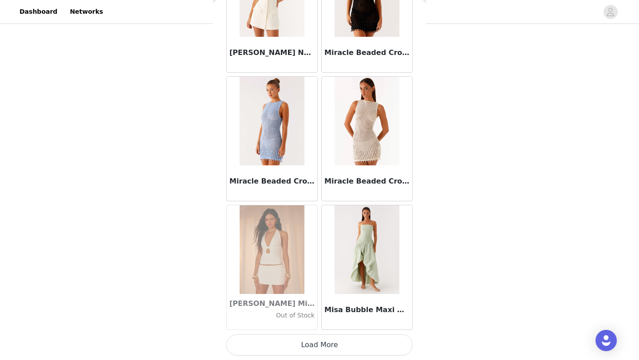
click at [324, 351] on button "Load More" at bounding box center [319, 345] width 186 height 21
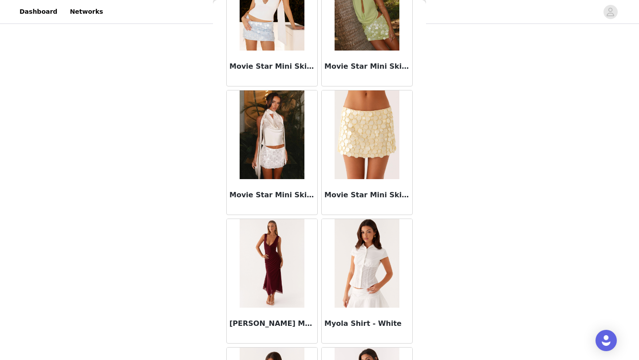
scroll to position [37036, 0]
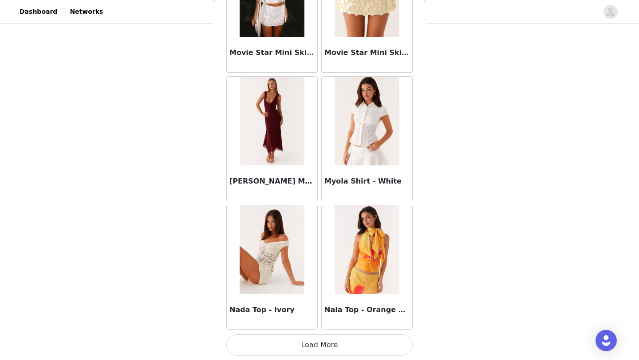
click at [350, 344] on button "Load More" at bounding box center [319, 345] width 186 height 21
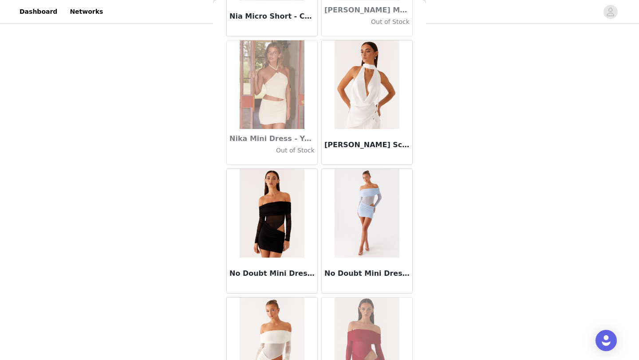
scroll to position [38323, 0]
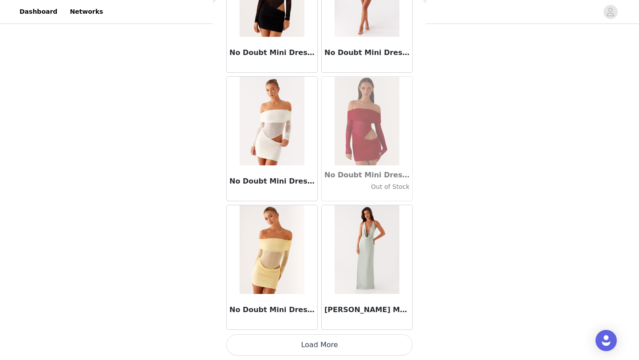
click at [351, 341] on button "Load More" at bounding box center [319, 345] width 186 height 21
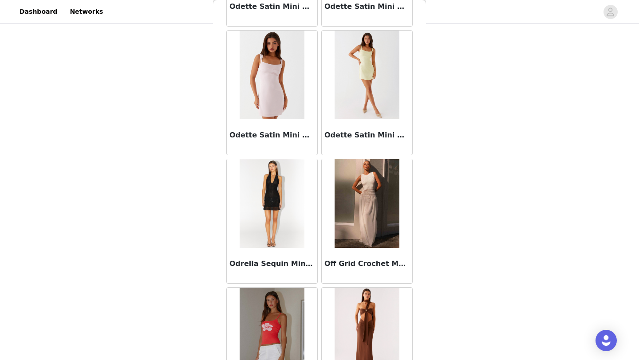
scroll to position [39610, 0]
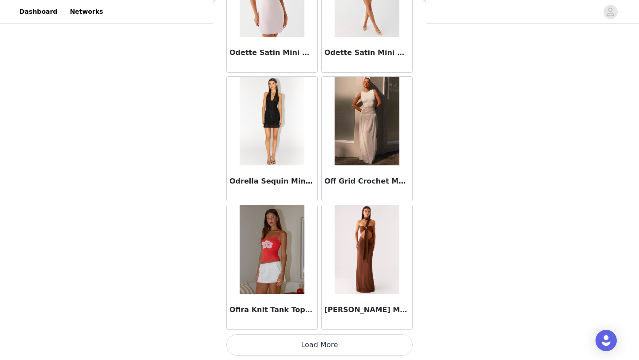
click at [355, 337] on button "Load More" at bounding box center [319, 345] width 186 height 21
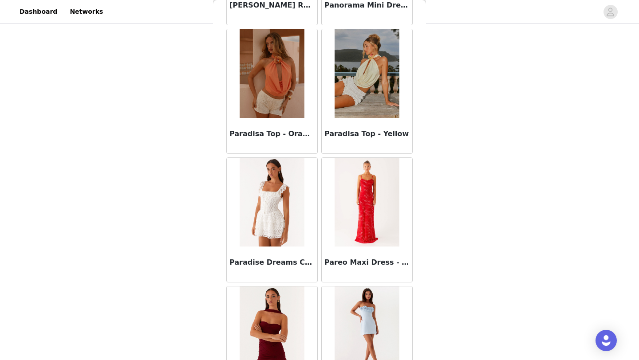
scroll to position [40897, 0]
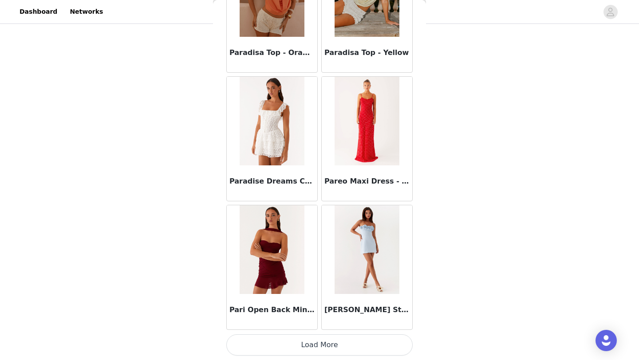
click at [359, 337] on button "Load More" at bounding box center [319, 345] width 186 height 21
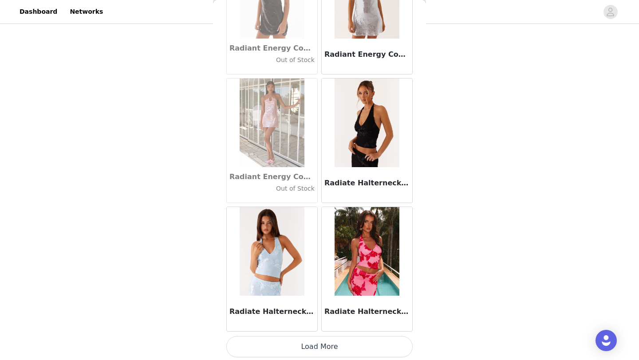
scroll to position [42184, 0]
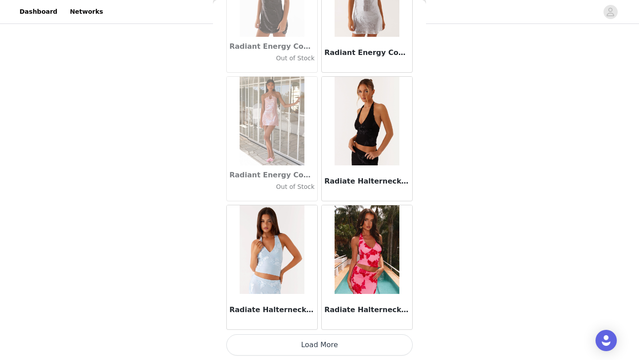
click at [351, 348] on button "Load More" at bounding box center [319, 345] width 186 height 21
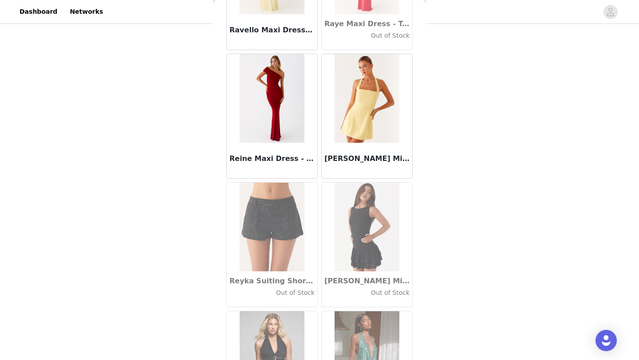
scroll to position [43471, 0]
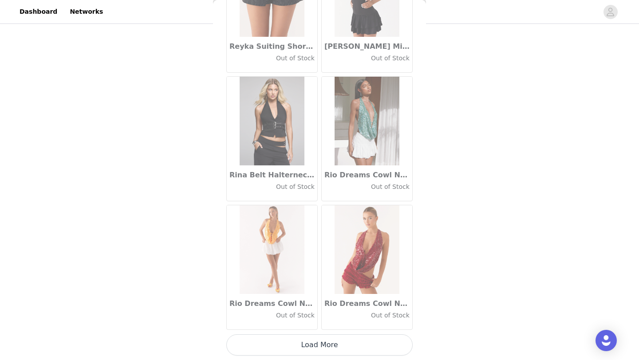
click at [353, 340] on button "Load More" at bounding box center [319, 345] width 186 height 21
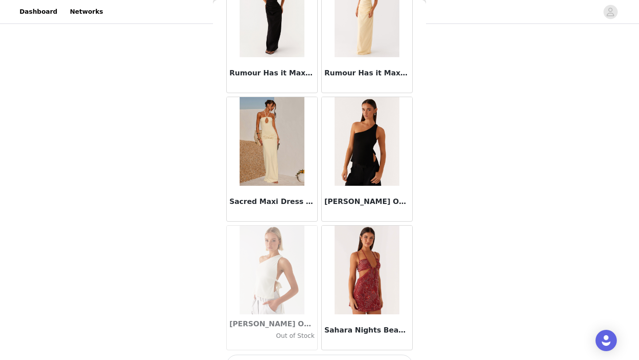
scroll to position [44758, 0]
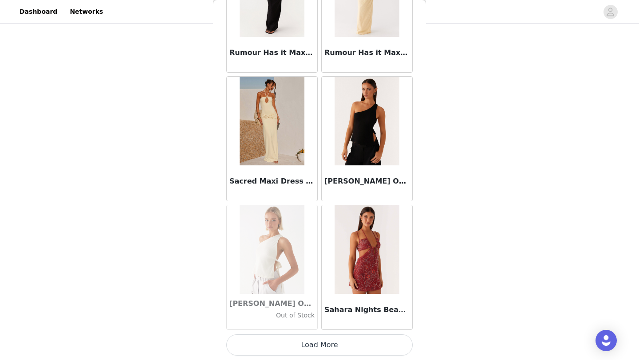
click at [349, 350] on button "Load More" at bounding box center [319, 345] width 186 height 21
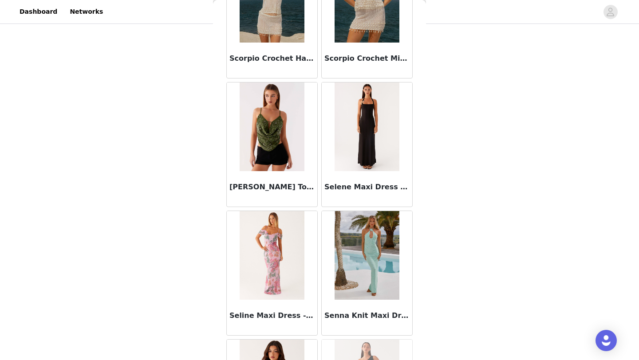
scroll to position [46046, 0]
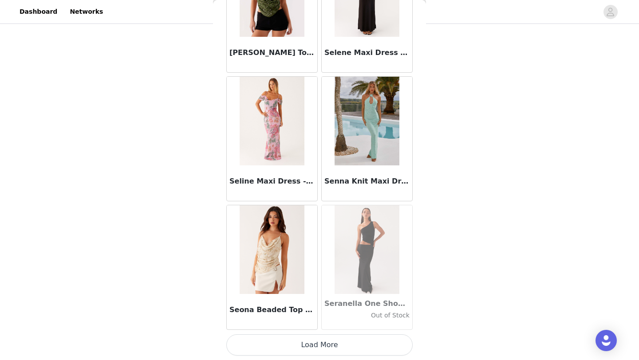
click at [365, 346] on button "Load More" at bounding box center [319, 345] width 186 height 21
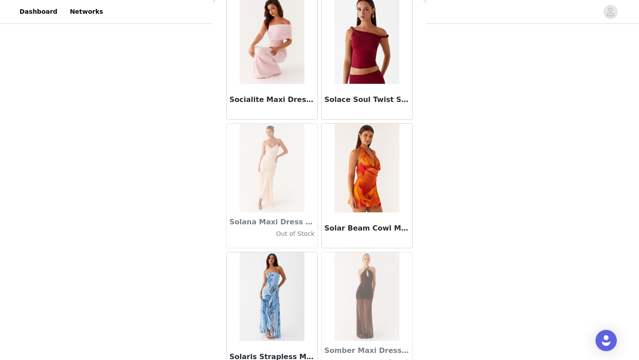
scroll to position [47333, 0]
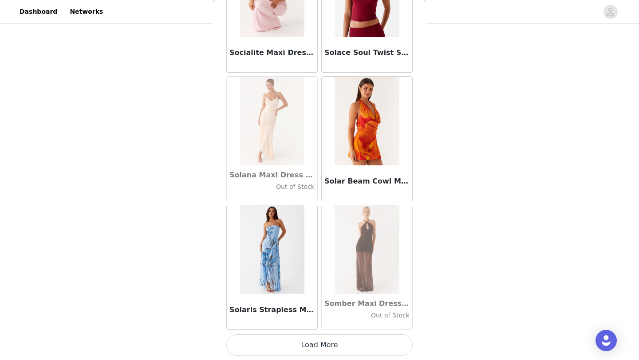
click at [366, 345] on button "Load More" at bounding box center [319, 345] width 186 height 21
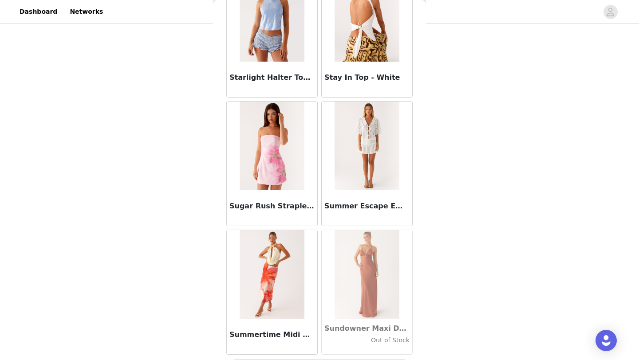
scroll to position [48620, 0]
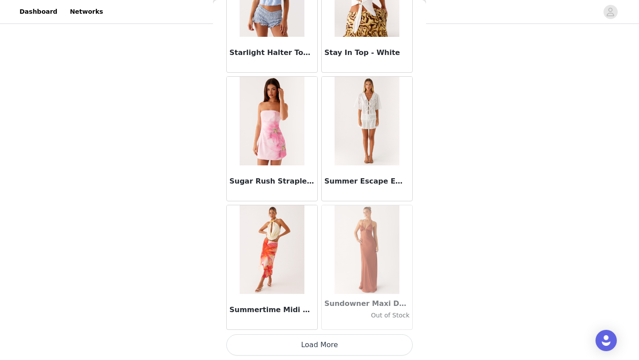
click at [360, 345] on button "Load More" at bounding box center [319, 345] width 186 height 21
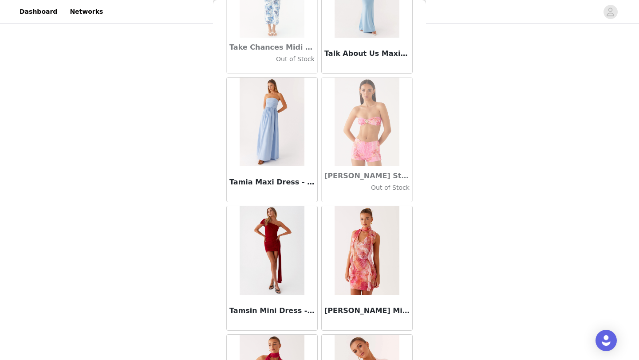
scroll to position [49907, 0]
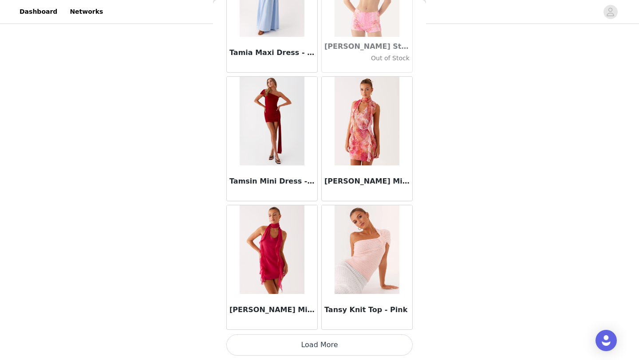
click at [370, 342] on button "Load More" at bounding box center [319, 345] width 186 height 21
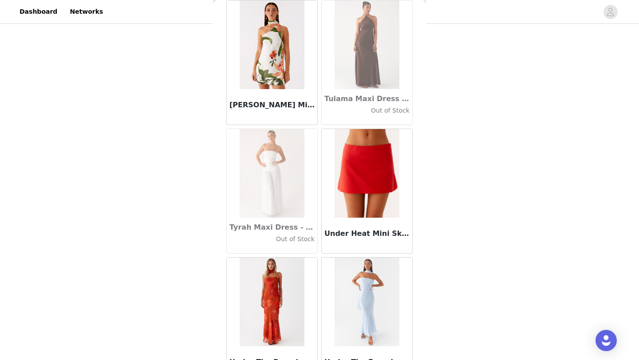
scroll to position [51194, 0]
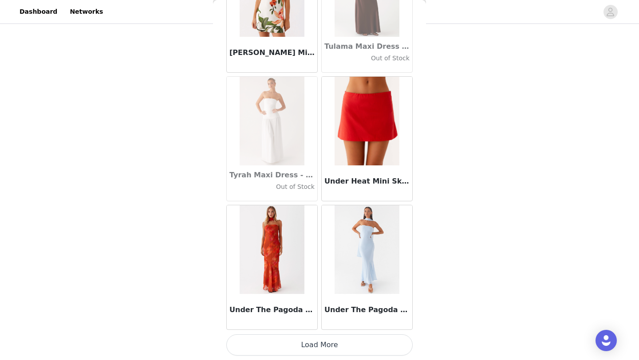
click at [372, 338] on button "Load More" at bounding box center [319, 345] width 186 height 21
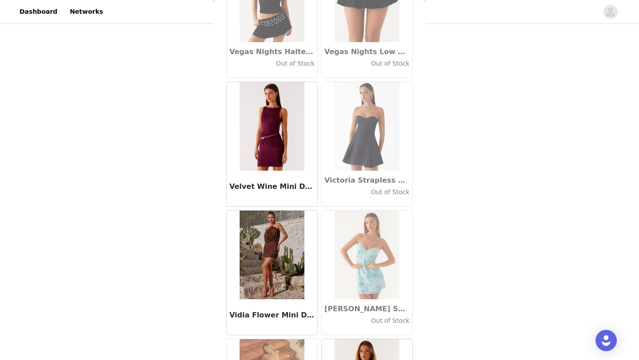
scroll to position [52481, 0]
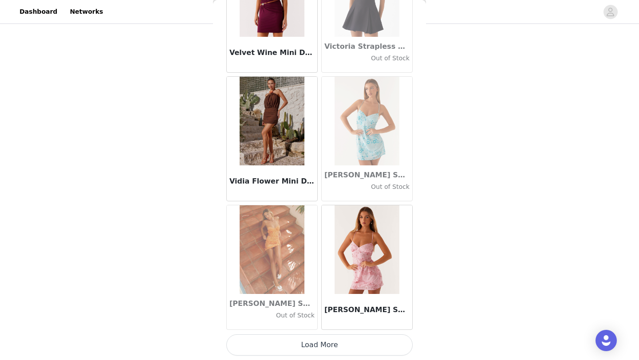
click at [378, 343] on button "Load More" at bounding box center [319, 345] width 186 height 21
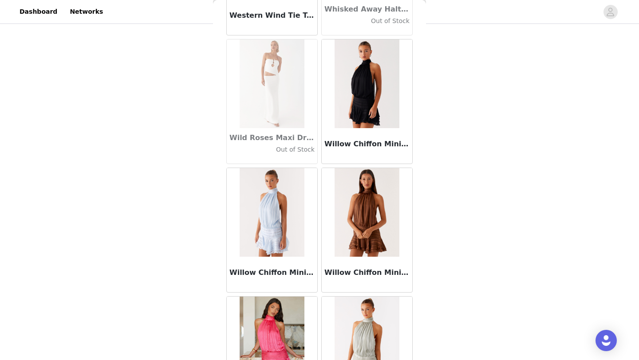
scroll to position [53160, 0]
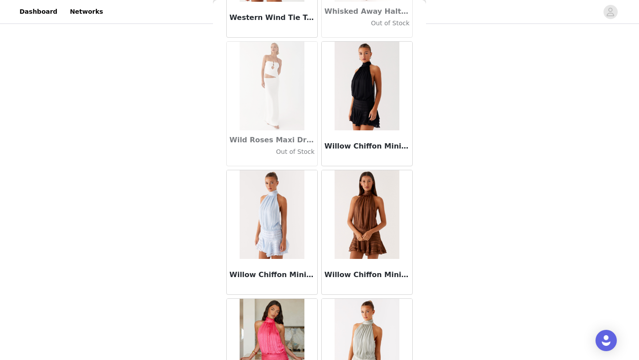
click at [371, 109] on img at bounding box center [367, 86] width 64 height 89
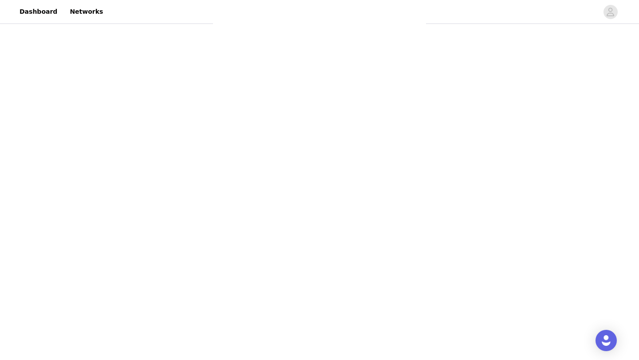
scroll to position [0, 0]
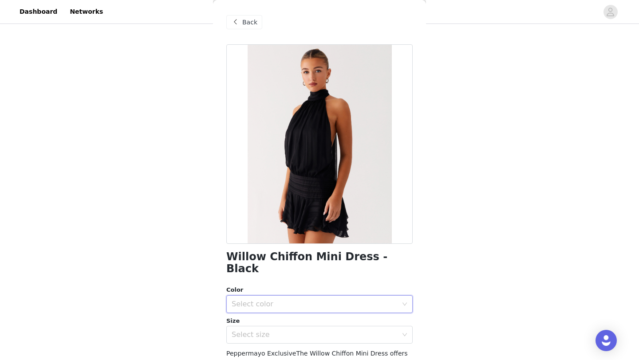
click at [337, 296] on div "Select color" at bounding box center [317, 304] width 170 height 17
click at [302, 314] on li "Black" at bounding box center [319, 312] width 186 height 14
click at [309, 328] on div "Select size" at bounding box center [317, 335] width 170 height 17
click at [274, 356] on li "AU 6" at bounding box center [319, 357] width 186 height 14
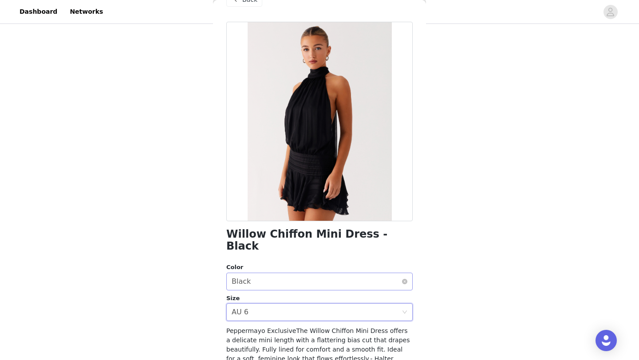
scroll to position [117, 0]
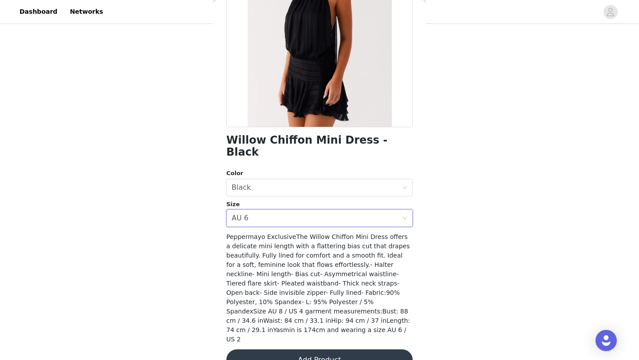
click at [351, 350] on button "Add Product" at bounding box center [319, 360] width 186 height 21
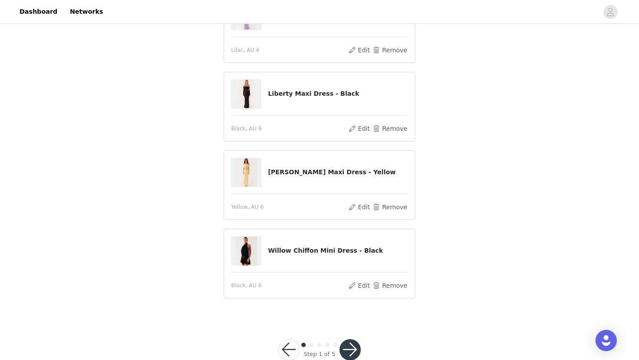
scroll to position [284, 0]
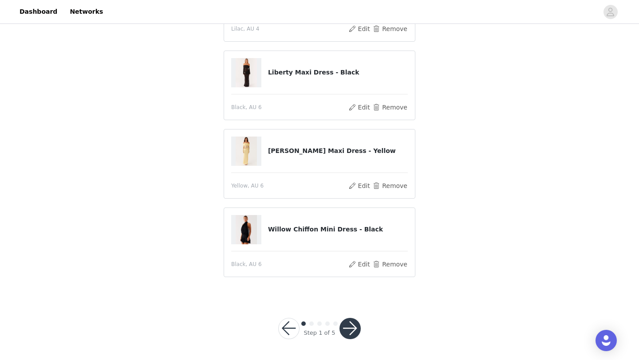
click at [353, 325] on button "button" at bounding box center [350, 328] width 21 height 21
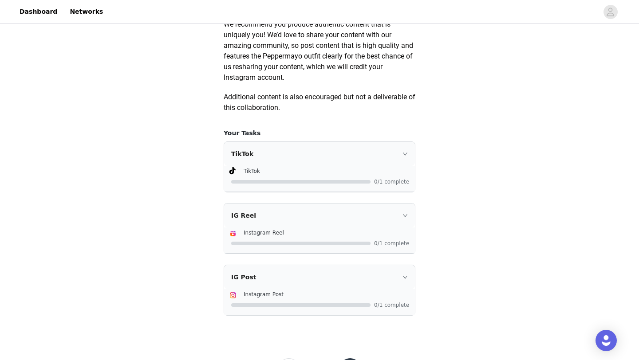
scroll to position [482, 0]
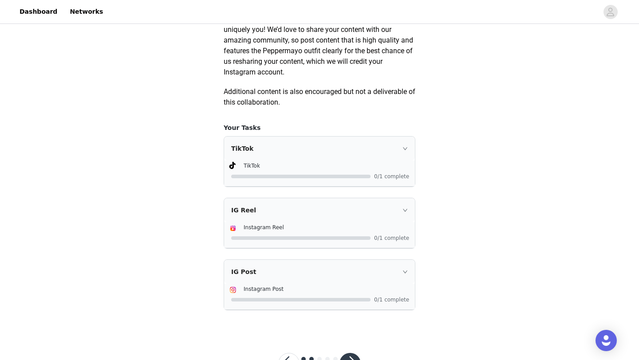
click at [402, 157] on div "TikTok" at bounding box center [319, 149] width 191 height 24
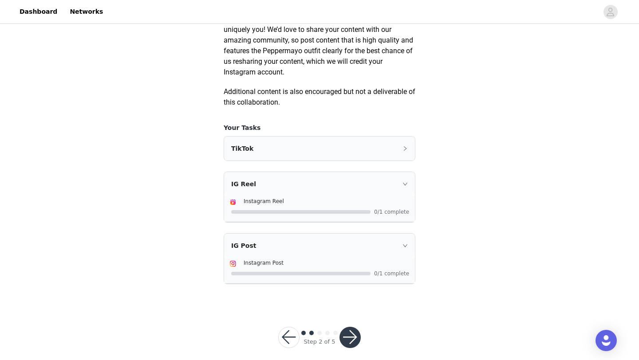
click at [402, 157] on div "TikTok" at bounding box center [319, 149] width 191 height 24
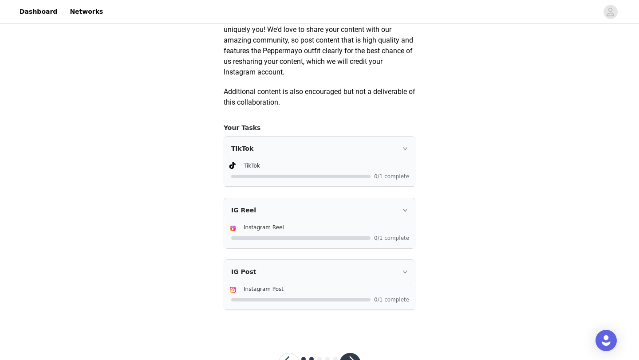
click at [380, 170] on div "TikTok" at bounding box center [327, 165] width 166 height 9
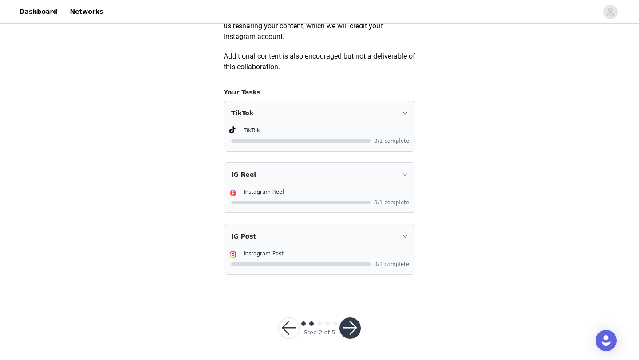
click at [348, 328] on button "button" at bounding box center [350, 328] width 21 height 21
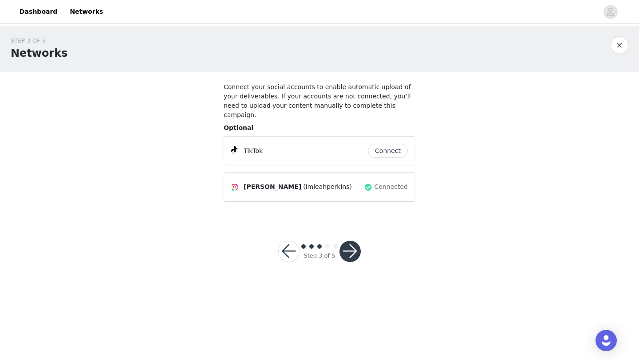
click at [398, 144] on button "Connect" at bounding box center [388, 151] width 40 height 14
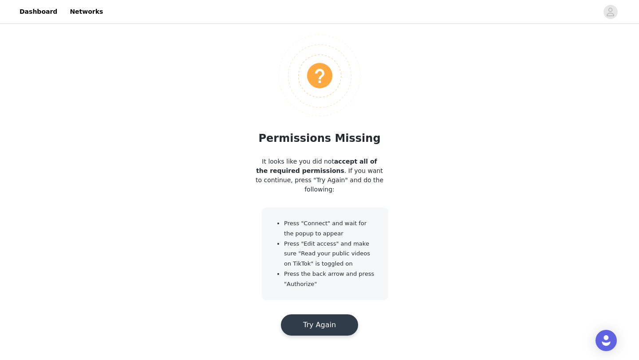
scroll to position [67, 0]
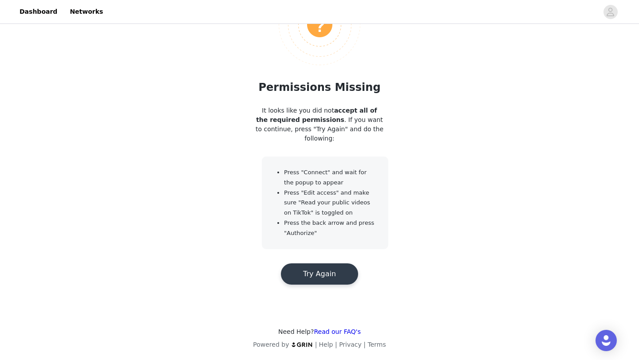
click at [335, 280] on button "Try Again" at bounding box center [319, 274] width 77 height 21
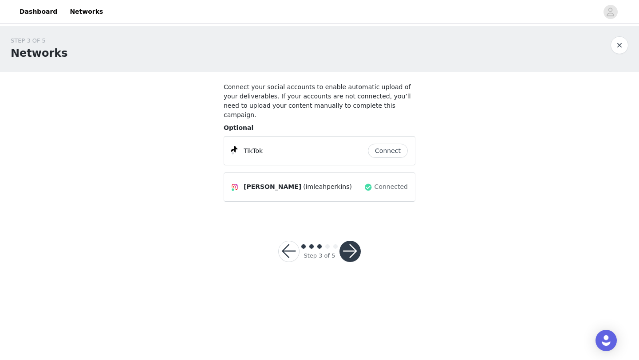
click at [354, 241] on button "button" at bounding box center [350, 251] width 21 height 21
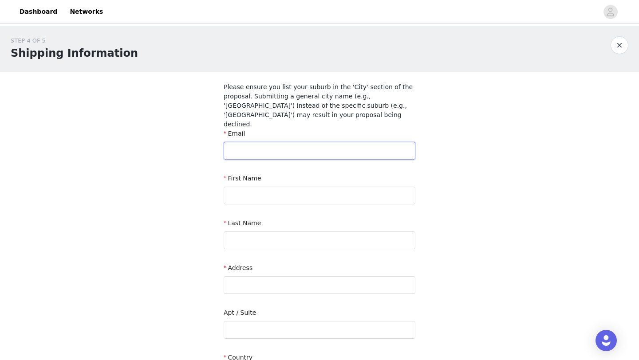
click at [360, 142] on input "text" at bounding box center [320, 151] width 192 height 18
type input "leah_perkins@hotmail.com"
click at [352, 187] on input "text" at bounding box center [320, 196] width 192 height 18
type input "Leah"
click at [348, 232] on input "text" at bounding box center [320, 241] width 192 height 18
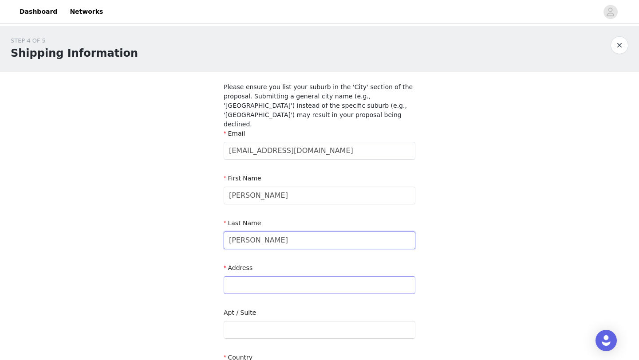
type input "Perkins"
click at [300, 277] on input "text" at bounding box center [320, 286] width 192 height 18
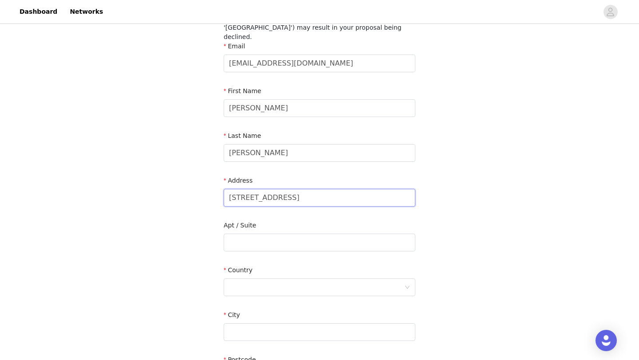
scroll to position [91, 0]
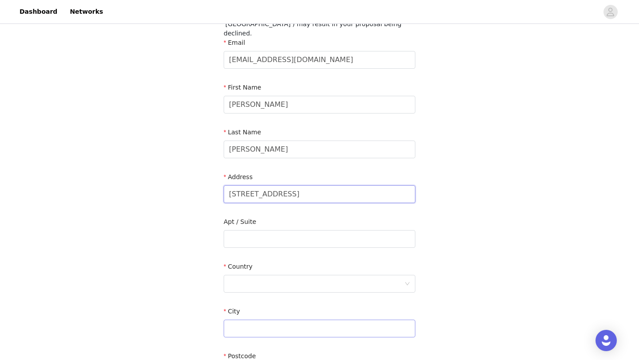
type input "7 Military Road, Dover Heights"
click at [272, 320] on input "text" at bounding box center [320, 329] width 192 height 18
type input "Dover Heights"
drag, startPoint x: 331, startPoint y: 185, endPoint x: 278, endPoint y: 184, distance: 52.4
click at [278, 186] on input "7 Military Road, Dover Heights" at bounding box center [320, 195] width 192 height 18
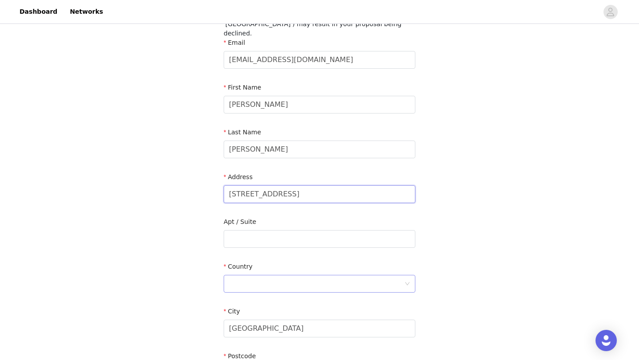
type input "7 Military Road"
click at [284, 276] on div at bounding box center [316, 284] width 175 height 17
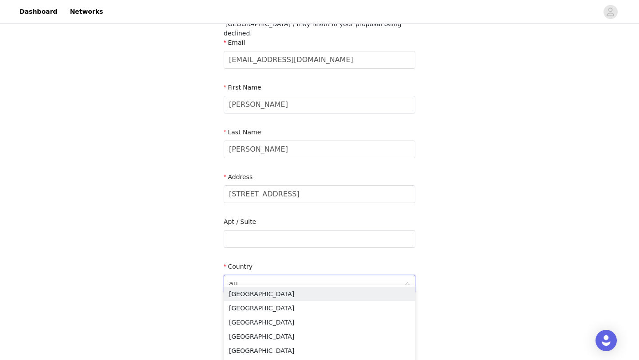
type input "aus"
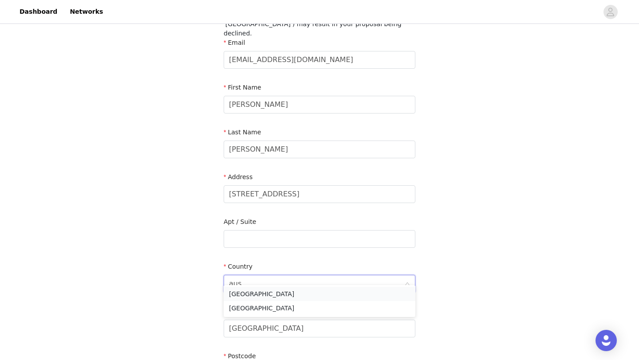
click at [287, 292] on li "Australia" at bounding box center [320, 294] width 192 height 14
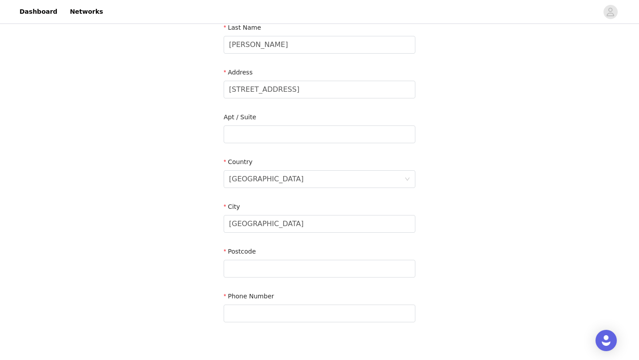
scroll to position [195, 0]
click at [265, 264] on div at bounding box center [316, 269] width 175 height 17
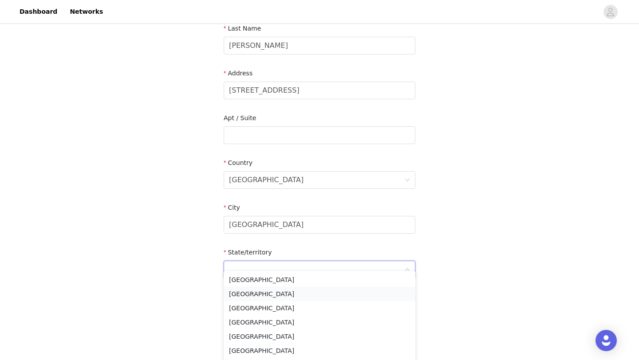
click at [273, 292] on li "New South Wales" at bounding box center [320, 294] width 192 height 14
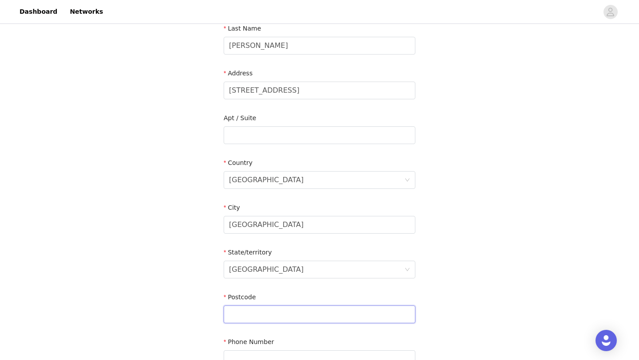
click at [289, 306] on input "text" at bounding box center [320, 315] width 192 height 18
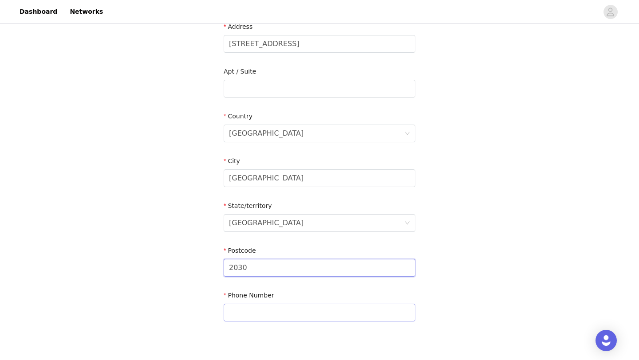
type input "2030"
click at [271, 304] on input "text" at bounding box center [320, 313] width 192 height 18
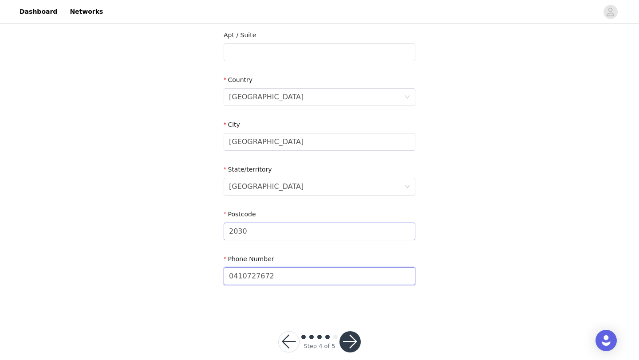
scroll to position [282, 0]
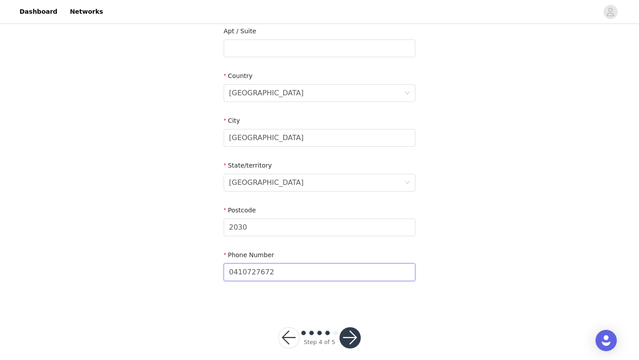
type input "0410727672"
click at [349, 328] on button "button" at bounding box center [350, 338] width 21 height 21
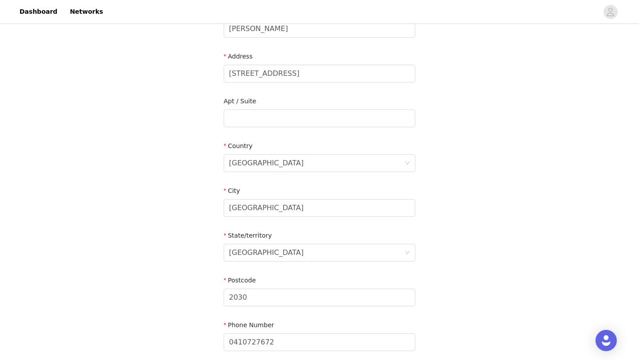
scroll to position [198, 0]
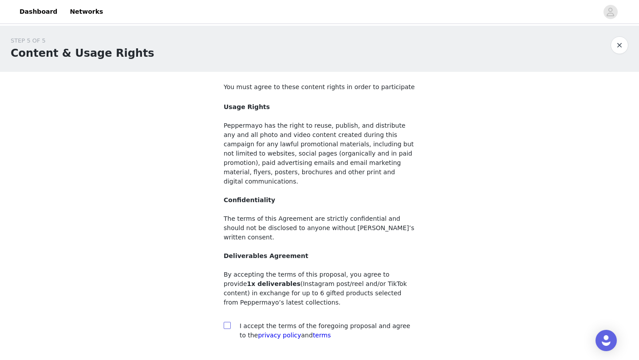
click at [227, 322] on input "checkbox" at bounding box center [227, 325] width 6 height 6
checkbox input "true"
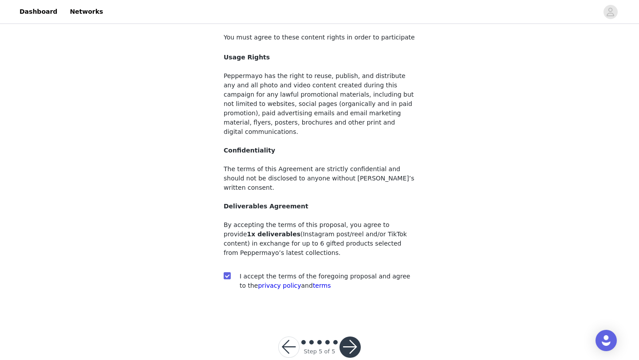
click at [346, 337] on button "button" at bounding box center [350, 347] width 21 height 21
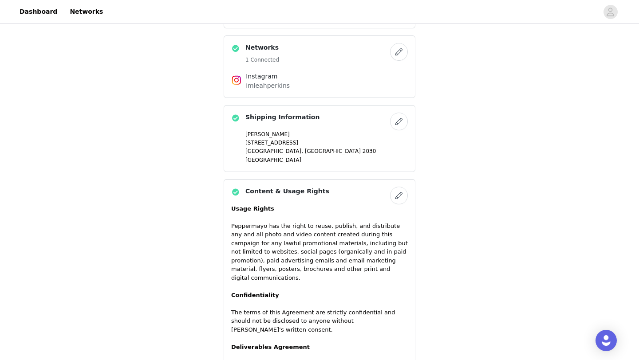
scroll to position [761, 0]
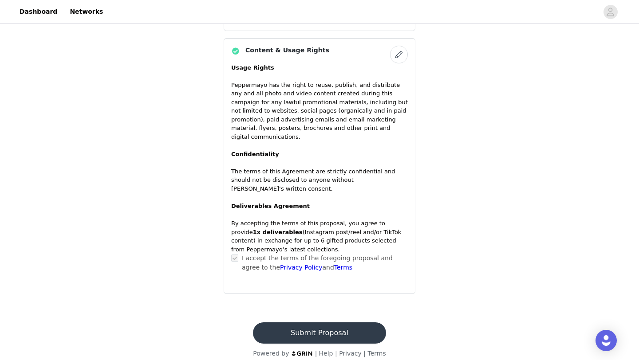
click at [334, 324] on button "Submit Proposal" at bounding box center [319, 333] width 133 height 21
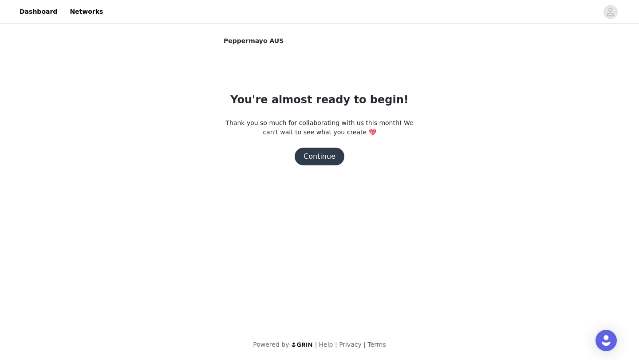
click at [328, 162] on button "Continue" at bounding box center [320, 157] width 50 height 18
